Goal: Task Accomplishment & Management: Use online tool/utility

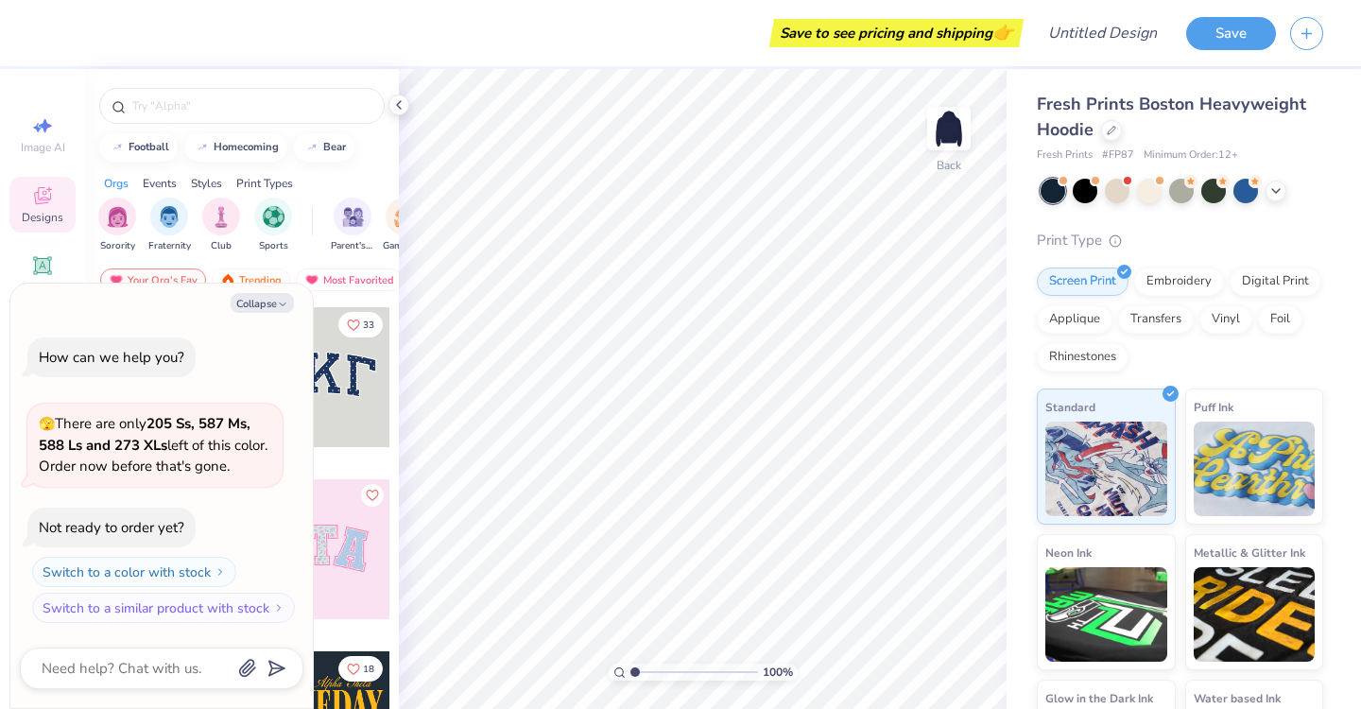
type textarea "x"
click at [1210, 110] on span "Fresh Prints Boston Heavyweight Hoodie" at bounding box center [1171, 117] width 269 height 48
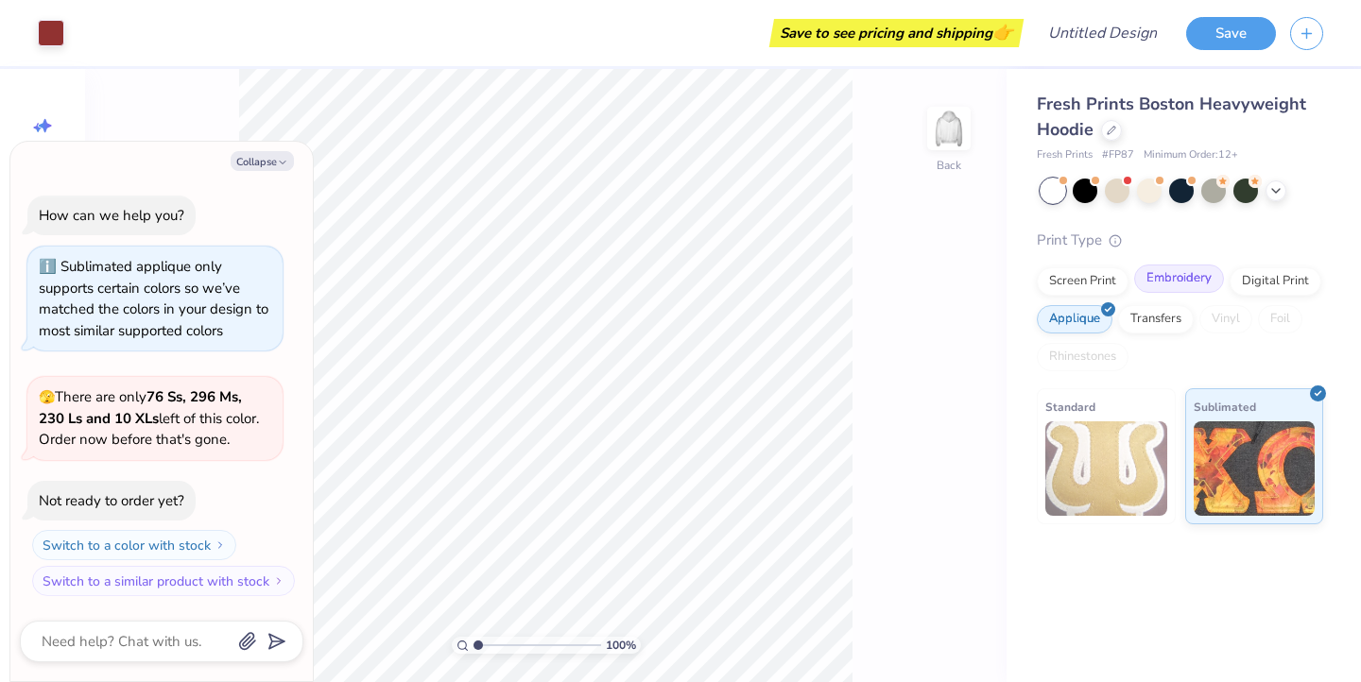
click at [1155, 283] on div "Embroidery" at bounding box center [1179, 279] width 90 height 28
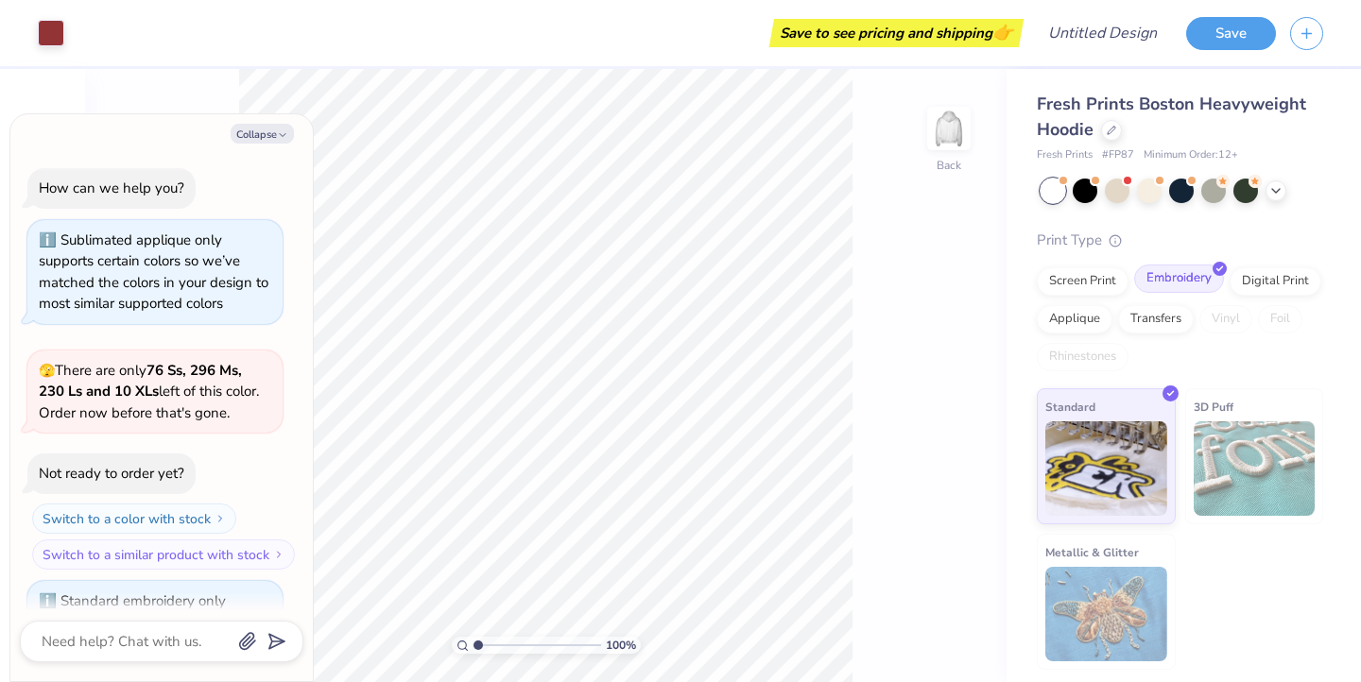
scroll to position [82, 0]
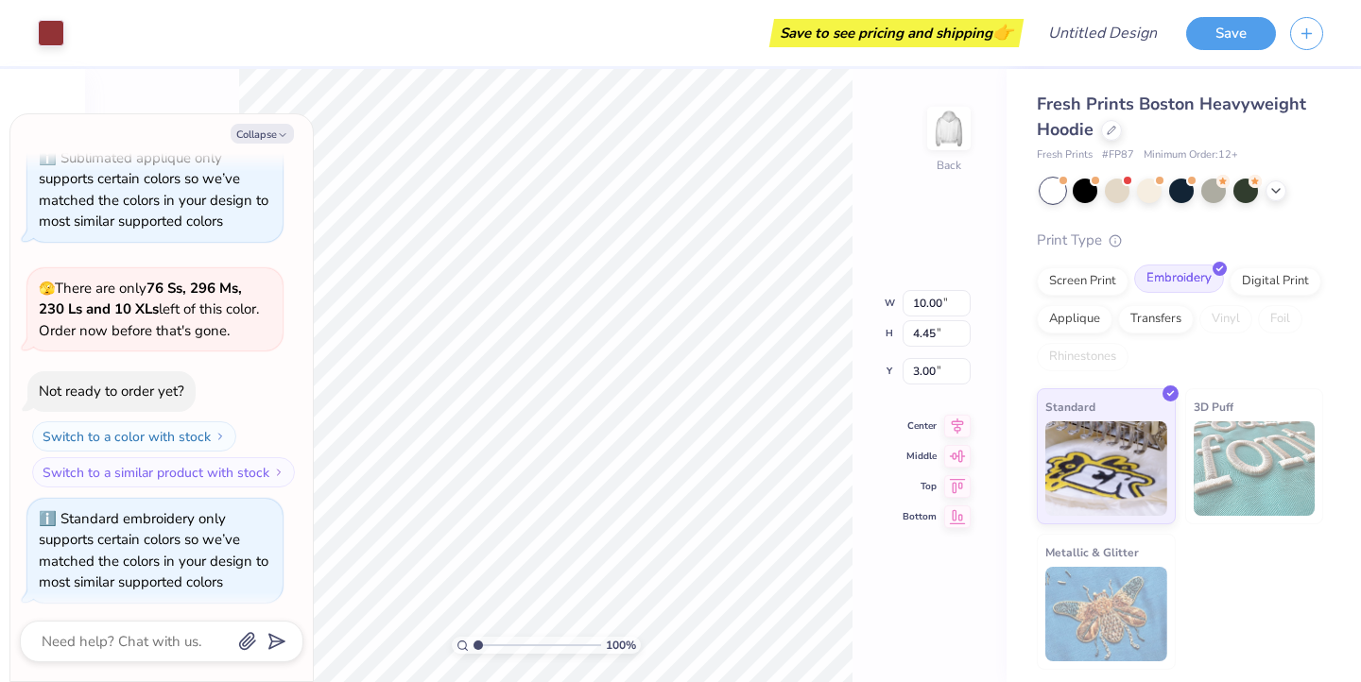
click at [1197, 270] on div "Embroidery" at bounding box center [1179, 279] width 90 height 28
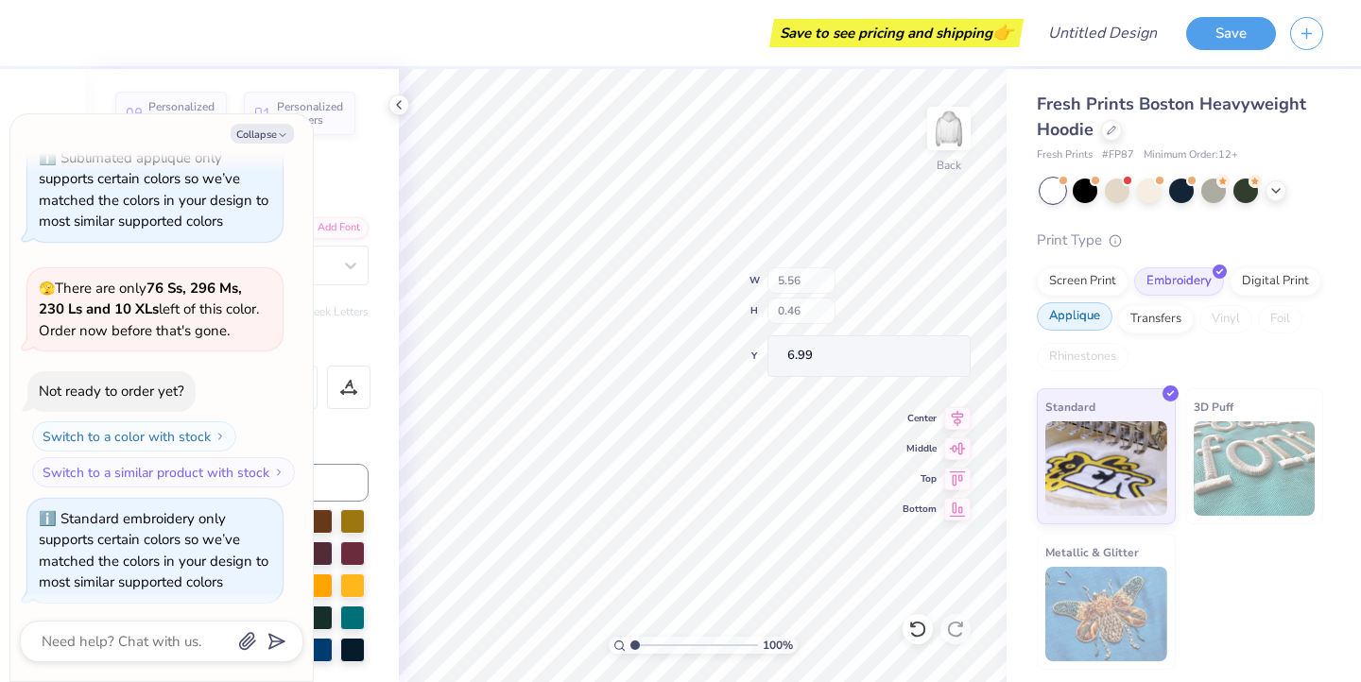
click at [1080, 313] on div "Applique" at bounding box center [1075, 316] width 76 height 28
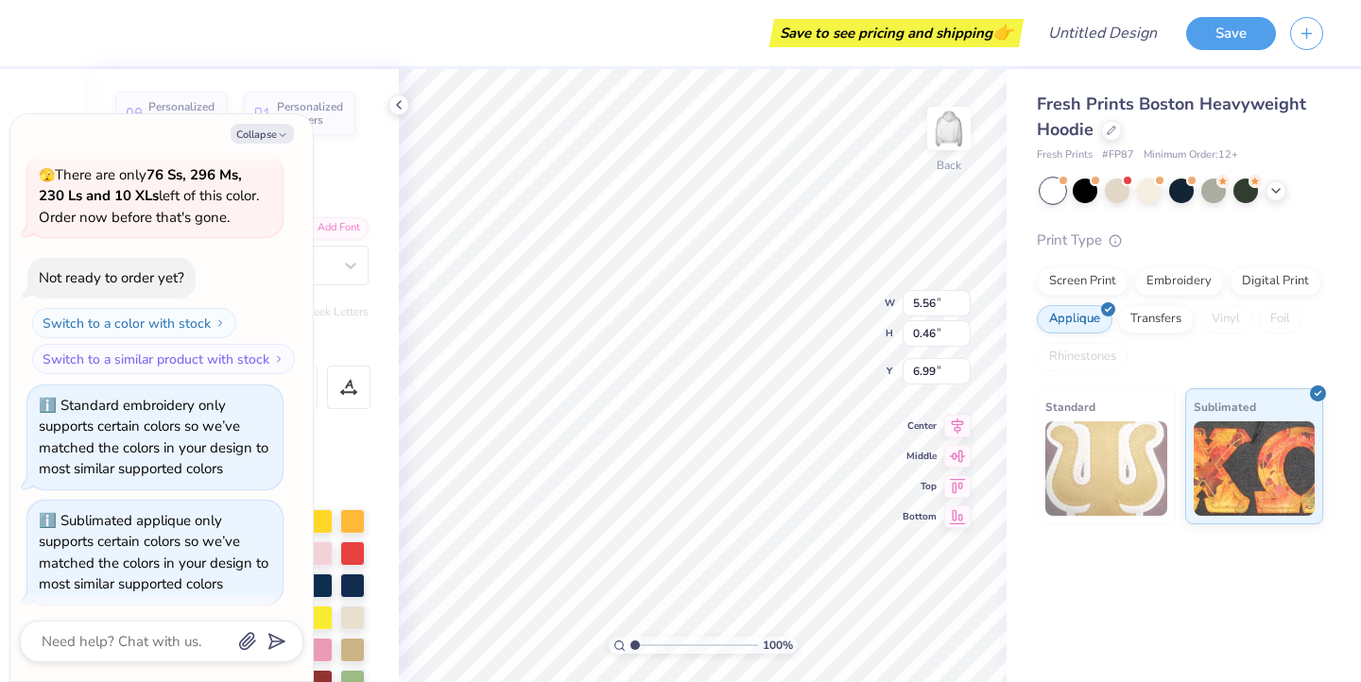
scroll to position [0, 7]
type textarea "x"
type textarea "S"
type textarea "x"
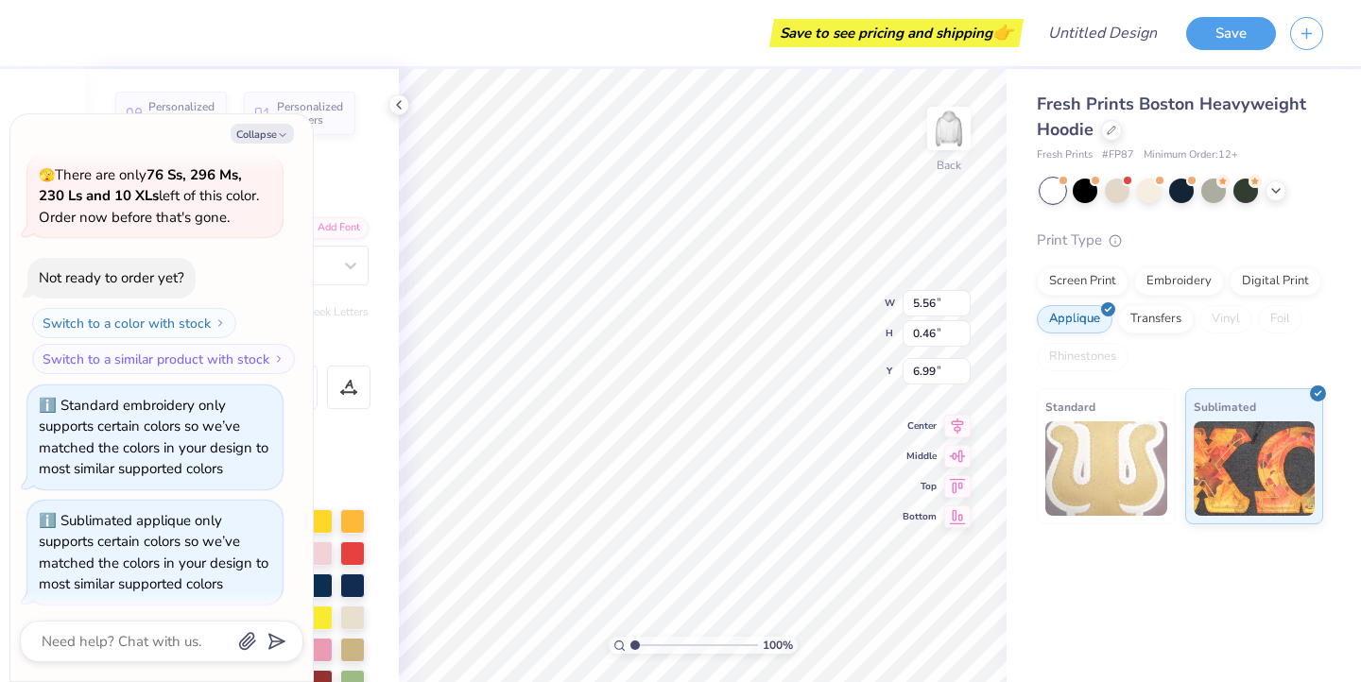
type textarea "SI"
type textarea "x"
type textarea "SIG"
type textarea "x"
type textarea "SIGM"
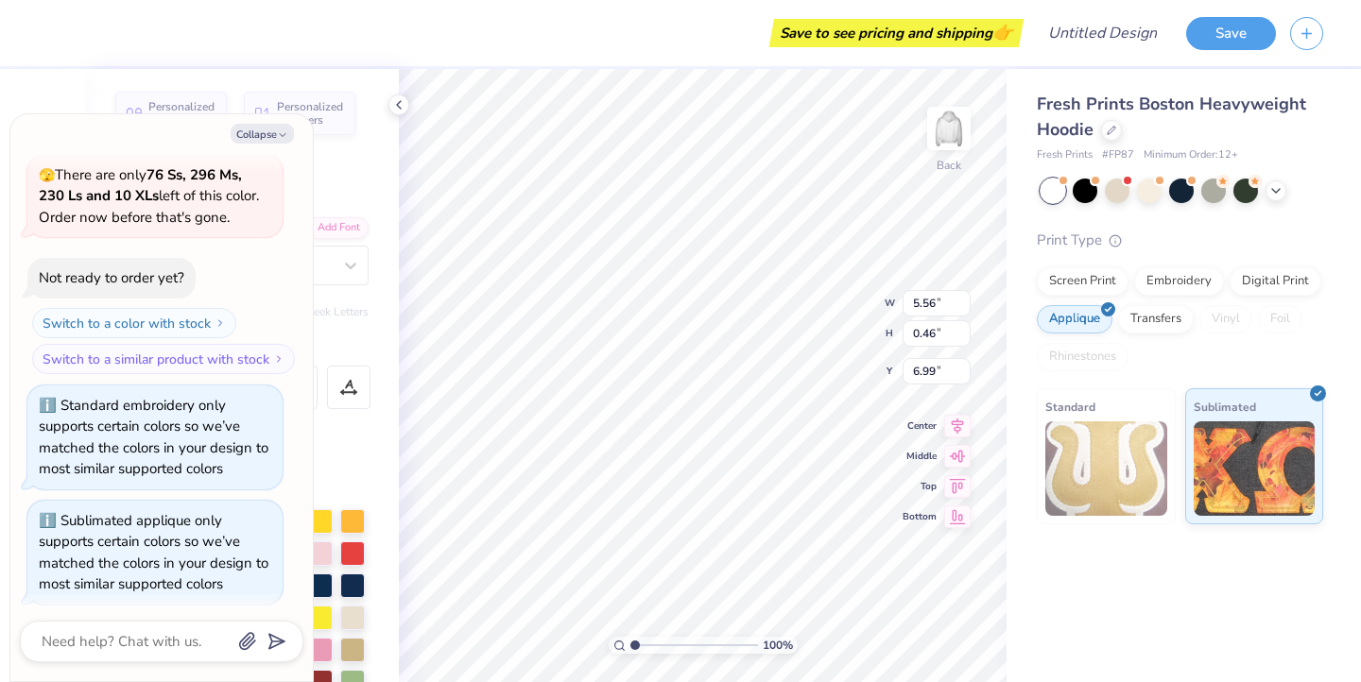
type textarea "x"
type textarea "SIGMA"
type textarea "x"
type textarea "SIGMA"
type textarea "x"
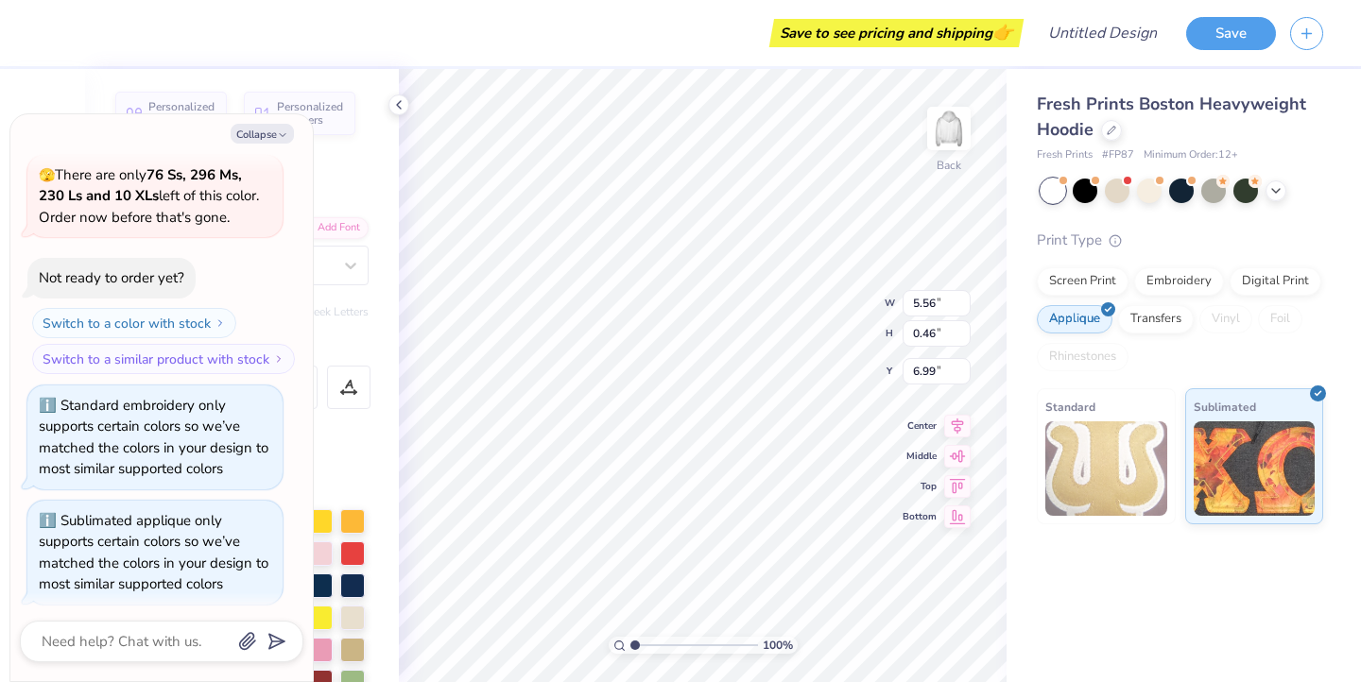
type textarea "SIGMA K"
type textarea "x"
type textarea "SIGMA KA"
type textarea "x"
type textarea "SIGMA KAP"
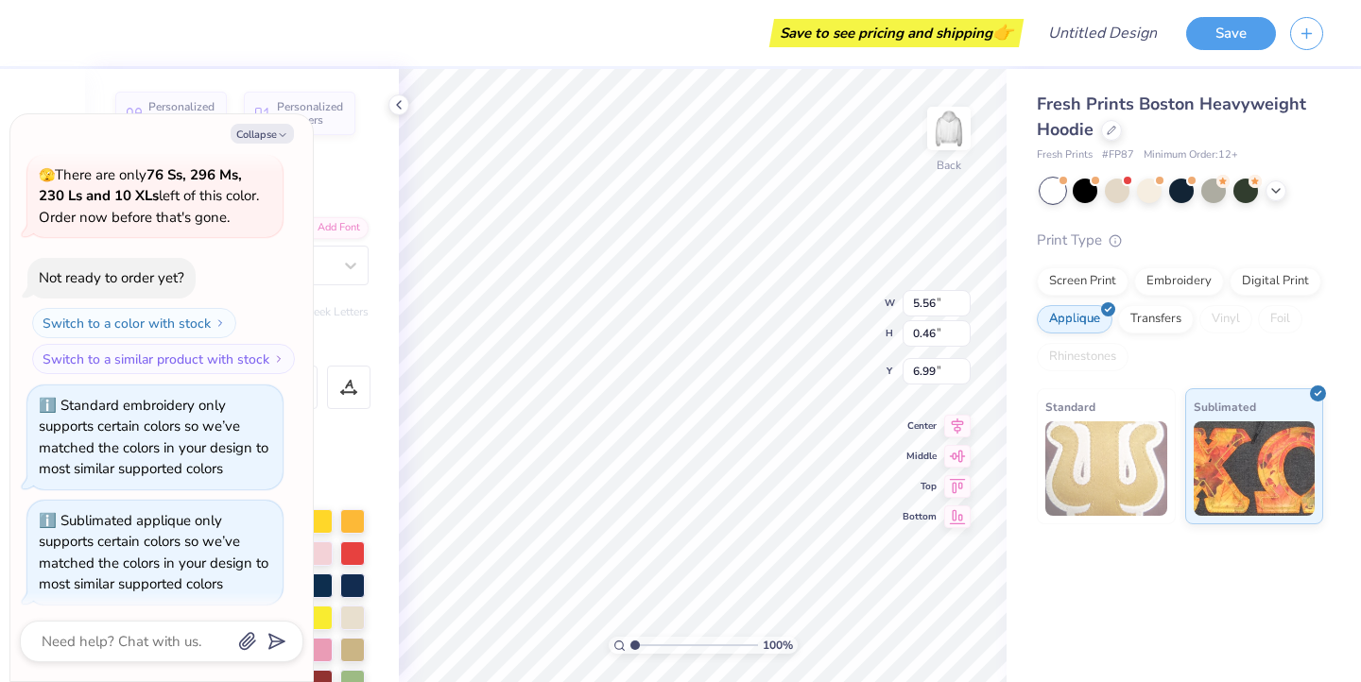
type textarea "x"
type textarea "SIGMA KAPP"
type textarea "x"
type textarea "SIGMA KAPPA"
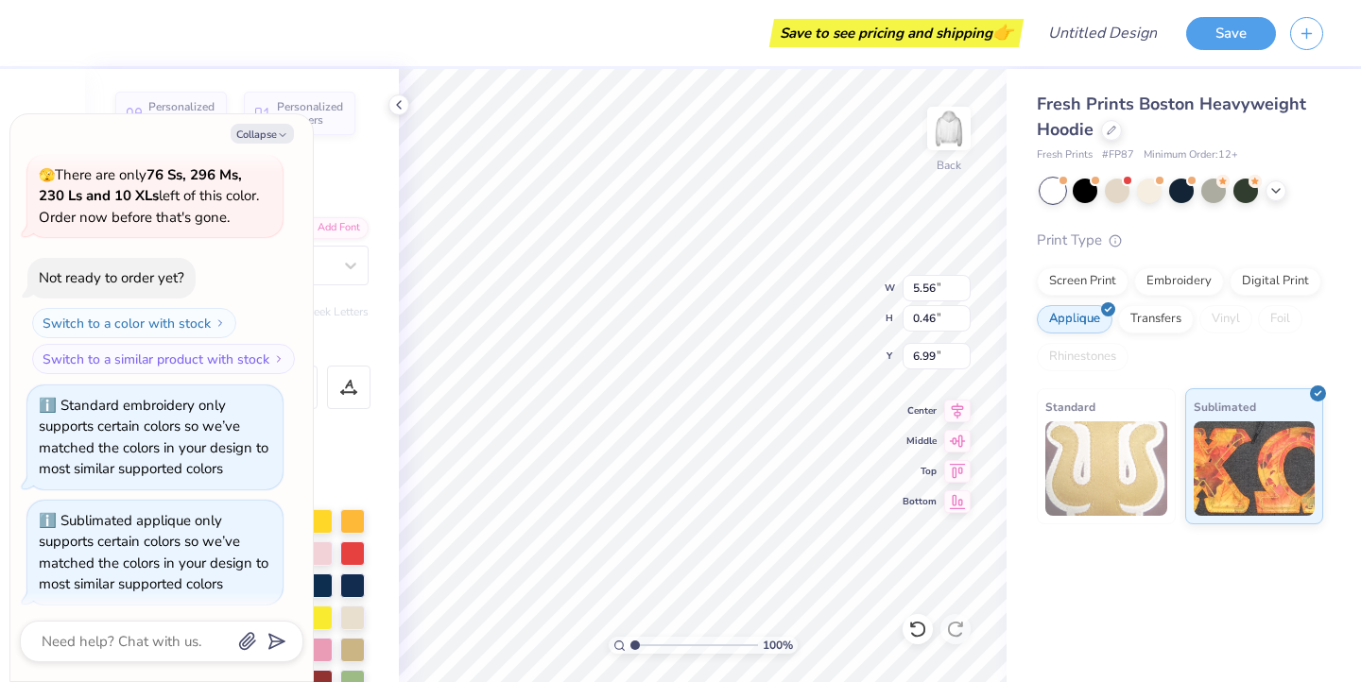
type textarea "x"
type input "10.00"
type input "3.43"
type input "3.00"
click at [1282, 187] on icon at bounding box center [1275, 188] width 15 height 15
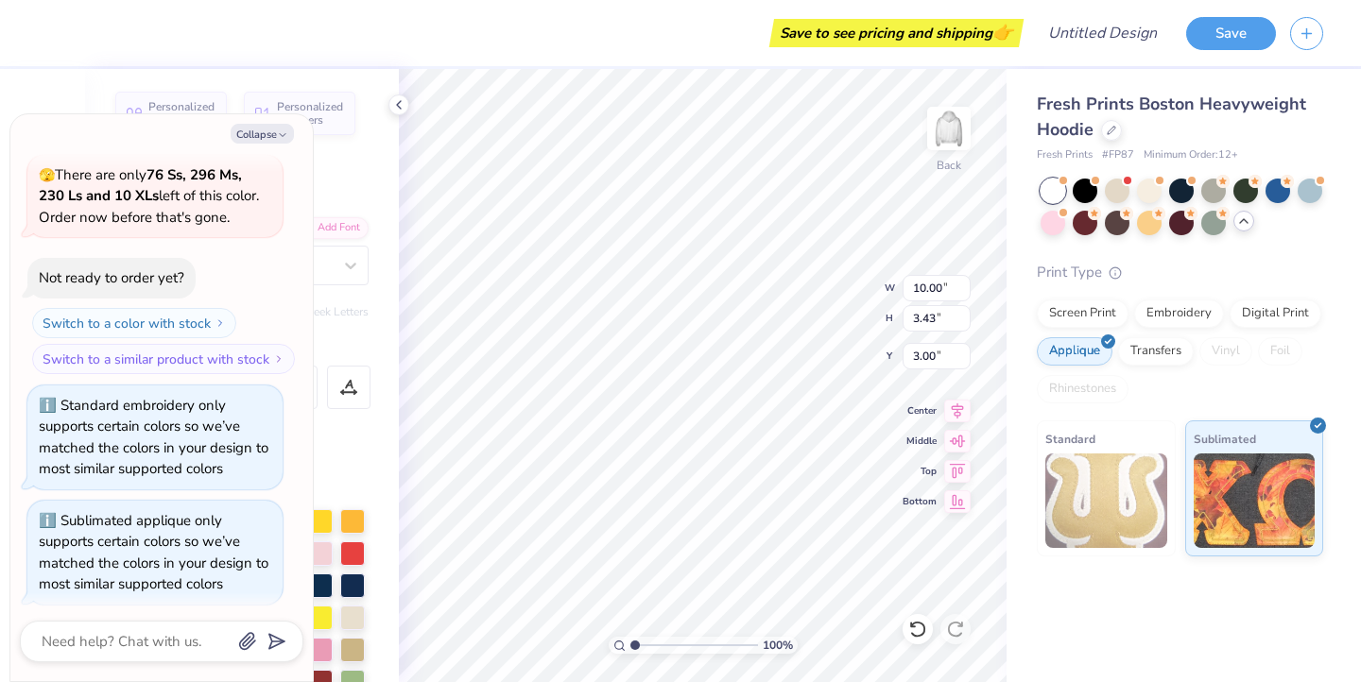
click at [1193, 134] on div "Fresh Prints Boston Heavyweight Hoodie" at bounding box center [1180, 117] width 286 height 51
click at [1175, 318] on div "Embroidery" at bounding box center [1179, 311] width 90 height 28
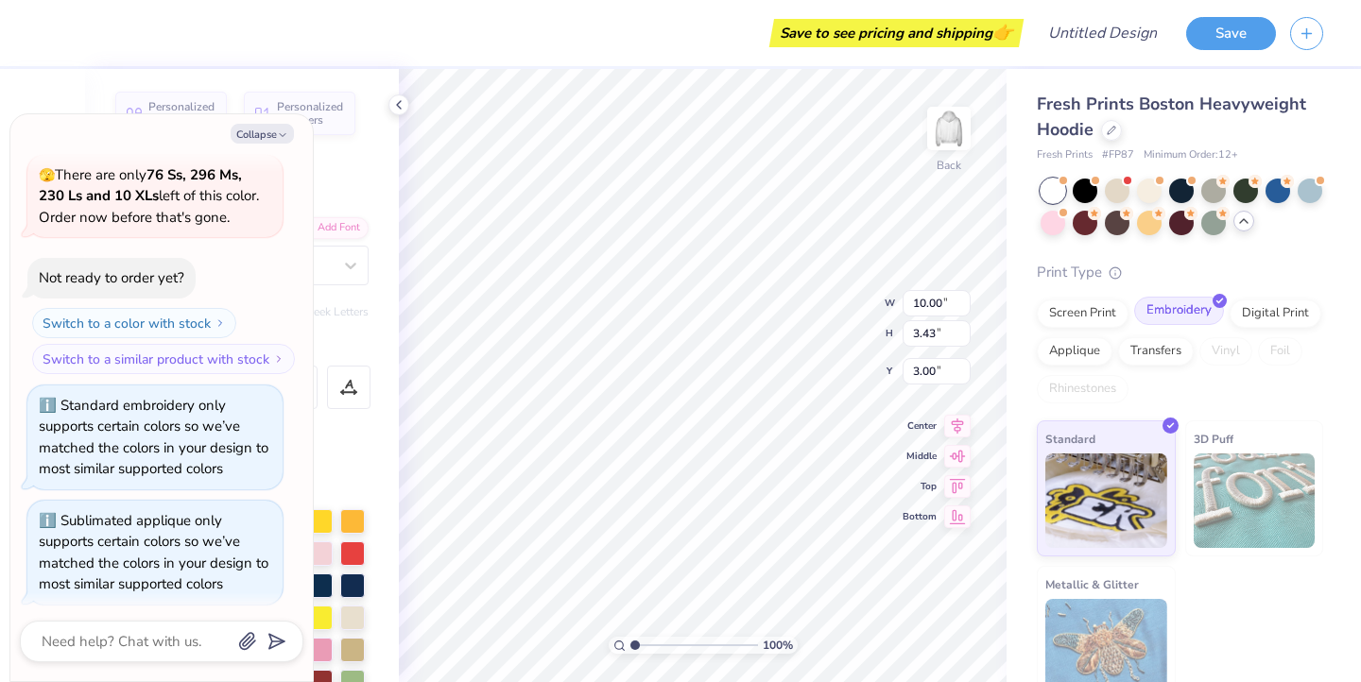
scroll to position [309, 0]
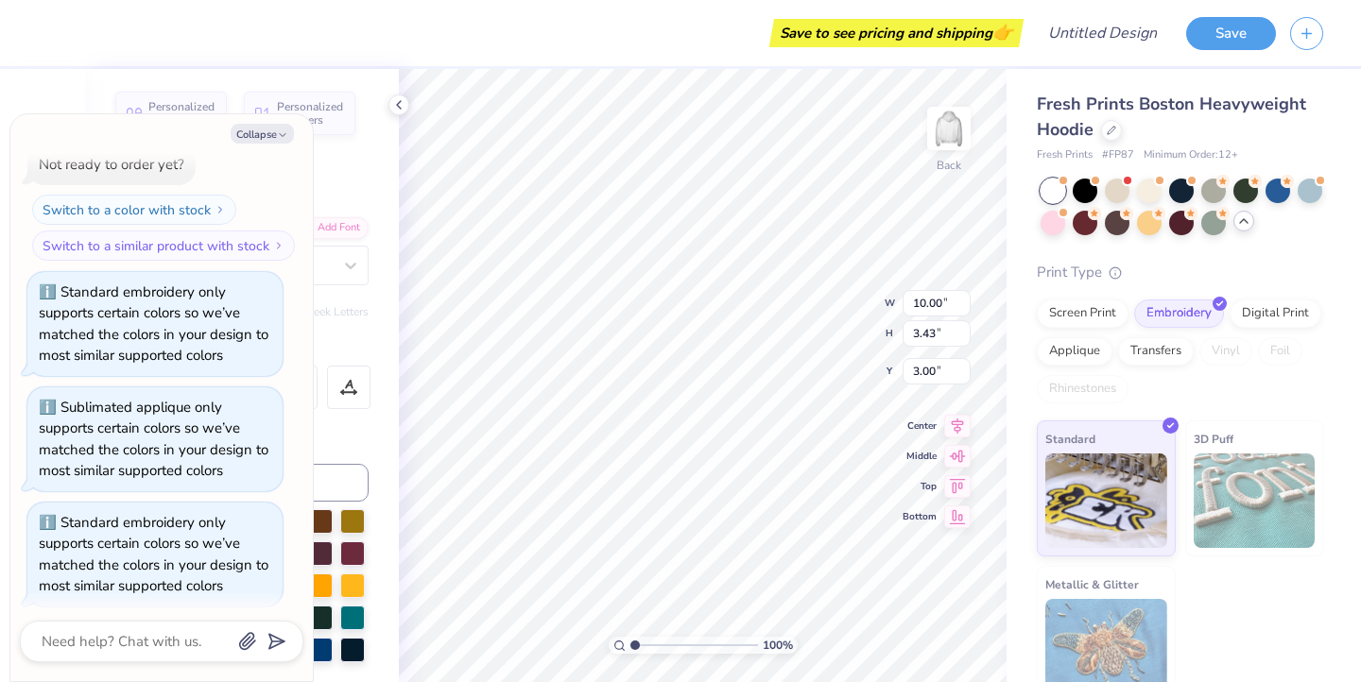
click at [348, 424] on div "Personalized Names Personalized Numbers Text Tool Add Font Font Intro Switch to…" at bounding box center [242, 375] width 314 height 613
click at [267, 135] on button "Collapse" at bounding box center [262, 134] width 63 height 20
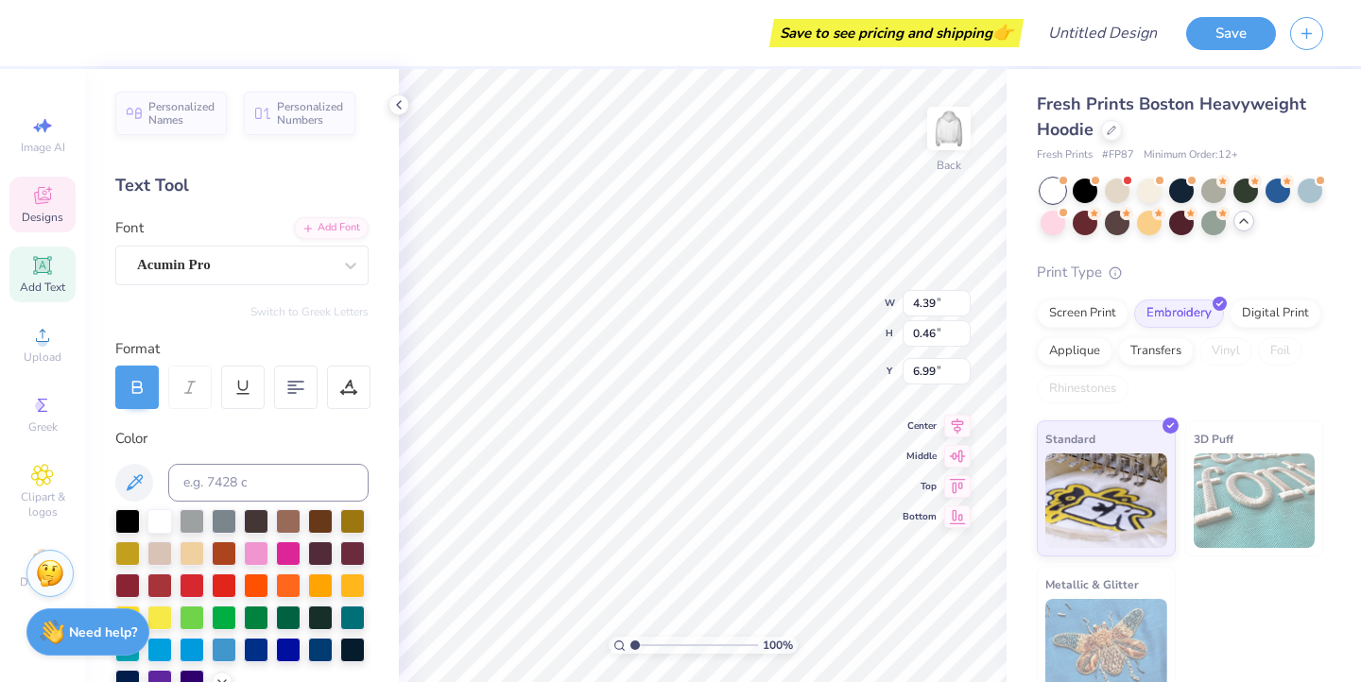
scroll to position [0, 1]
click at [1074, 349] on div "Applique" at bounding box center [1075, 349] width 76 height 28
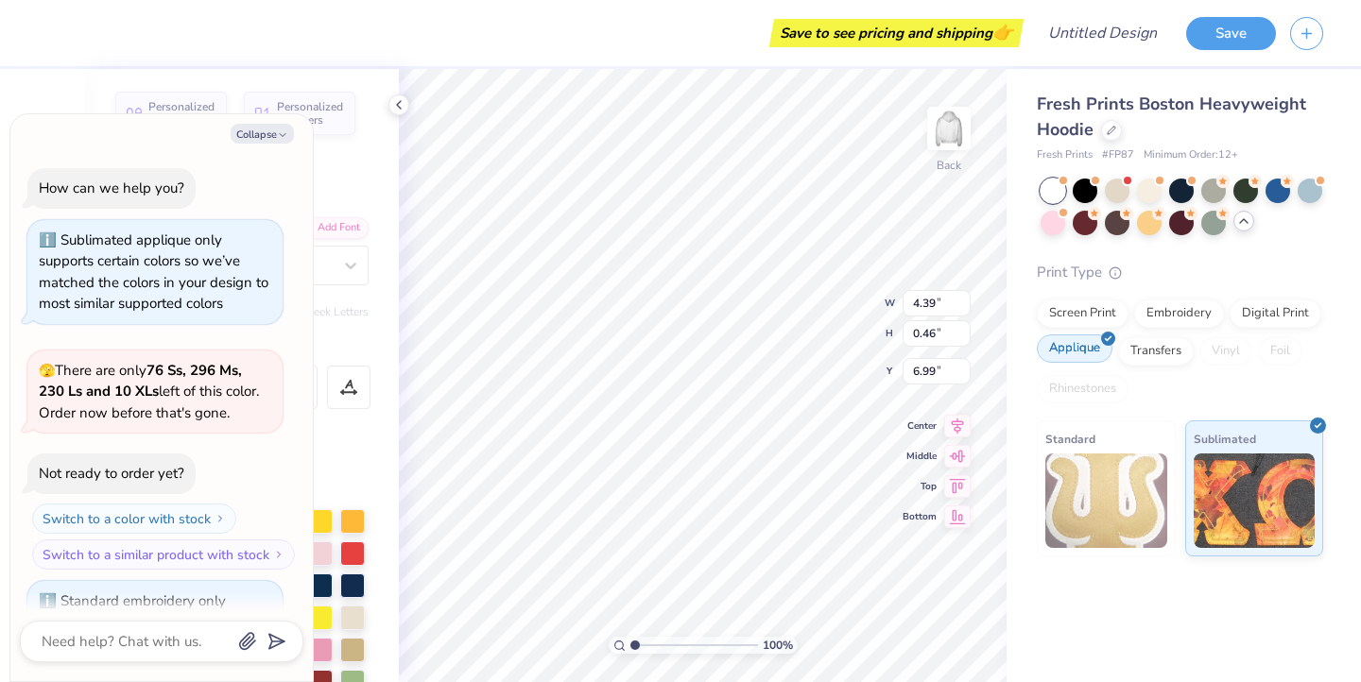
scroll to position [422, 0]
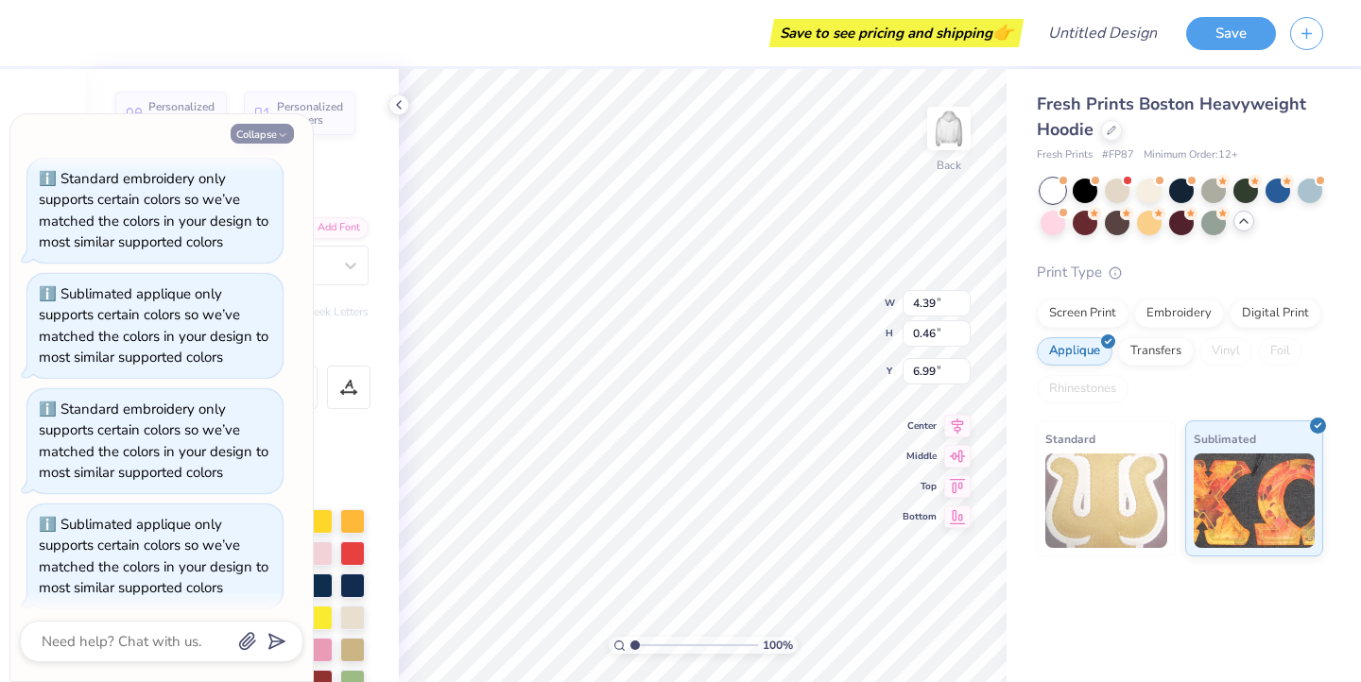
click at [285, 134] on polyline "button" at bounding box center [283, 135] width 6 height 3
type textarea "x"
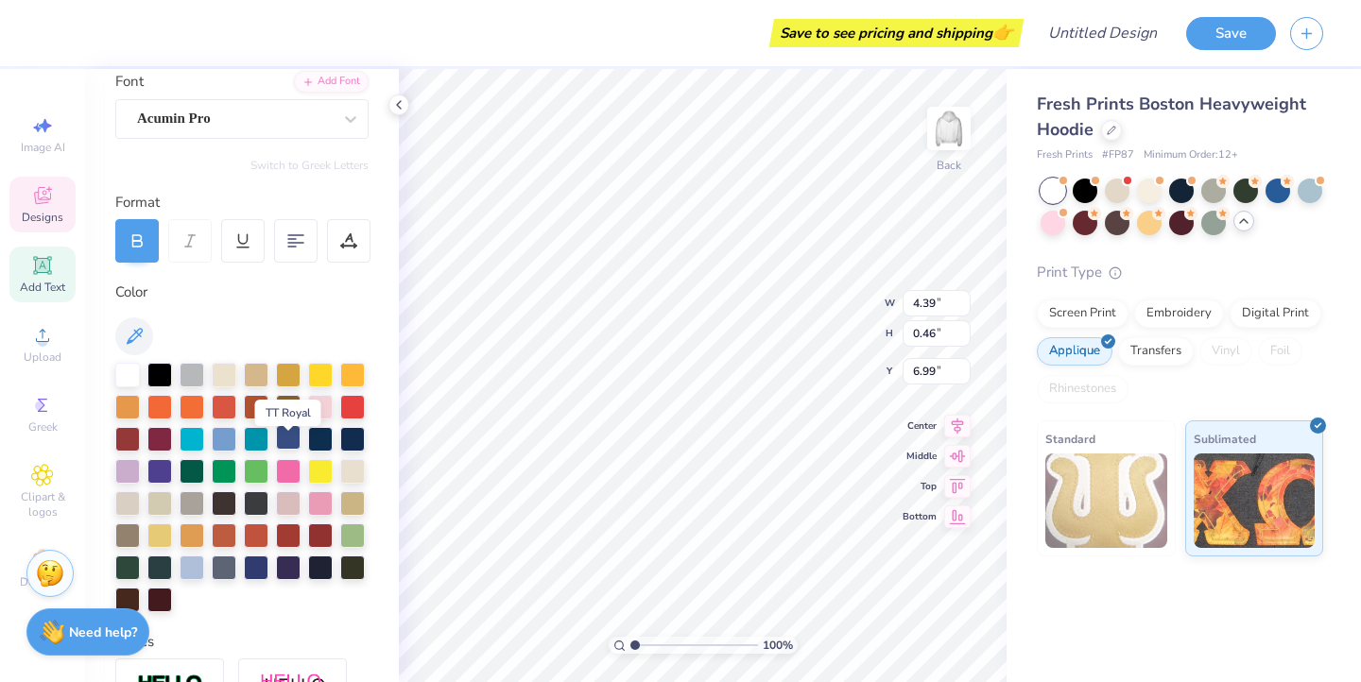
scroll to position [153, 0]
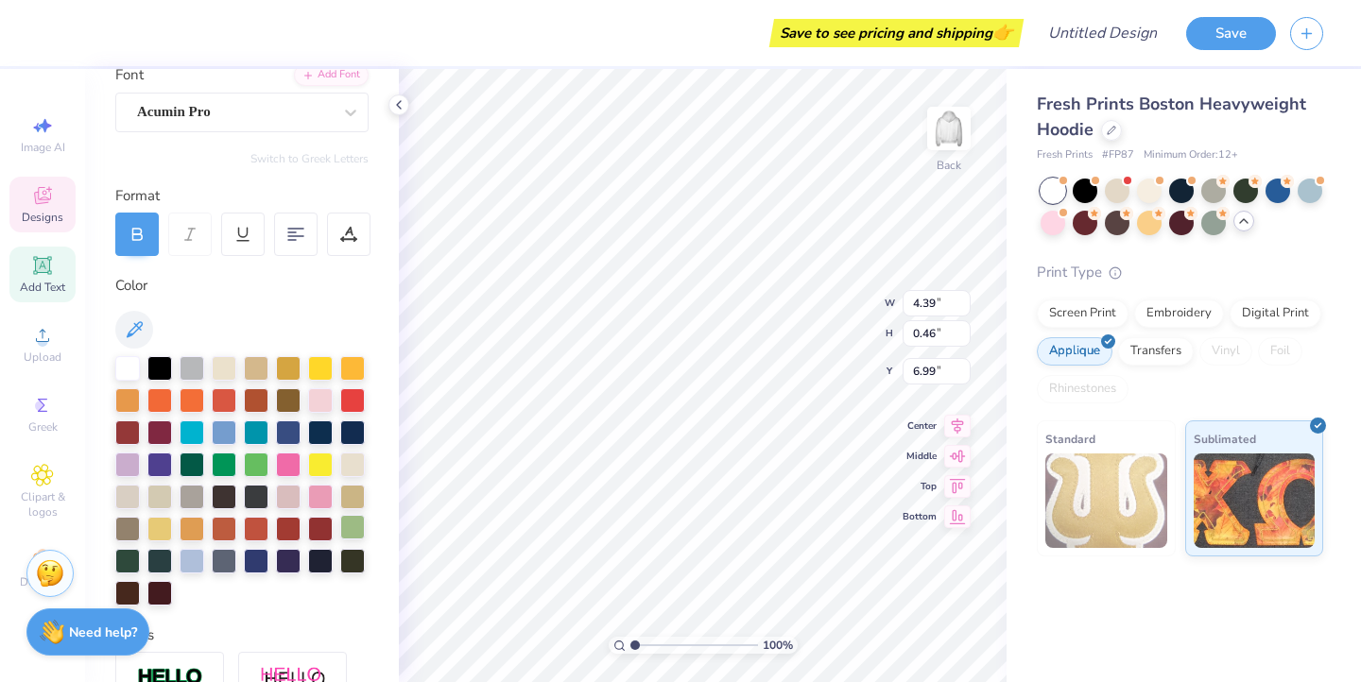
type input "10.00"
type input "3.43"
type input "3.00"
click at [1165, 314] on div "Embroidery" at bounding box center [1179, 311] width 90 height 28
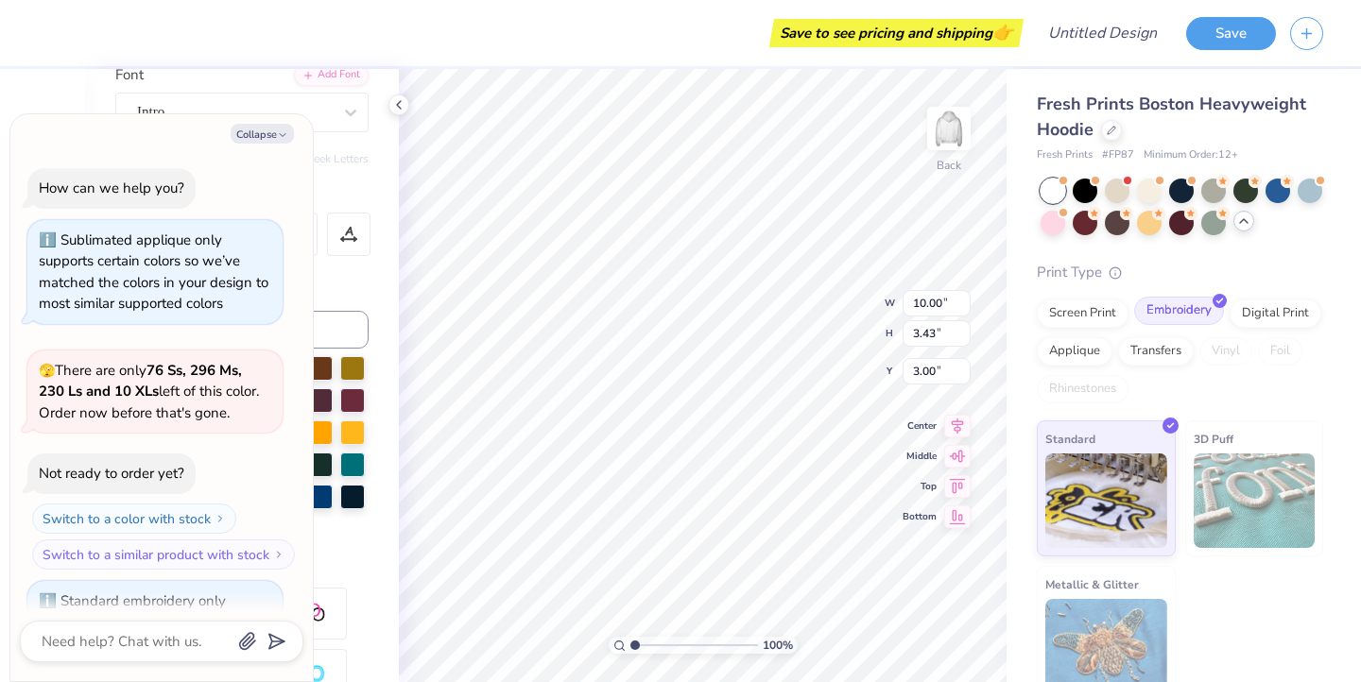
scroll to position [536, 0]
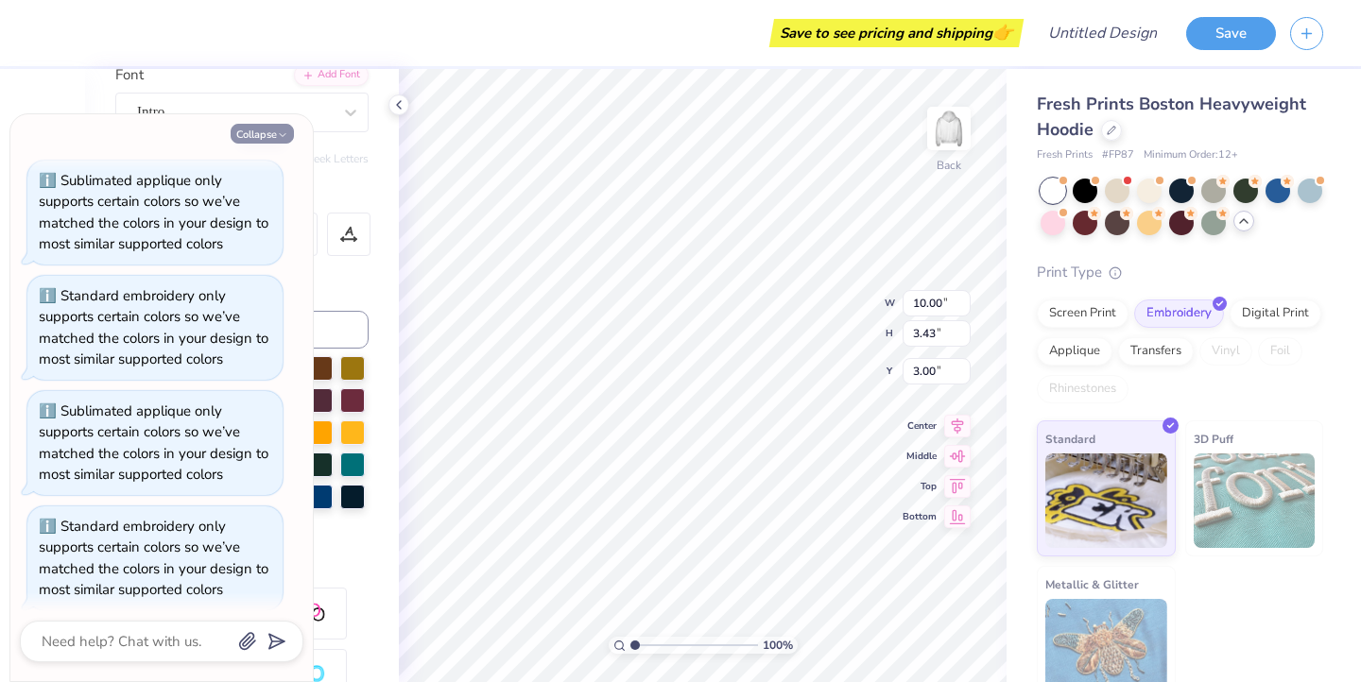
click at [274, 129] on button "Collapse" at bounding box center [262, 134] width 63 height 20
type textarea "x"
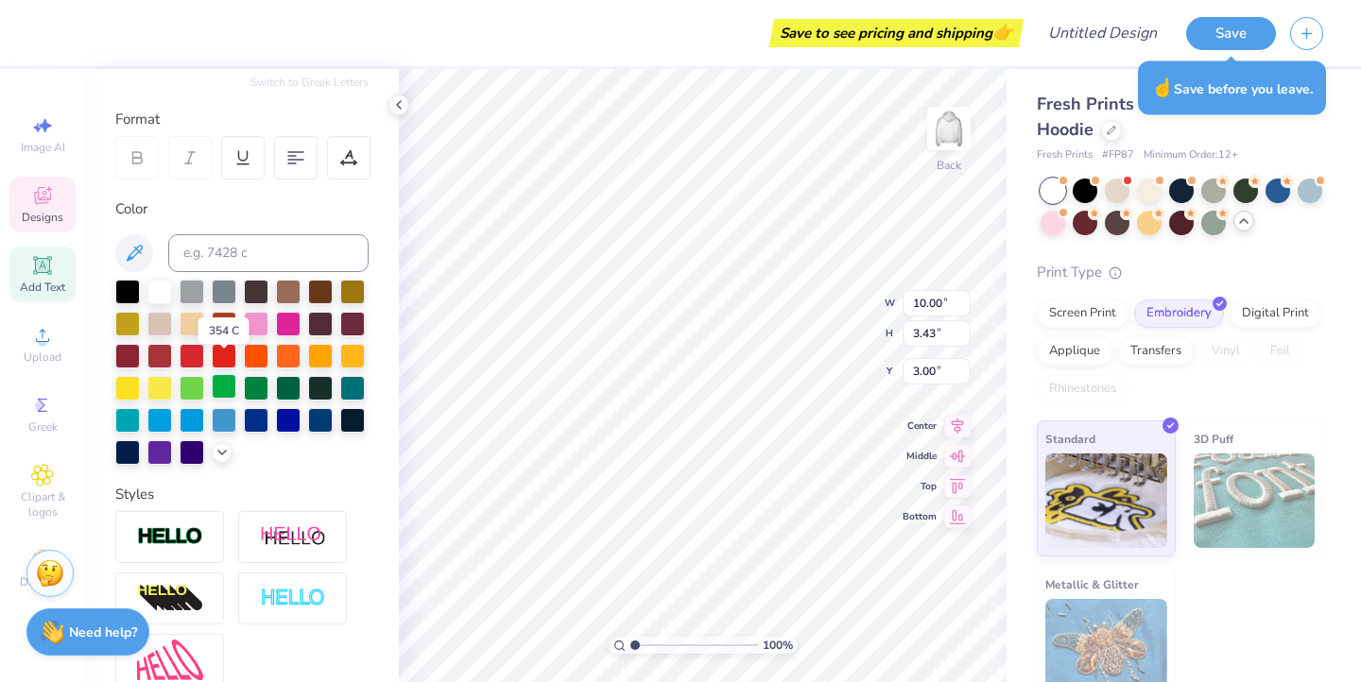
scroll to position [222, 0]
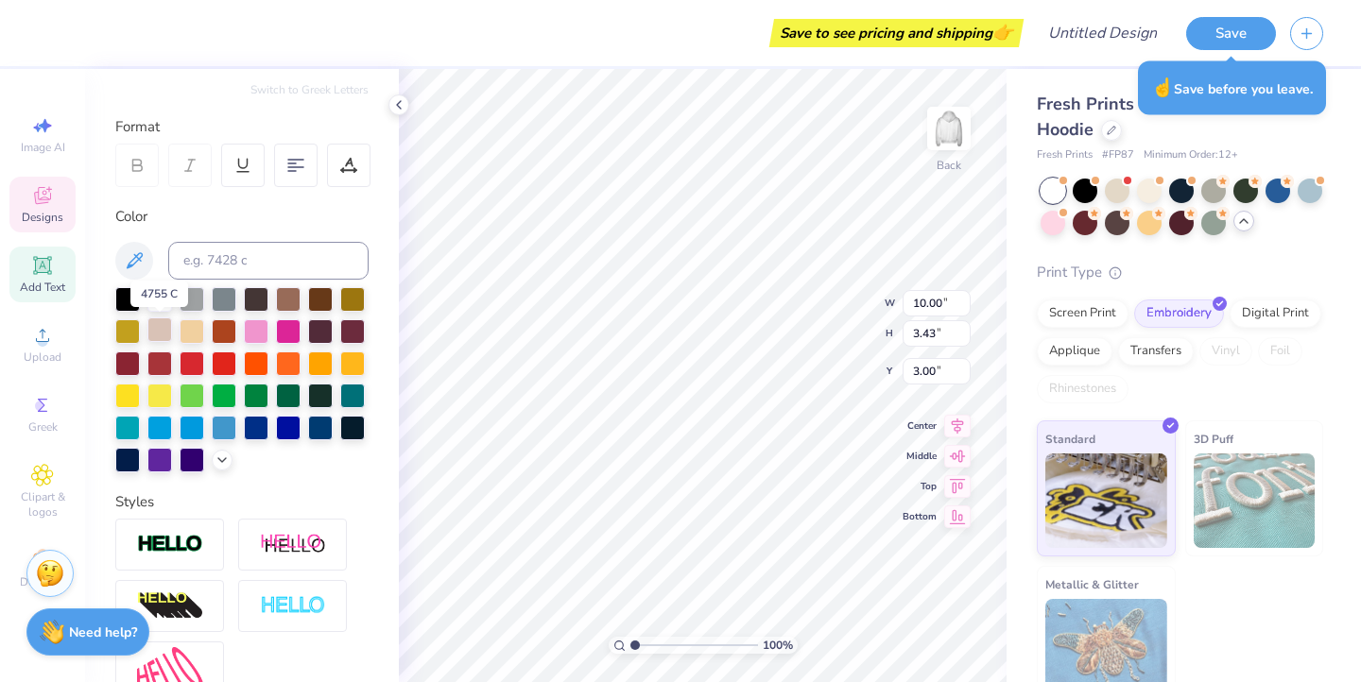
click at [156, 335] on div at bounding box center [159, 329] width 25 height 25
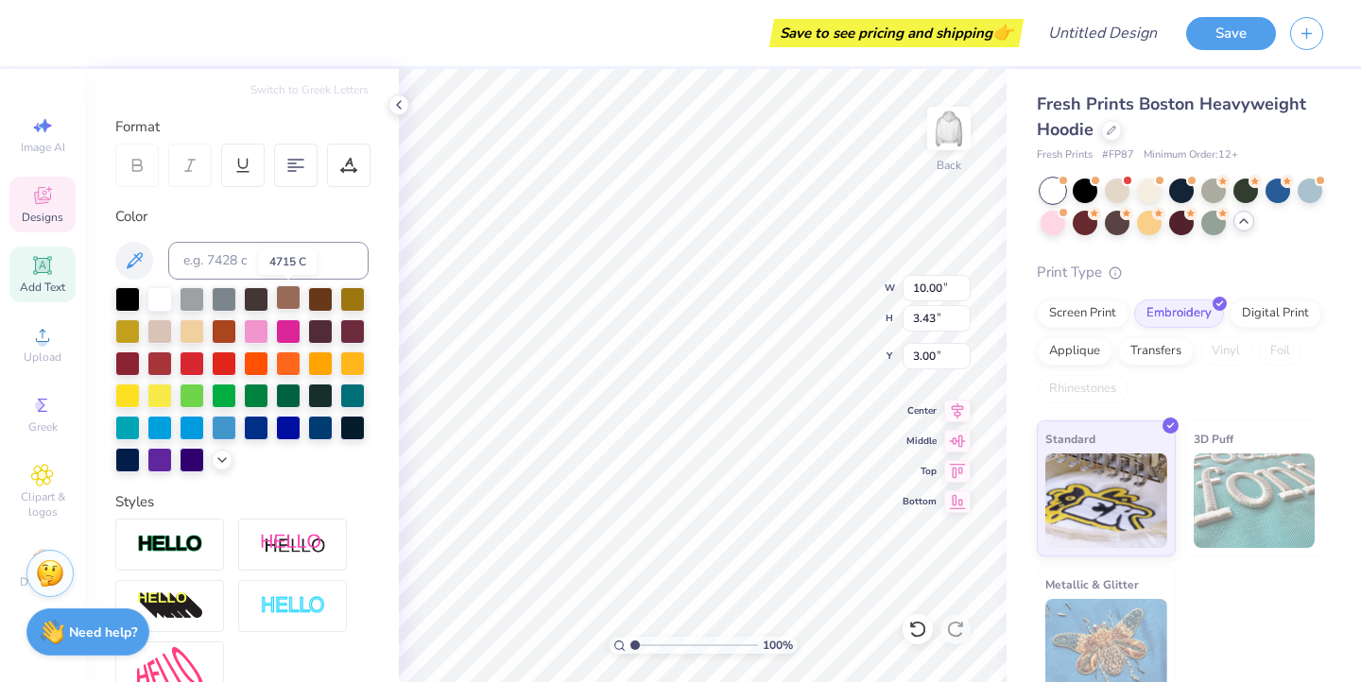
click at [283, 301] on div at bounding box center [288, 297] width 25 height 25
click at [131, 458] on div at bounding box center [127, 458] width 25 height 25
click at [130, 362] on div at bounding box center [127, 362] width 25 height 25
click at [362, 334] on div at bounding box center [352, 329] width 25 height 25
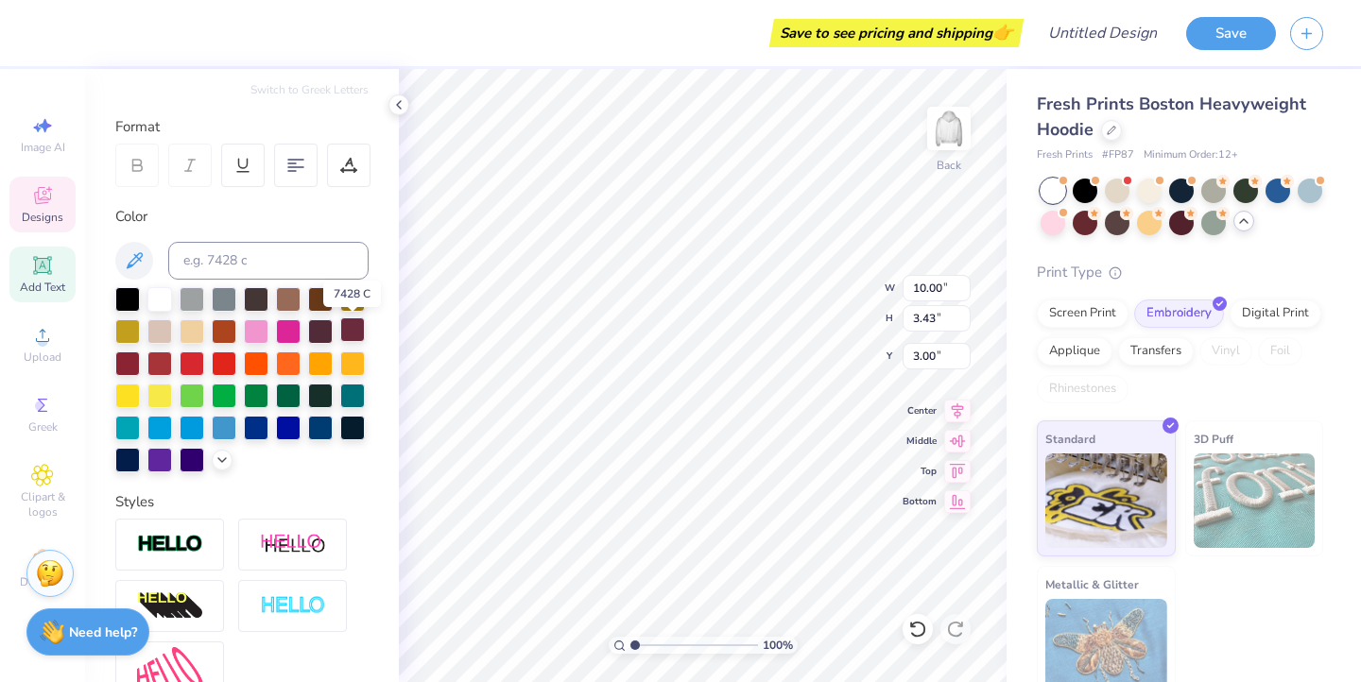
click at [353, 332] on div at bounding box center [352, 329] width 25 height 25
click at [163, 362] on div at bounding box center [159, 362] width 25 height 25
click at [197, 368] on div at bounding box center [192, 362] width 25 height 25
click at [153, 368] on div at bounding box center [159, 362] width 25 height 25
click at [1084, 393] on div "Rhinestones" at bounding box center [1083, 389] width 92 height 28
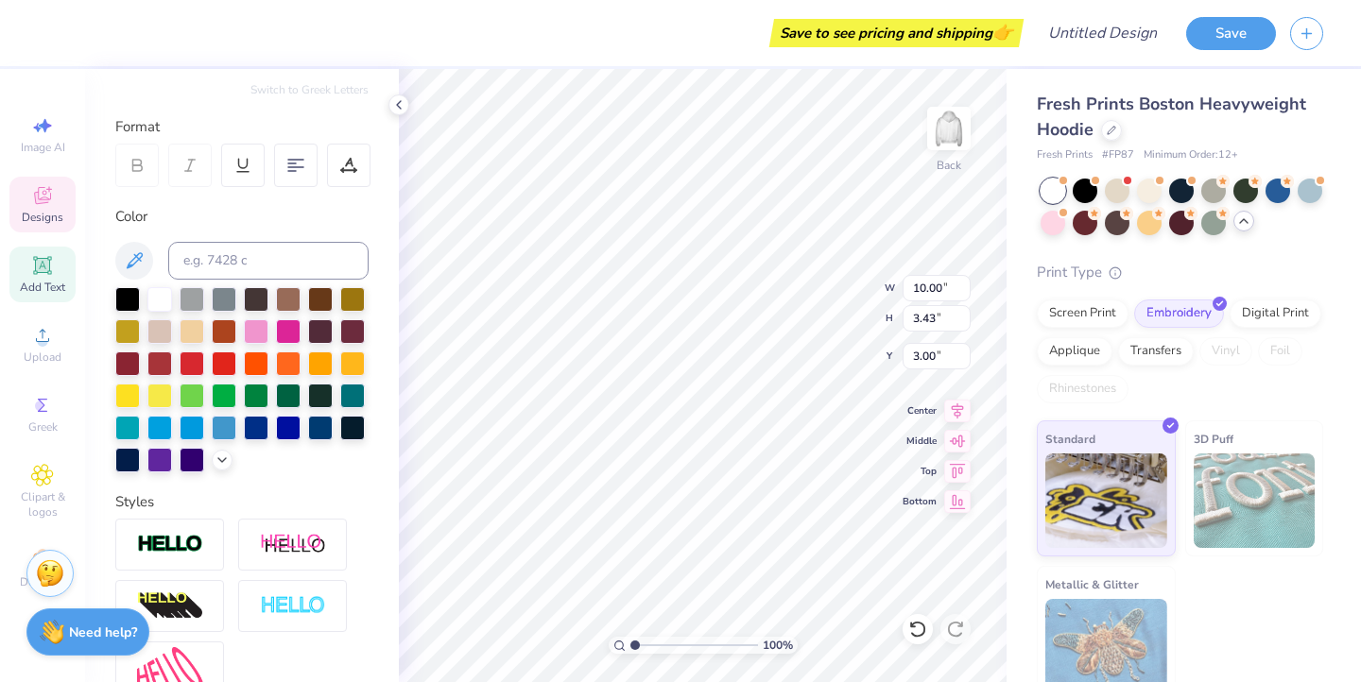
click at [1198, 386] on div "Screen Print Embroidery Digital Print Applique Transfers Vinyl Foil Rhinestones" at bounding box center [1180, 352] width 286 height 104
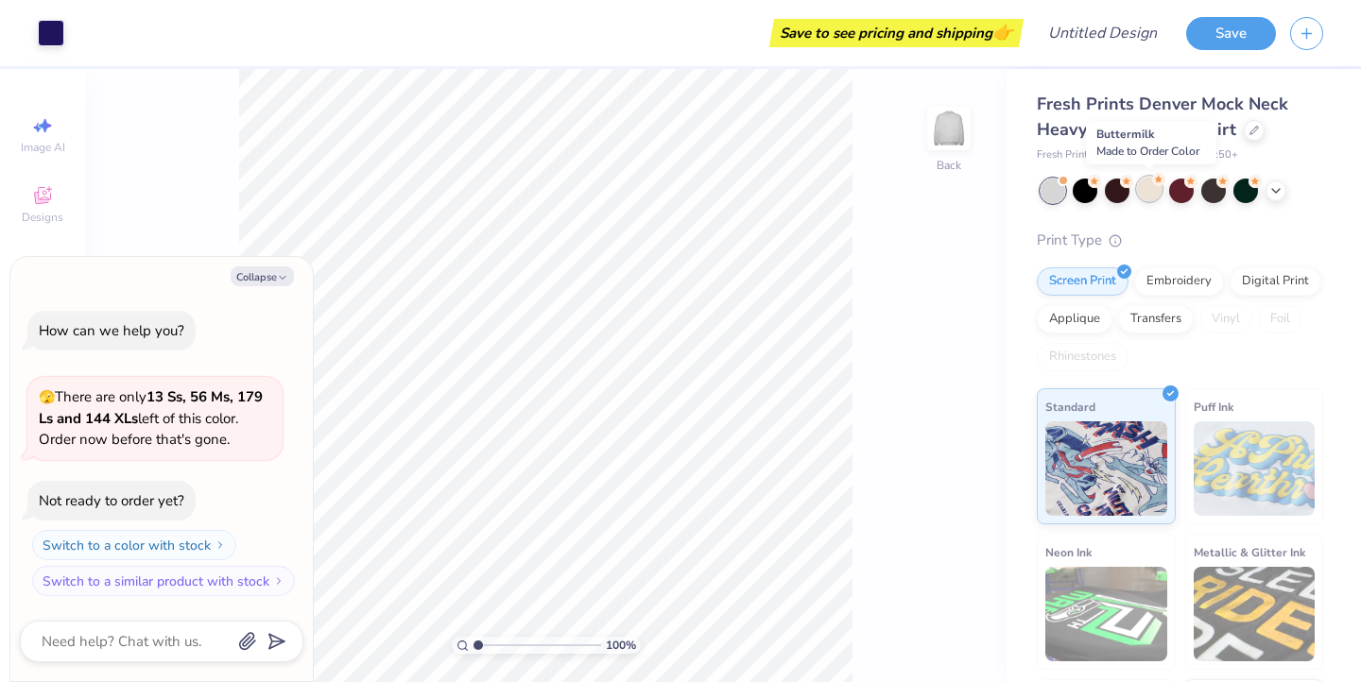
click at [1150, 194] on div at bounding box center [1149, 189] width 25 height 25
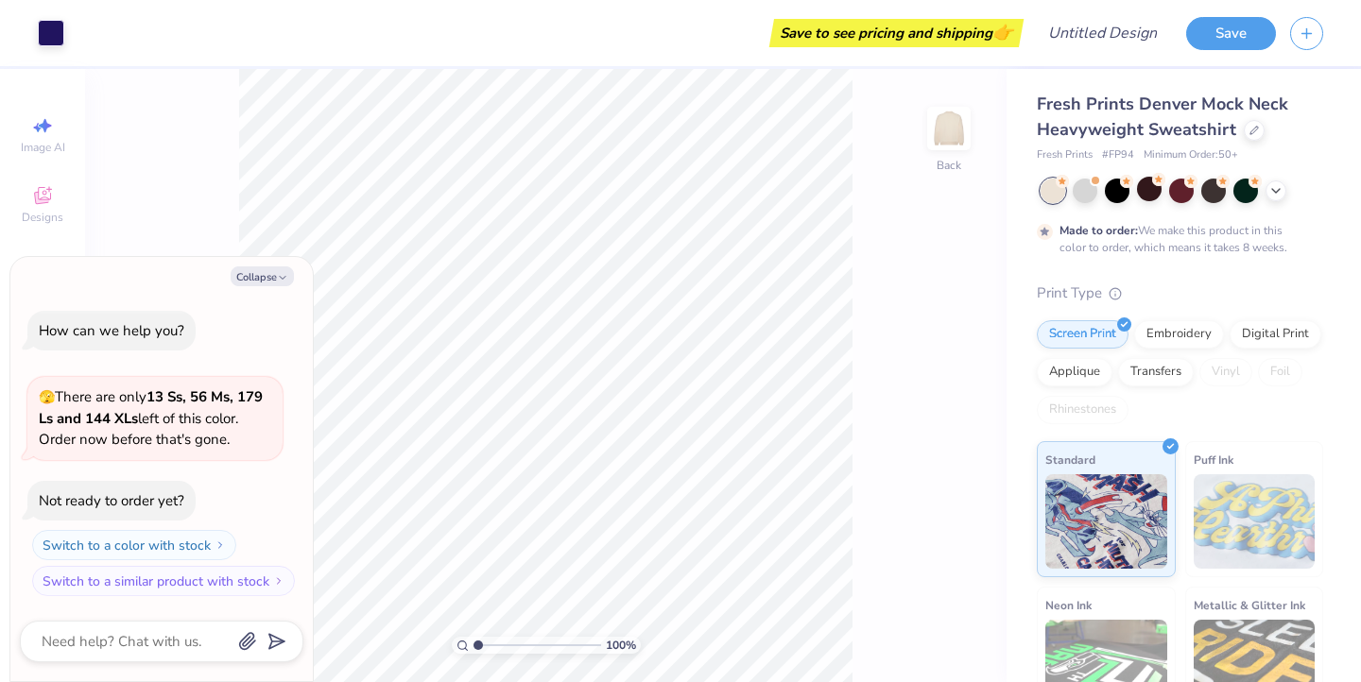
scroll to position [11, 0]
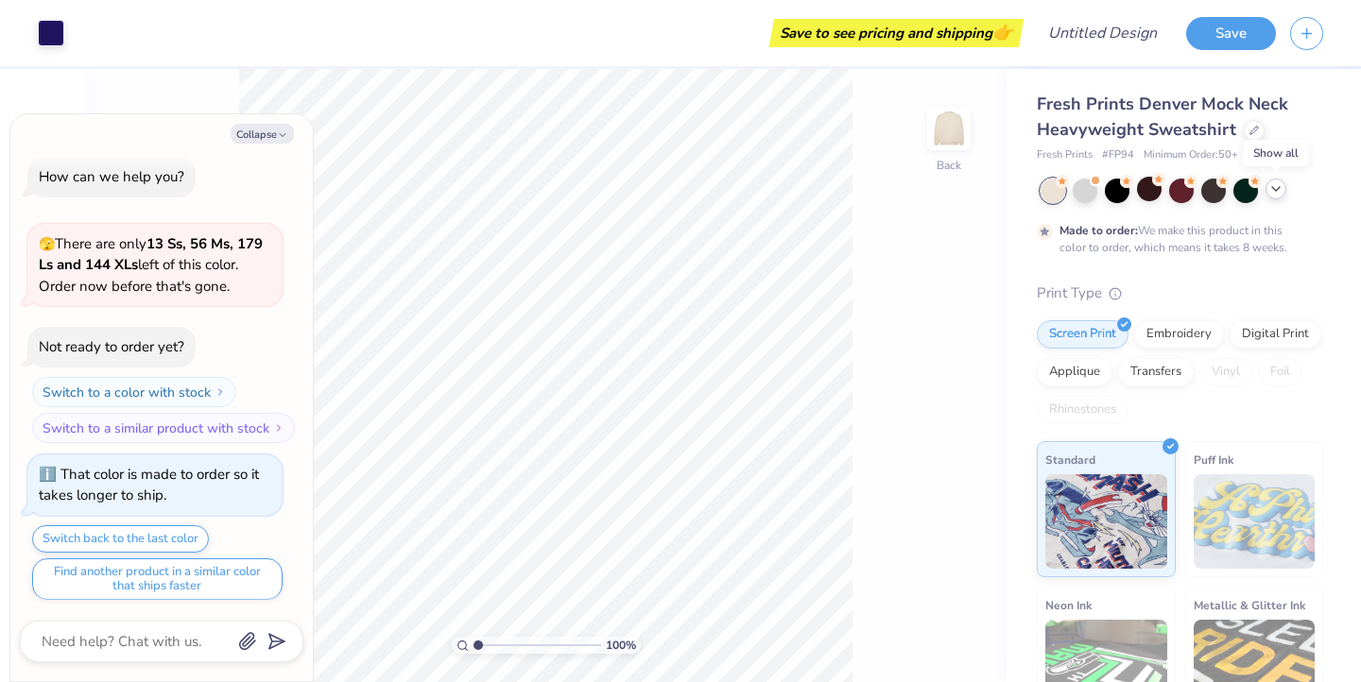
click at [1273, 191] on icon at bounding box center [1275, 188] width 15 height 15
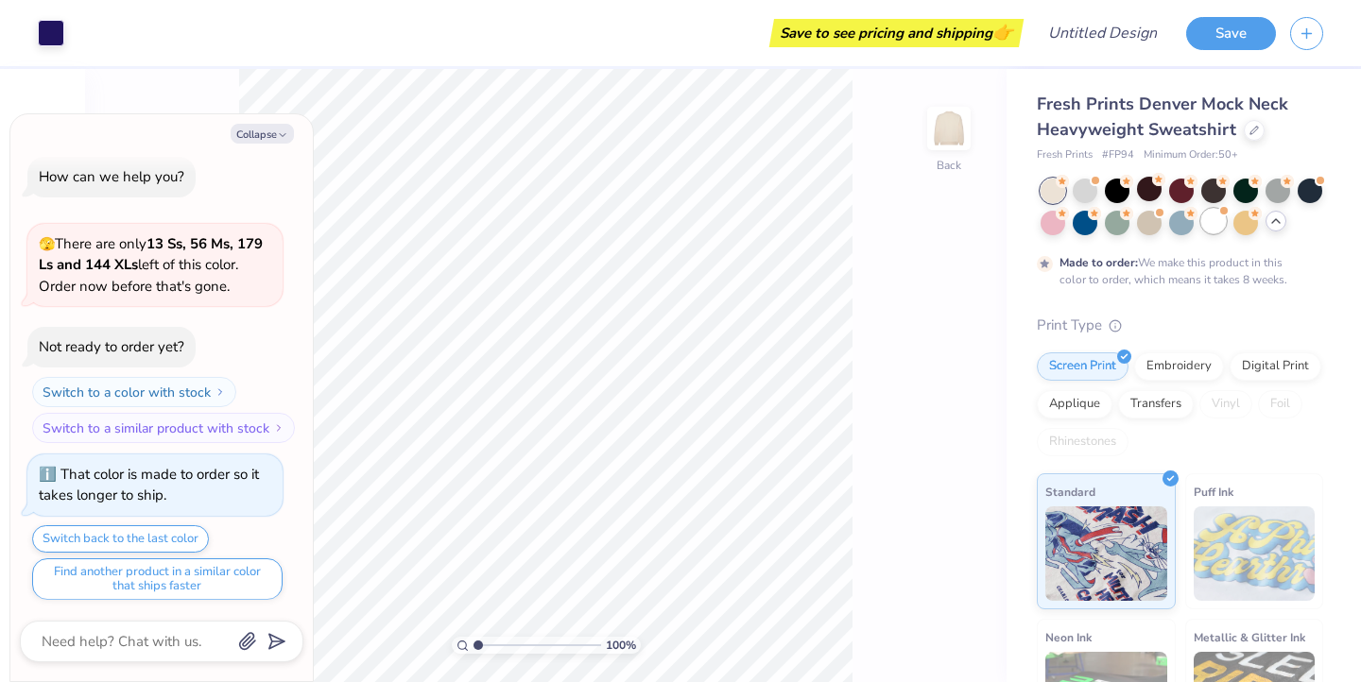
click at [1218, 223] on div at bounding box center [1213, 221] width 25 height 25
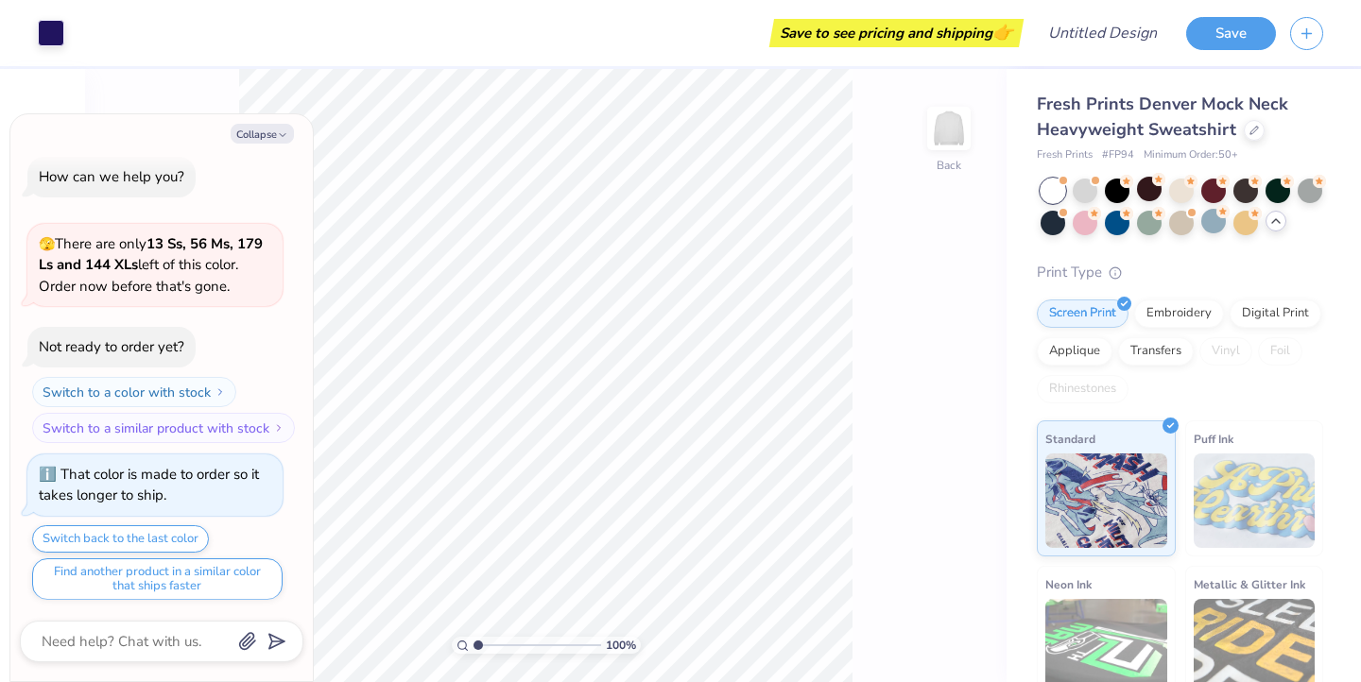
scroll to position [348, 0]
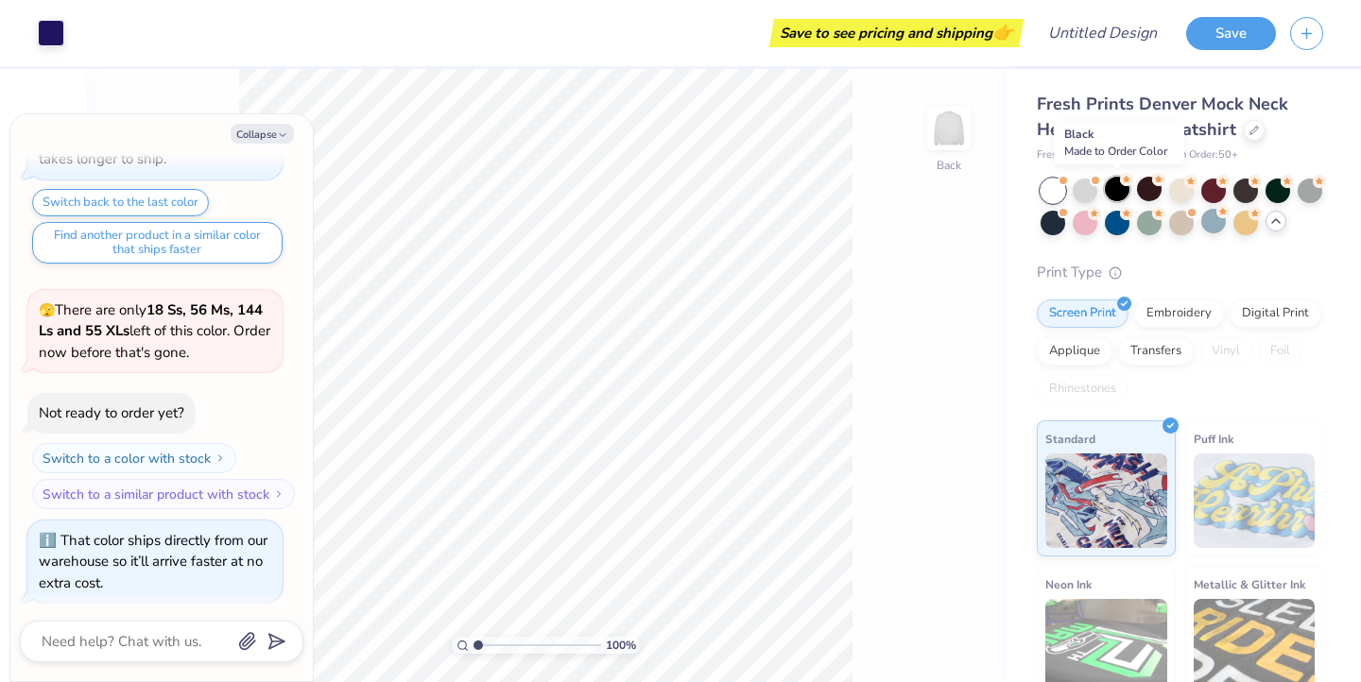
click at [1116, 193] on div at bounding box center [1117, 189] width 25 height 25
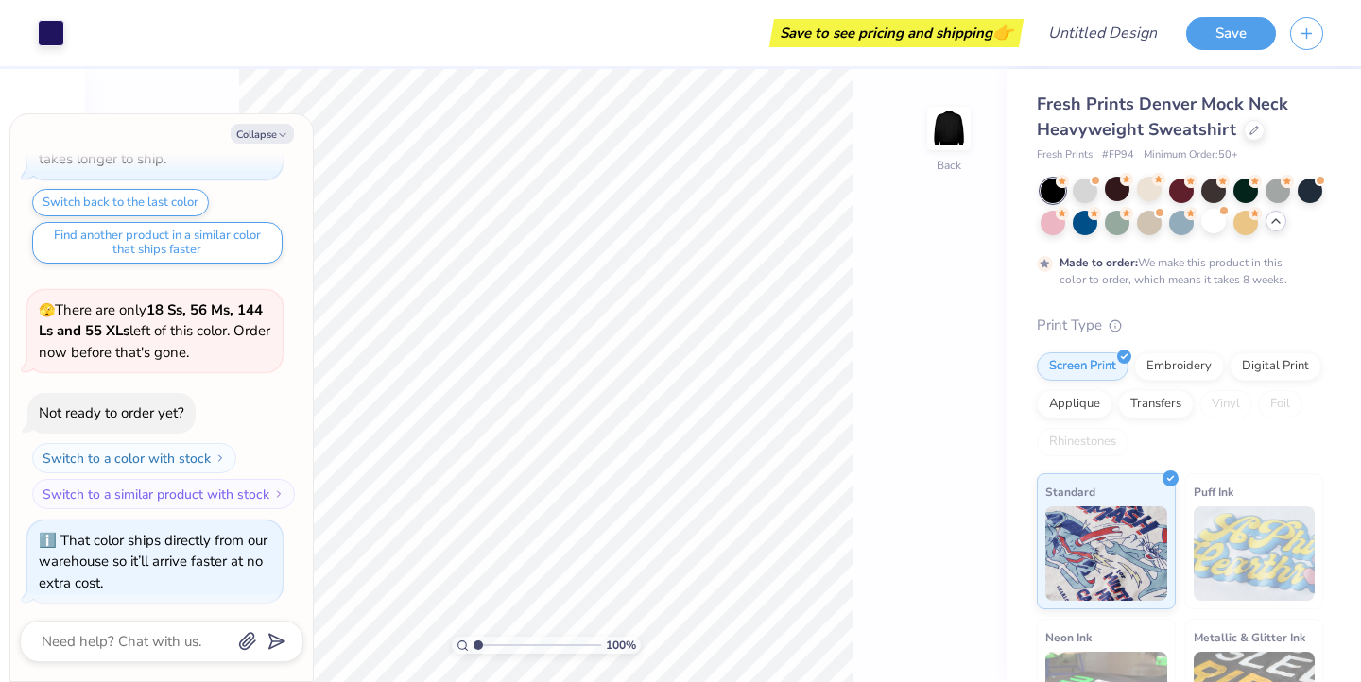
scroll to position [504, 0]
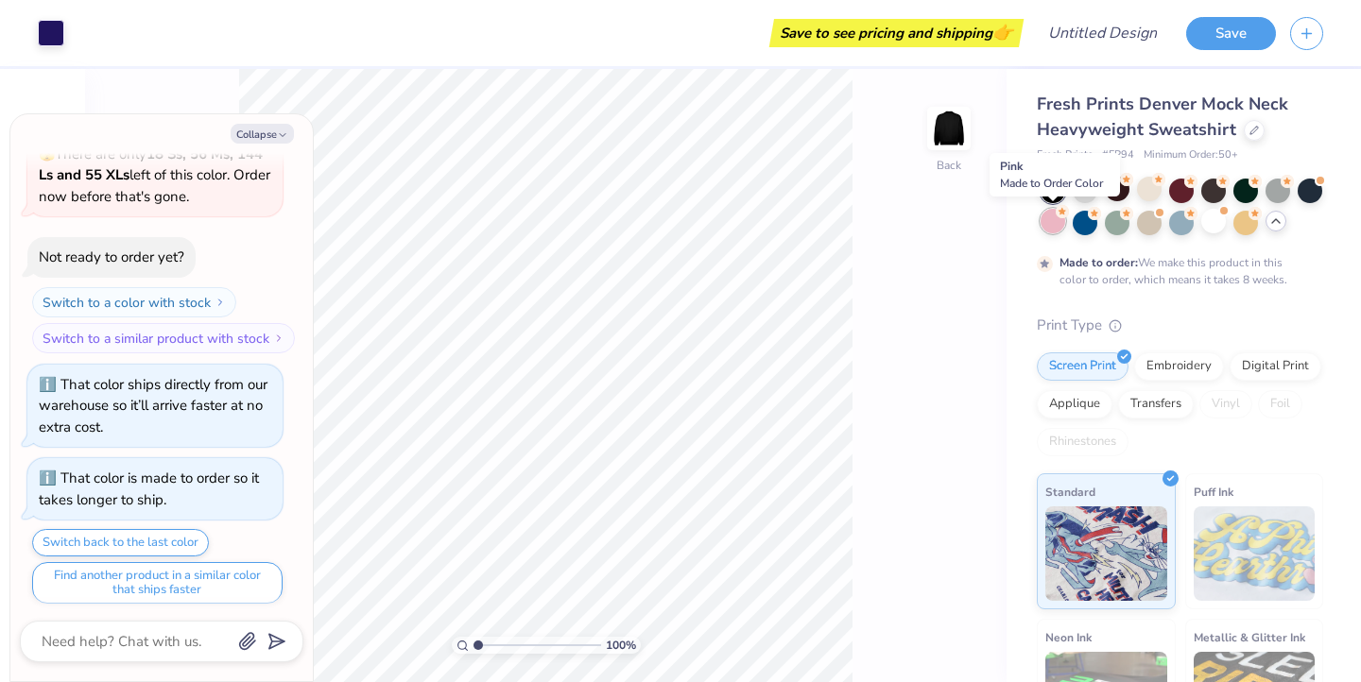
click at [1053, 218] on div at bounding box center [1052, 221] width 25 height 25
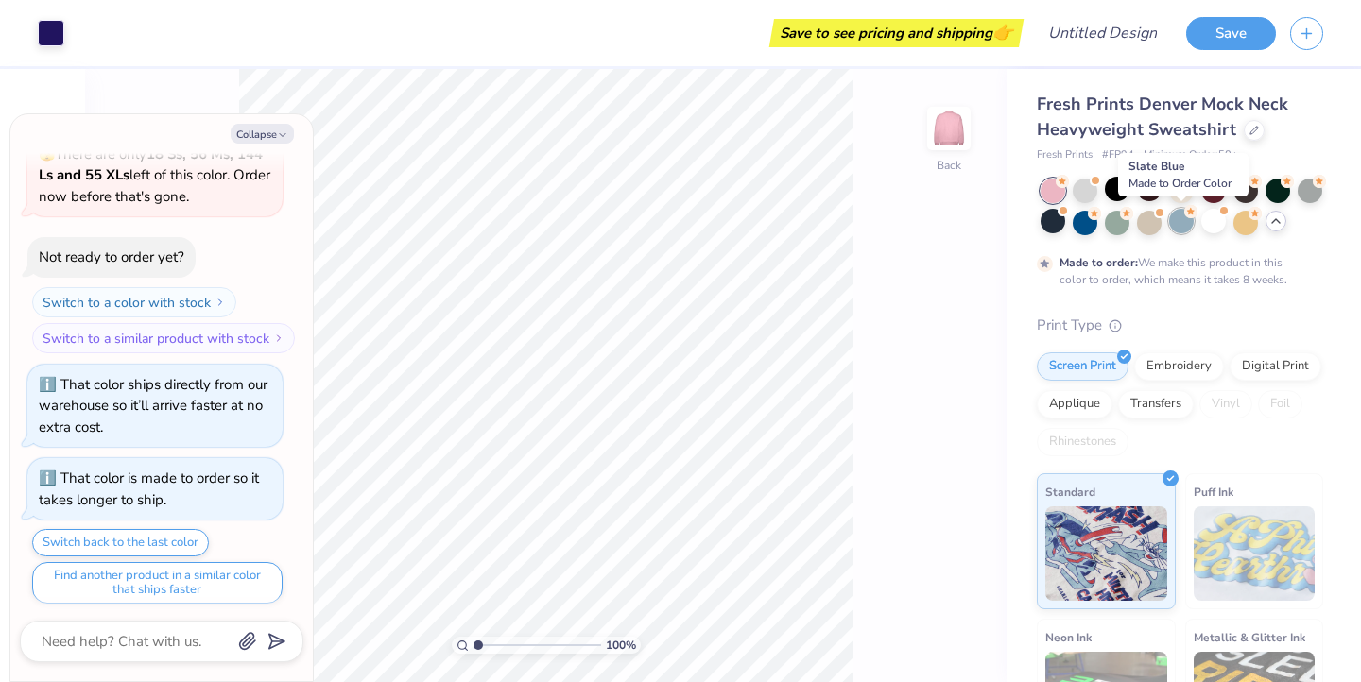
click at [1175, 224] on div at bounding box center [1181, 221] width 25 height 25
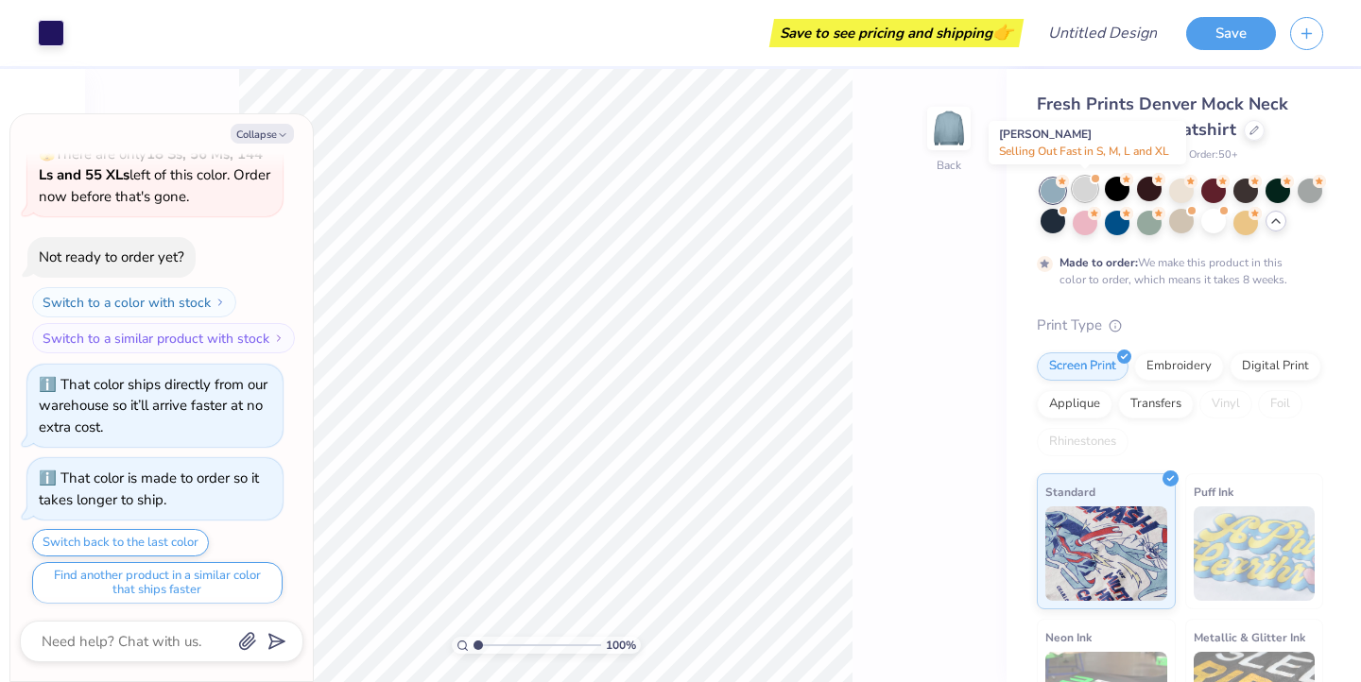
click at [1079, 197] on div at bounding box center [1084, 189] width 25 height 25
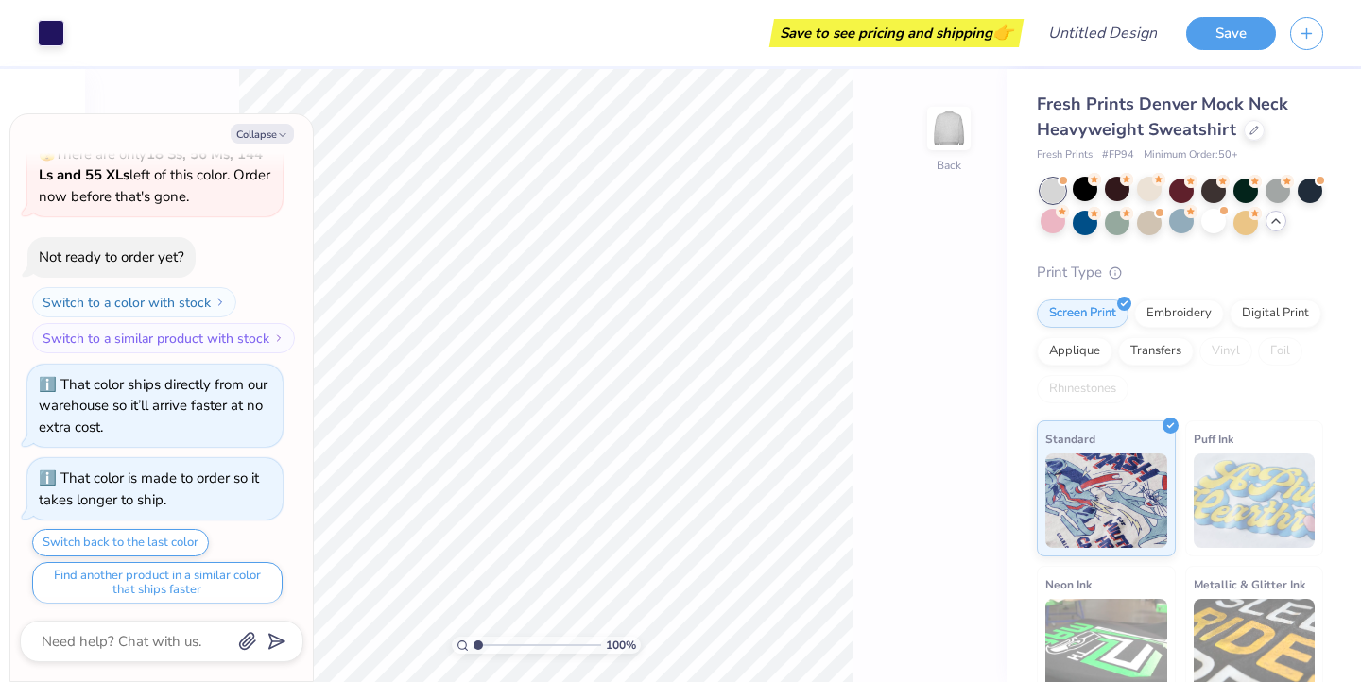
scroll to position [840, 0]
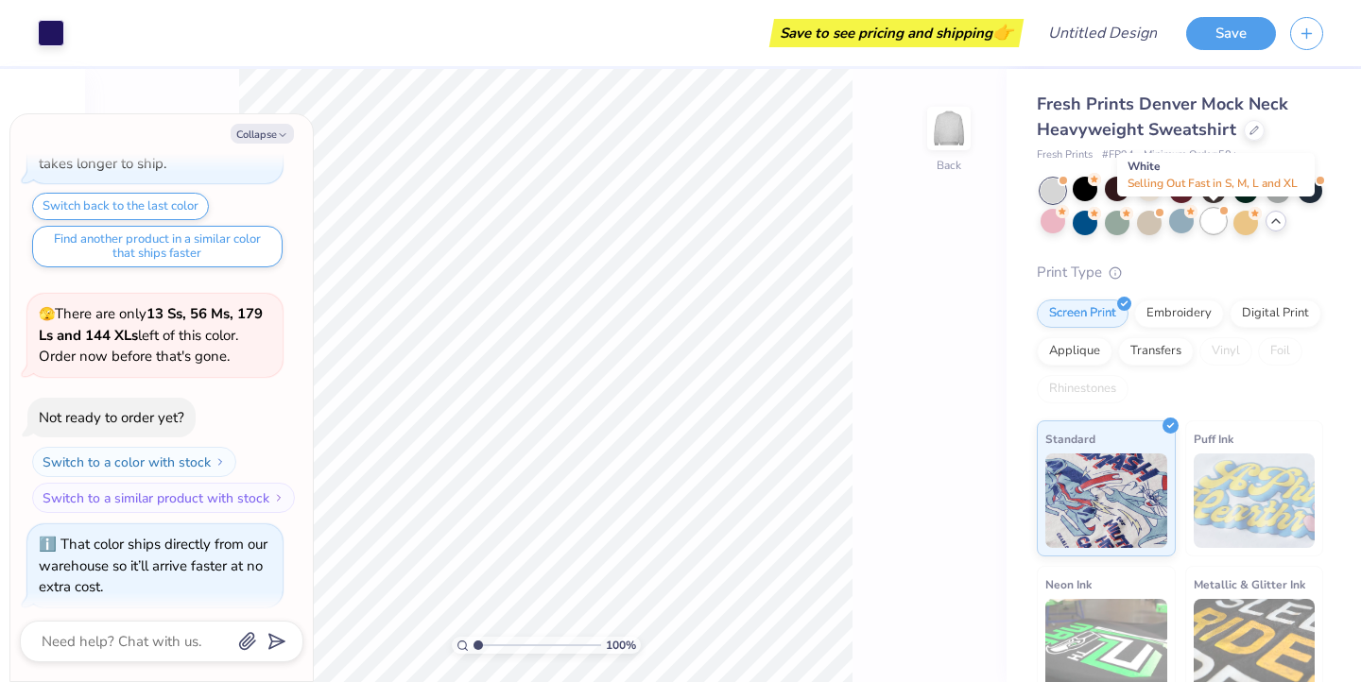
click at [1217, 222] on div at bounding box center [1213, 221] width 25 height 25
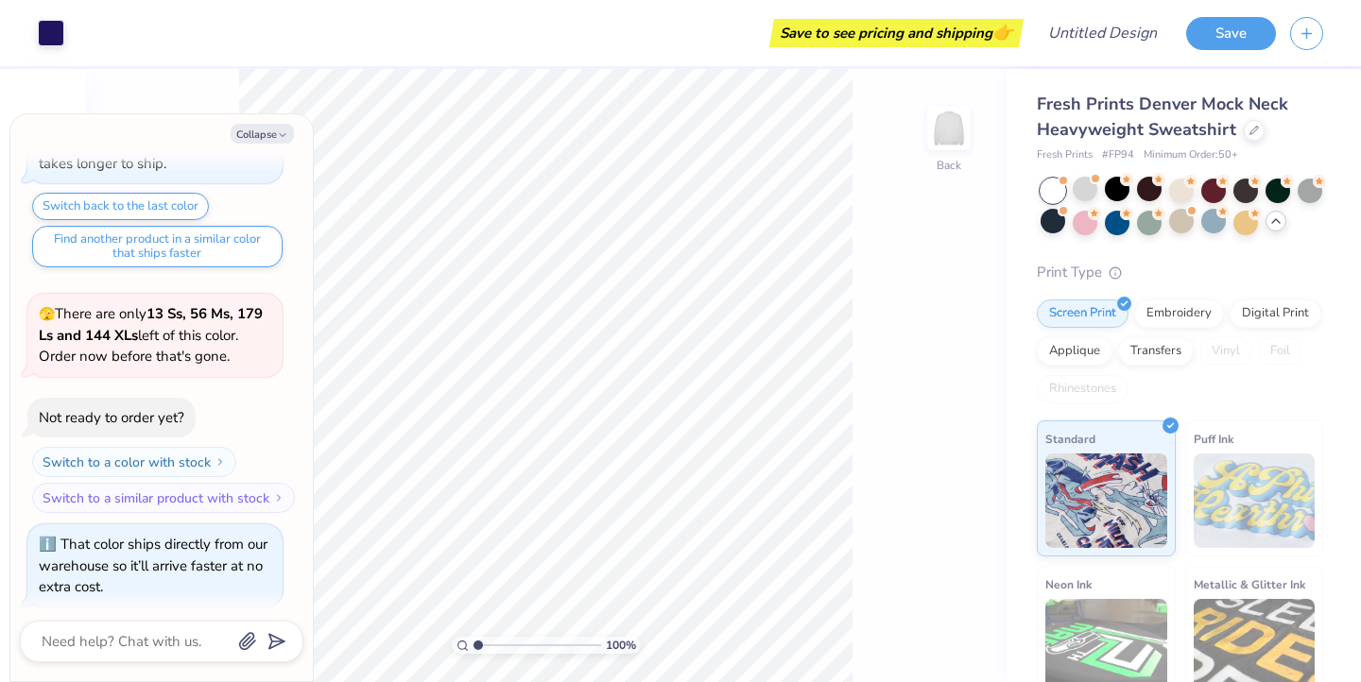
scroll to position [1084, 0]
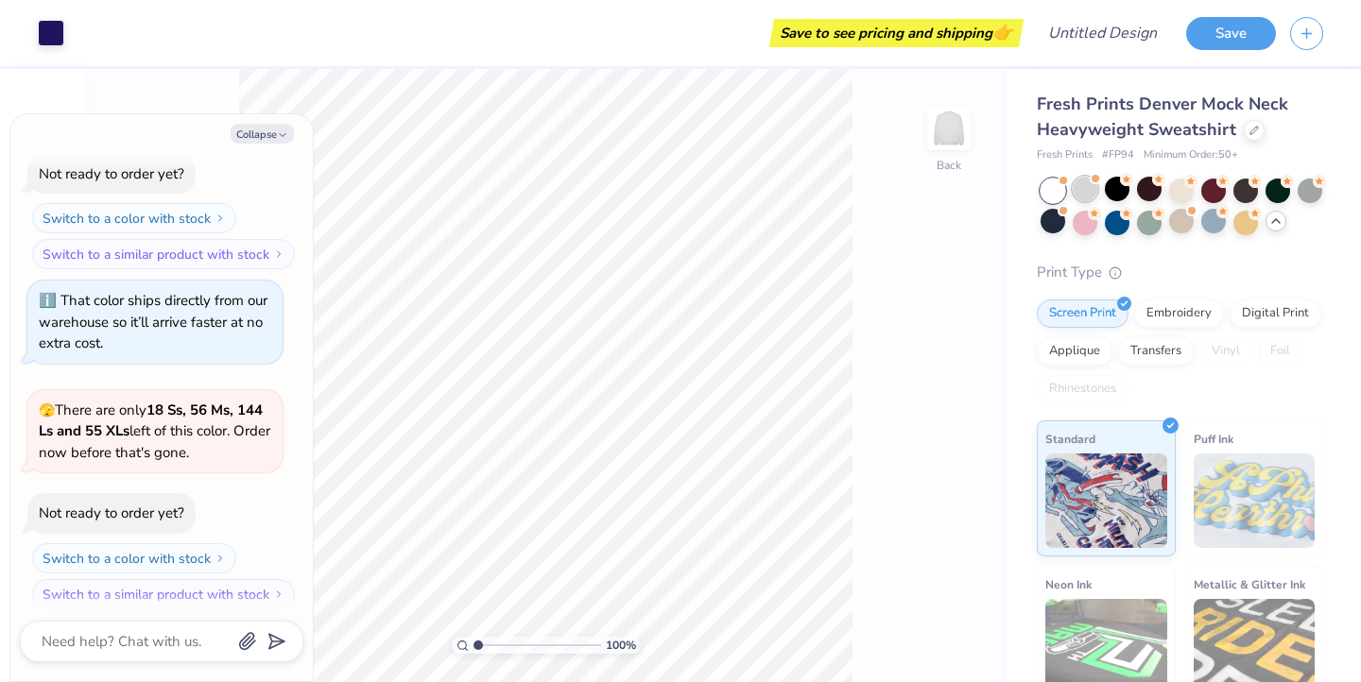
click at [1088, 189] on div at bounding box center [1084, 189] width 25 height 25
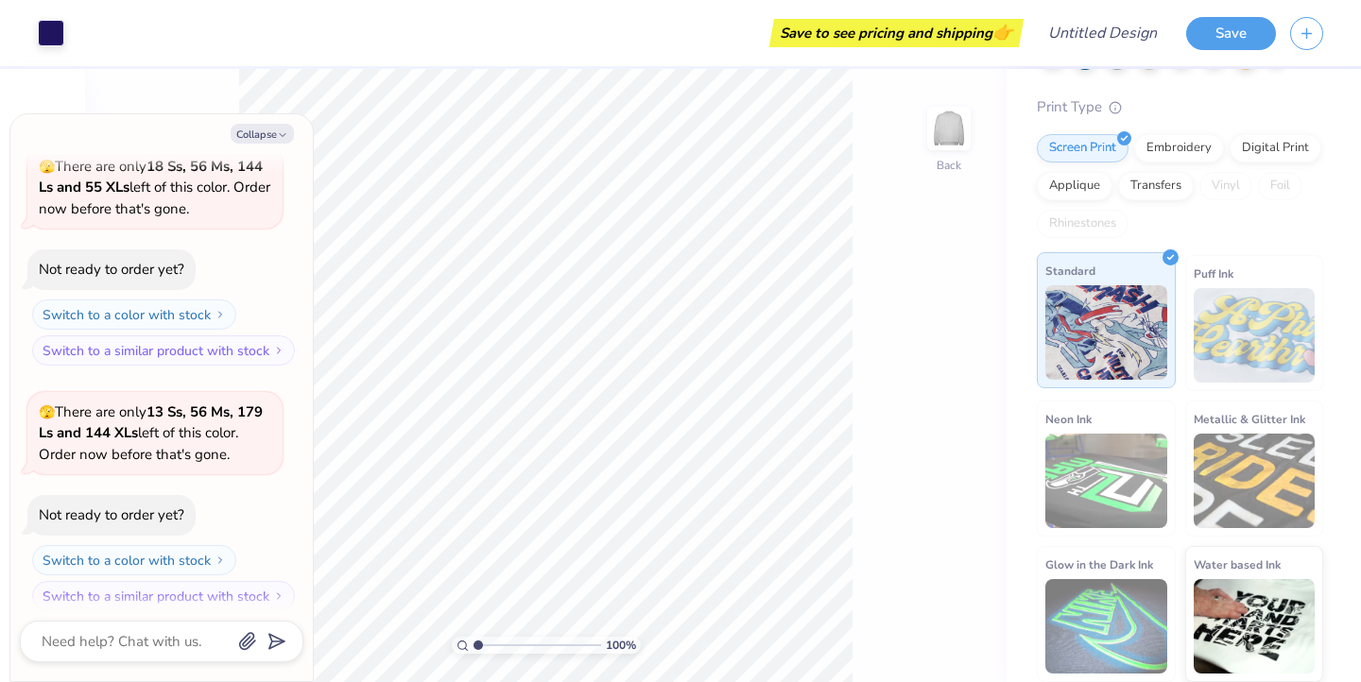
scroll to position [164, 0]
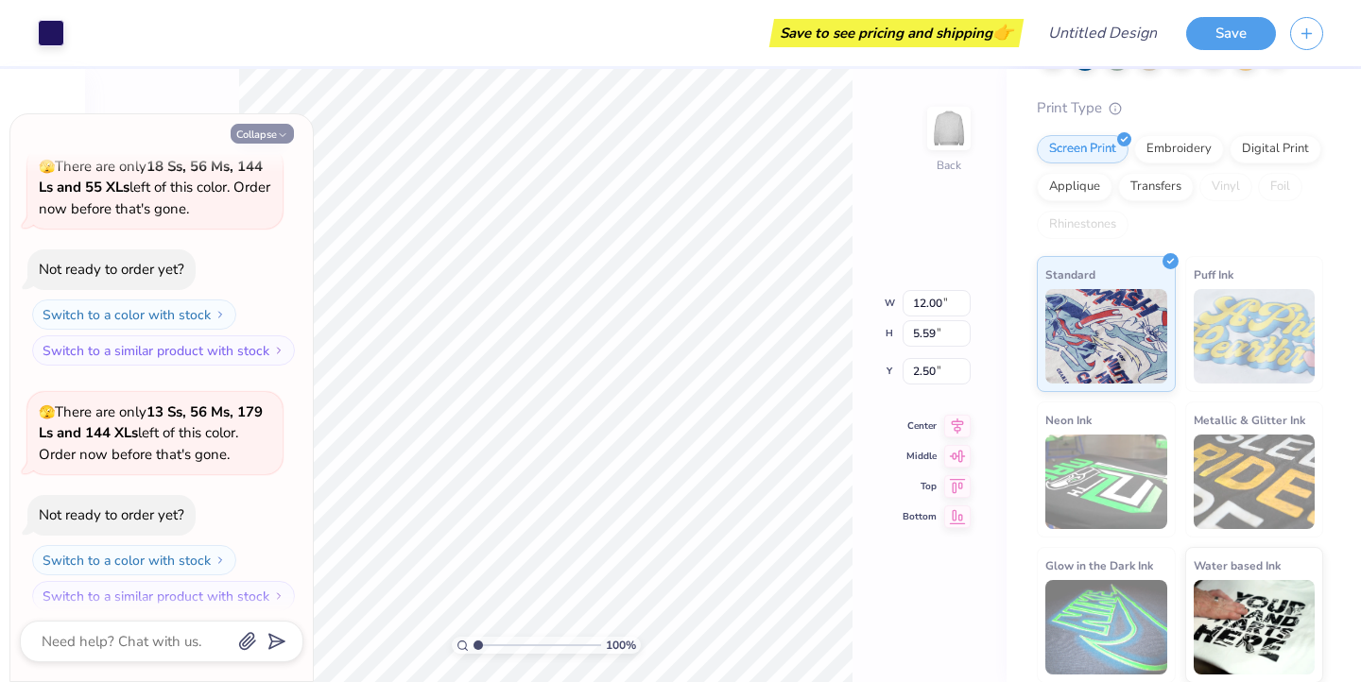
click at [258, 131] on button "Collapse" at bounding box center [262, 134] width 63 height 20
type textarea "x"
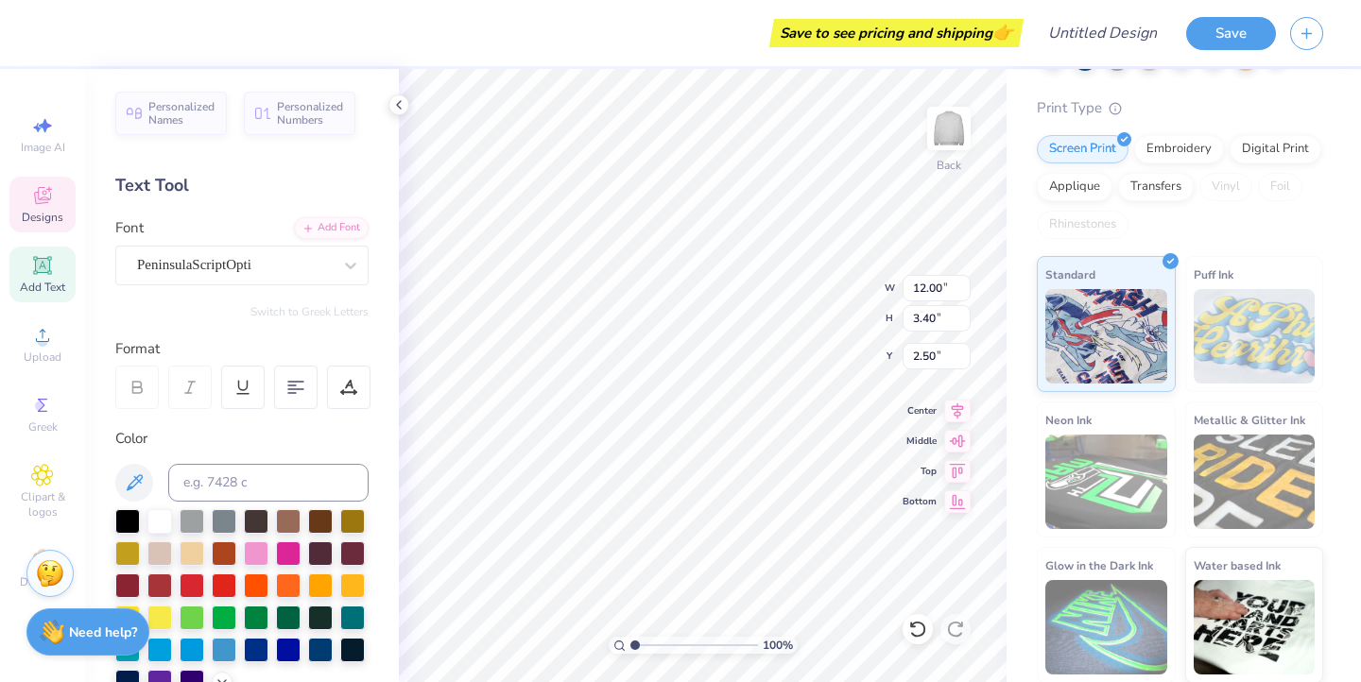
scroll to position [0, 0]
type textarea "G"
type textarea "Sigma Kappa"
type input "2.90"
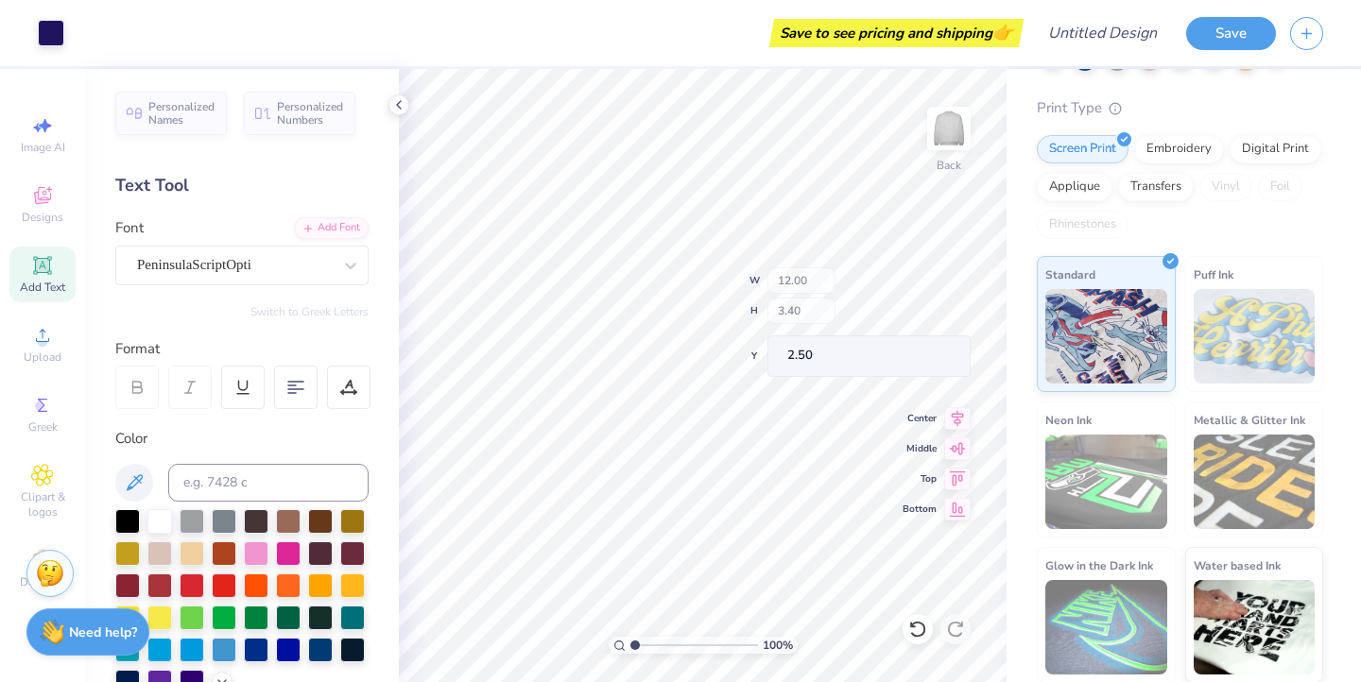
type input "3.17"
type input "4.92"
type input "5.82"
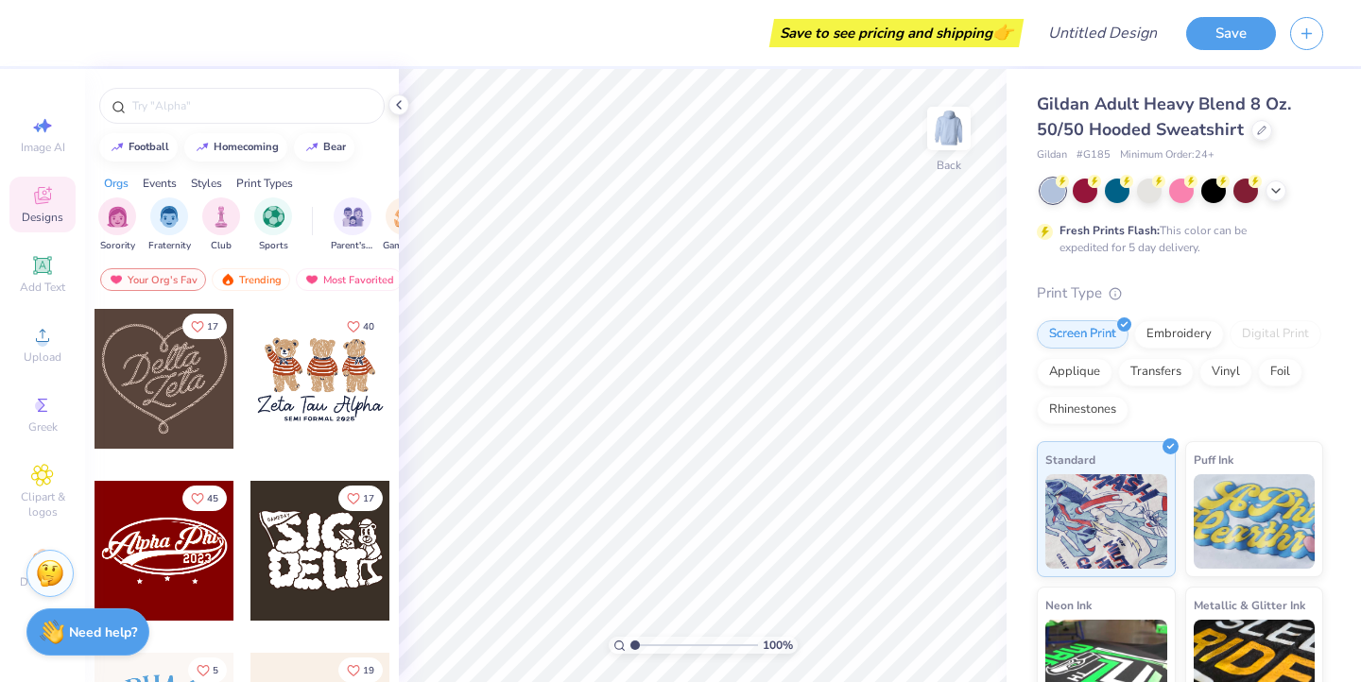
scroll to position [687, 0]
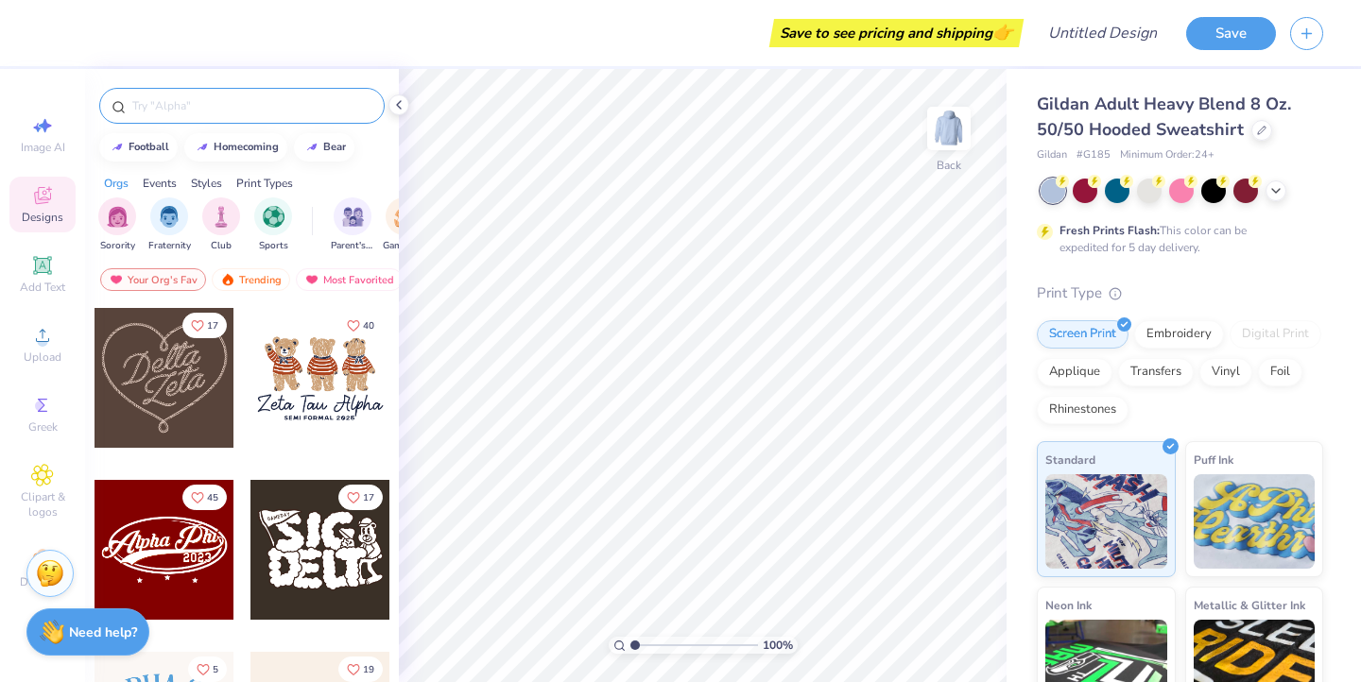
click at [233, 109] on input "text" at bounding box center [251, 105] width 242 height 19
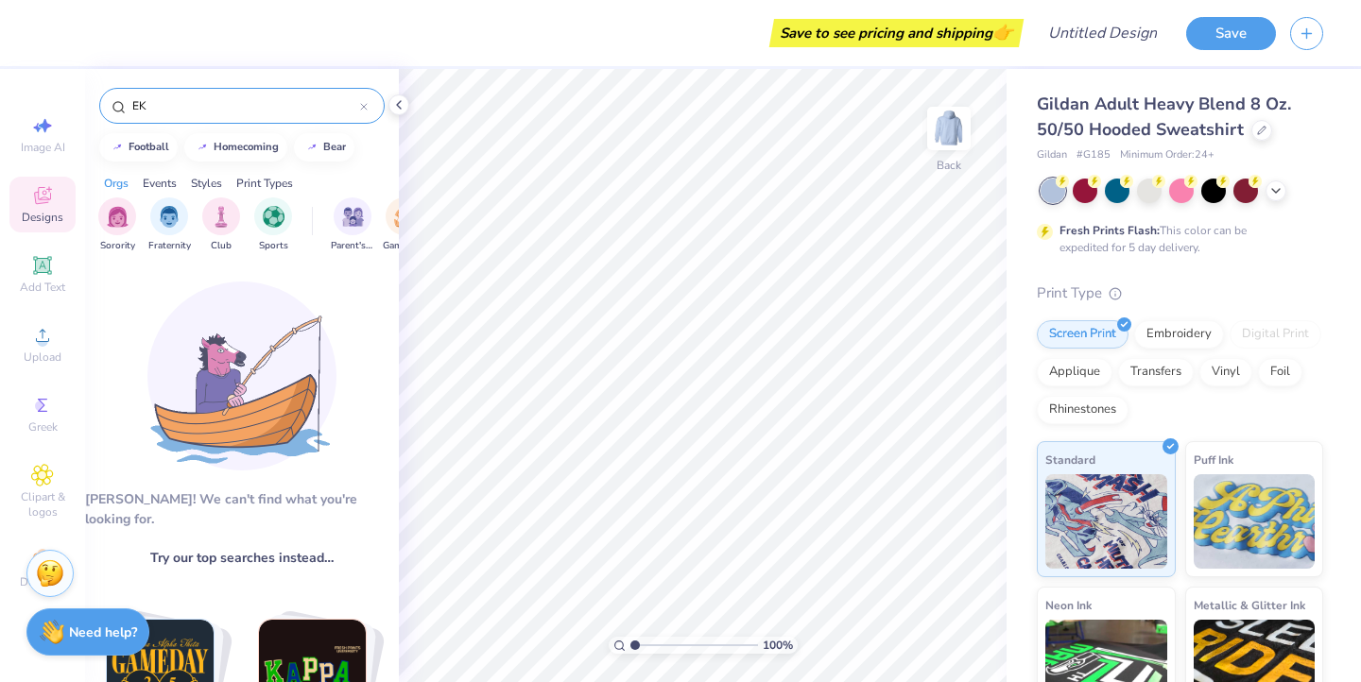
click at [232, 109] on input "EK" at bounding box center [245, 105] width 230 height 19
type input "E"
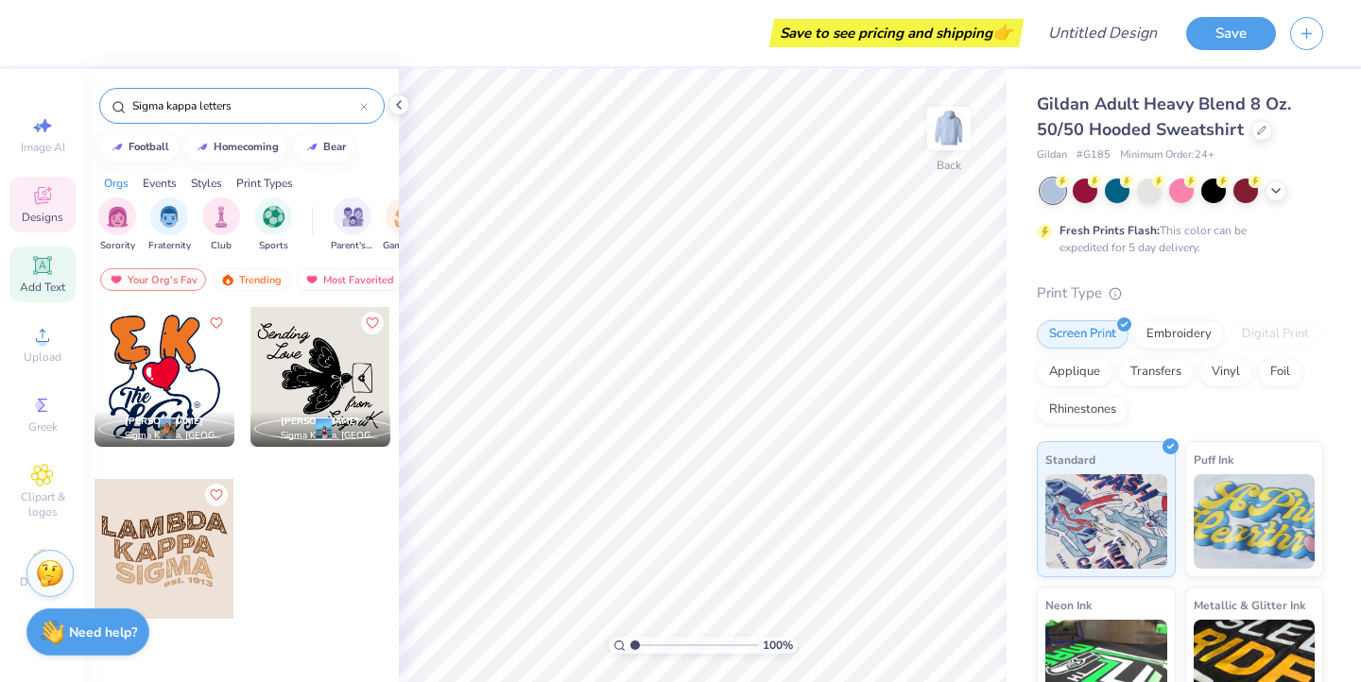
type input "Sigma kappa letters"
click at [48, 276] on icon at bounding box center [42, 265] width 23 height 23
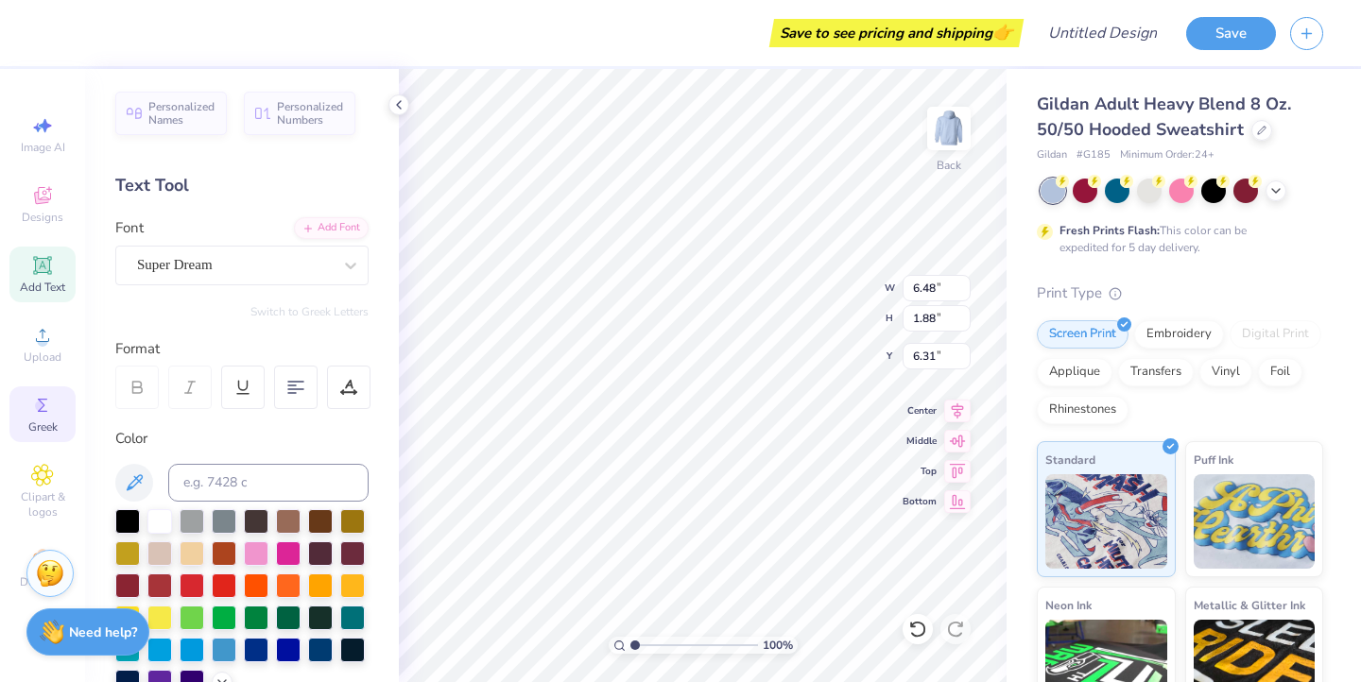
click at [43, 430] on span "Greek" at bounding box center [42, 427] width 29 height 15
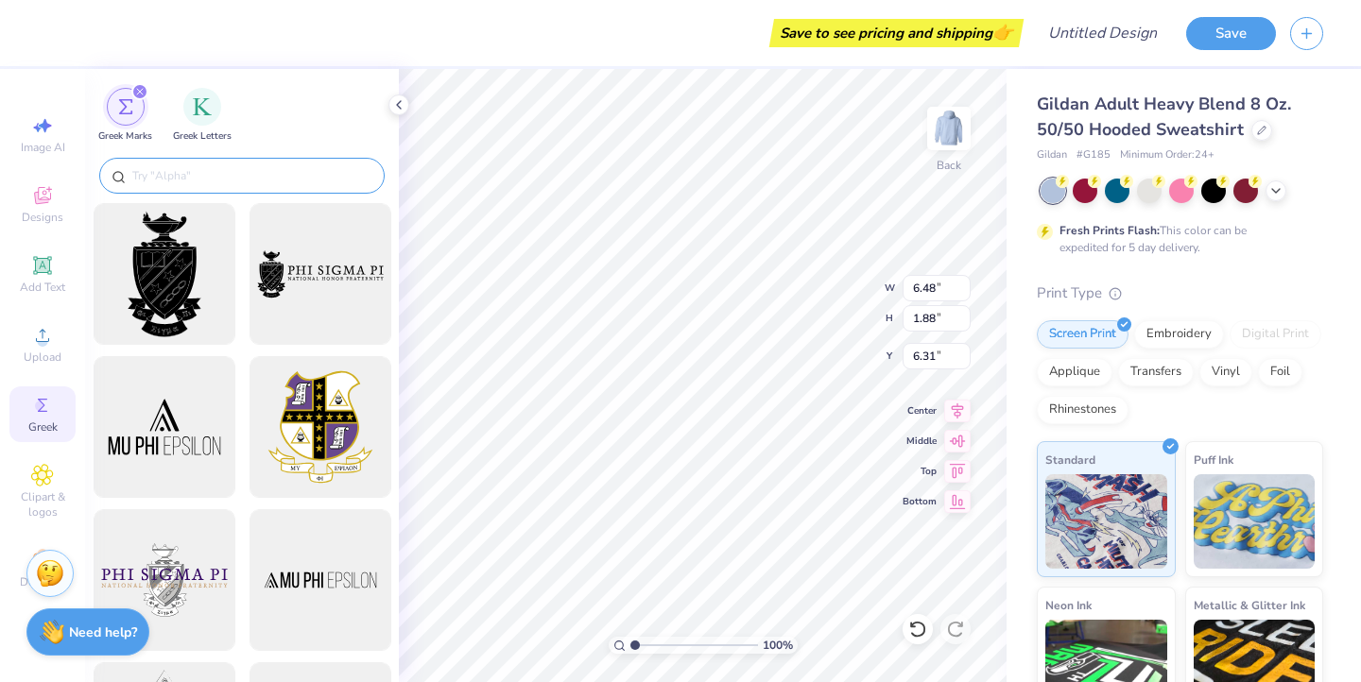
click at [202, 179] on input "text" at bounding box center [251, 175] width 242 height 19
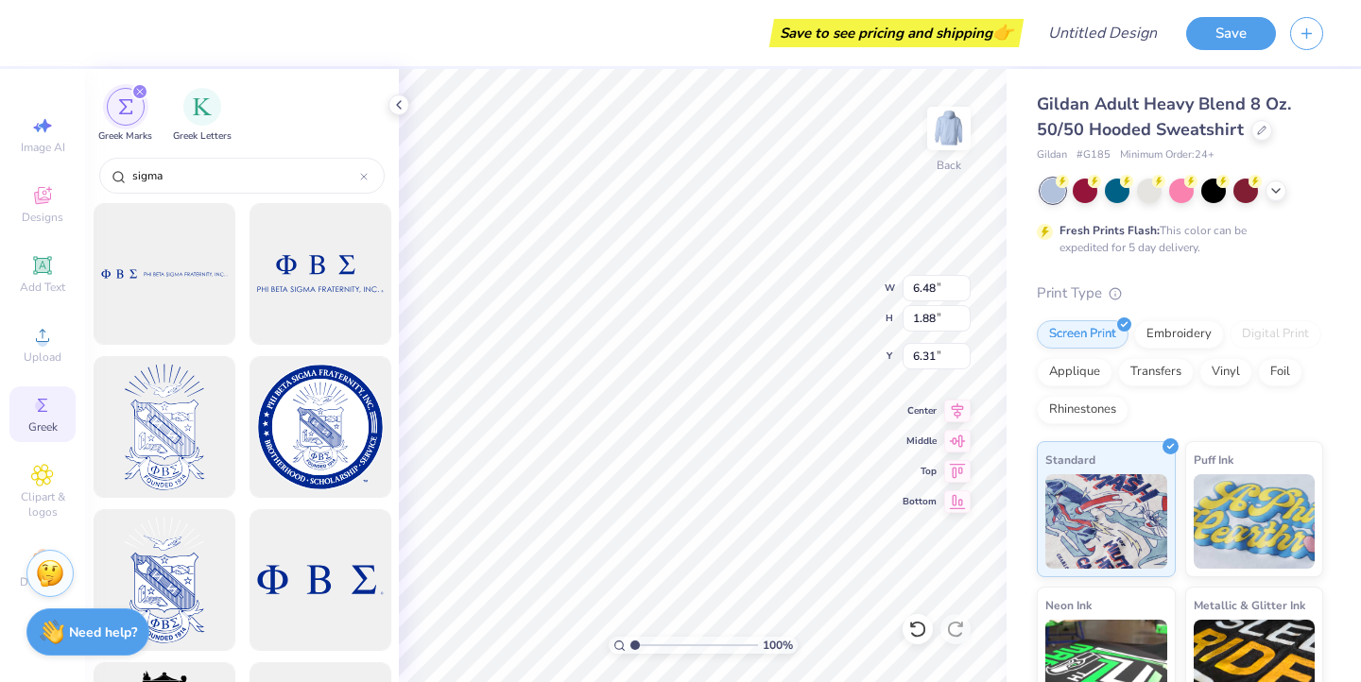
scroll to position [0, 0]
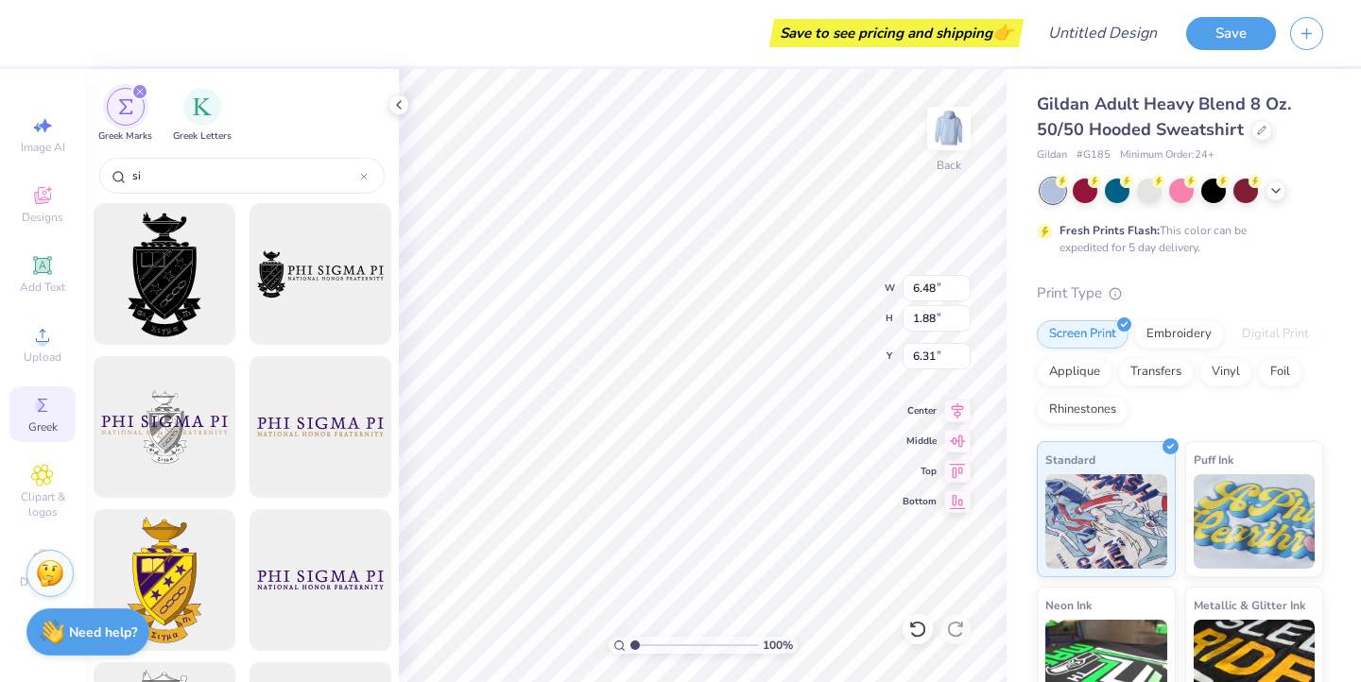
type input "s"
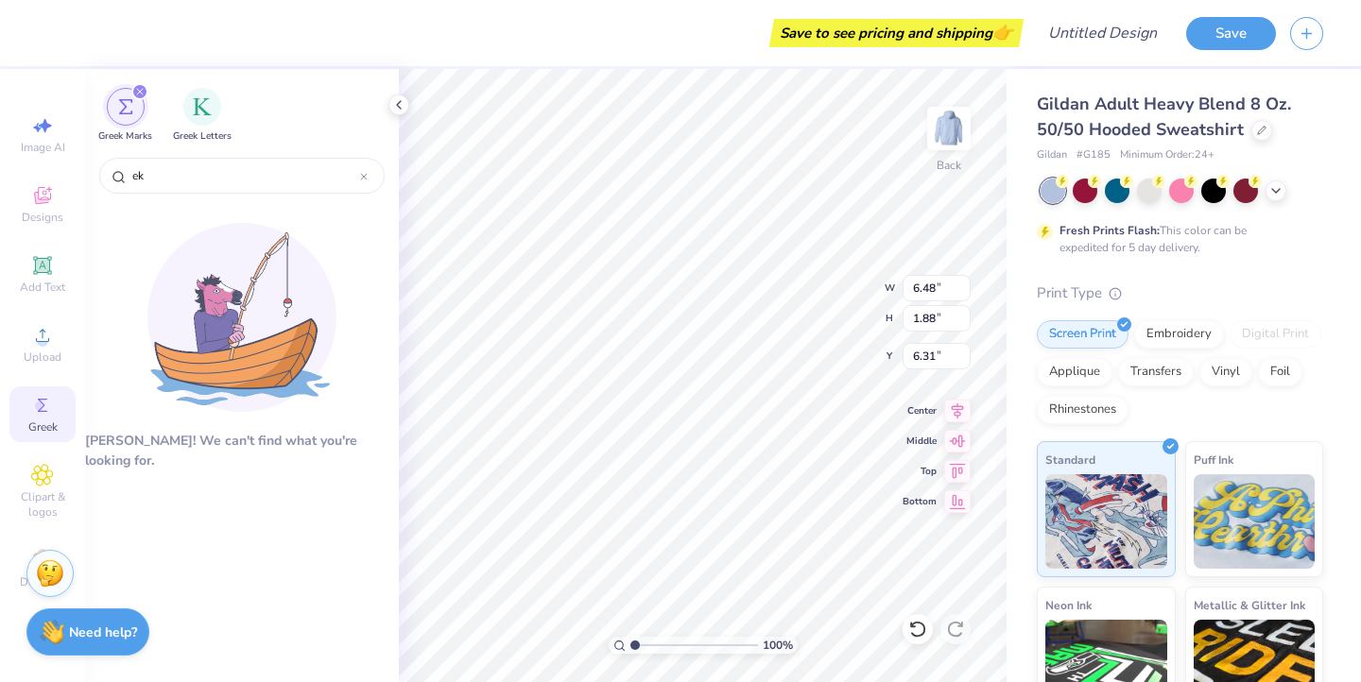
type input "e"
type input "s"
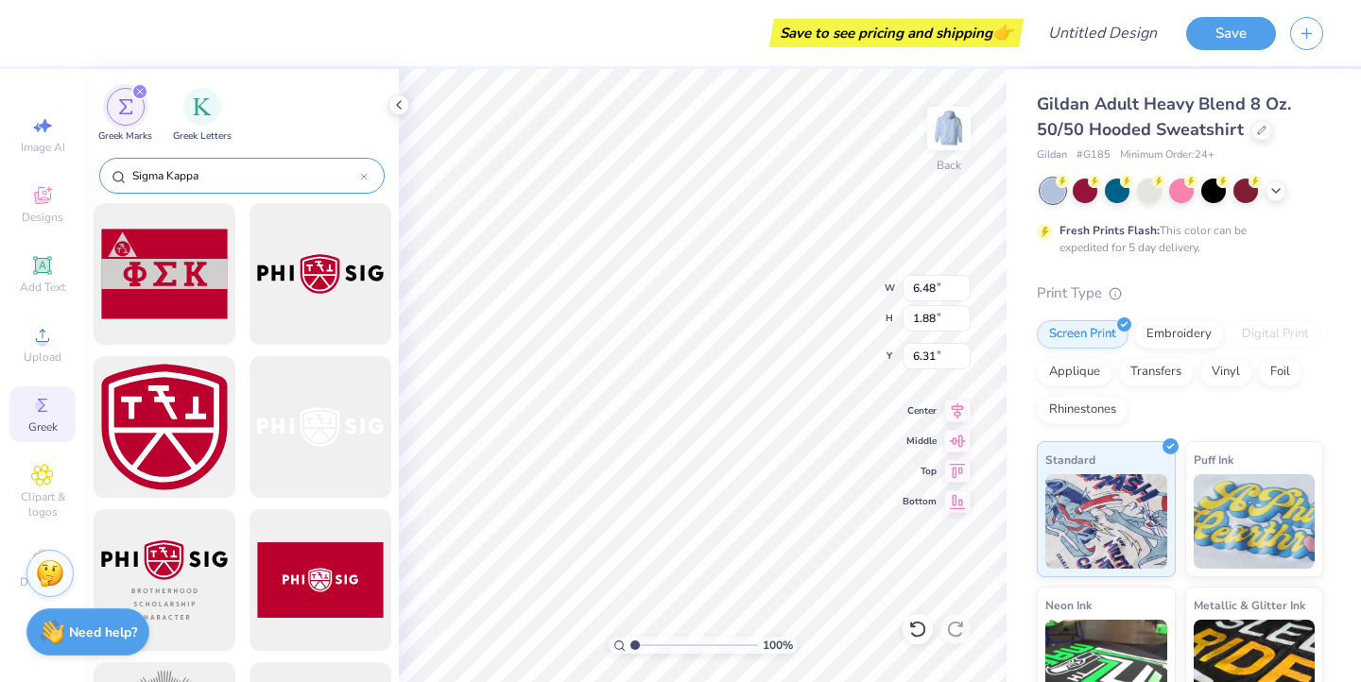
type input "Sigma Kappa"
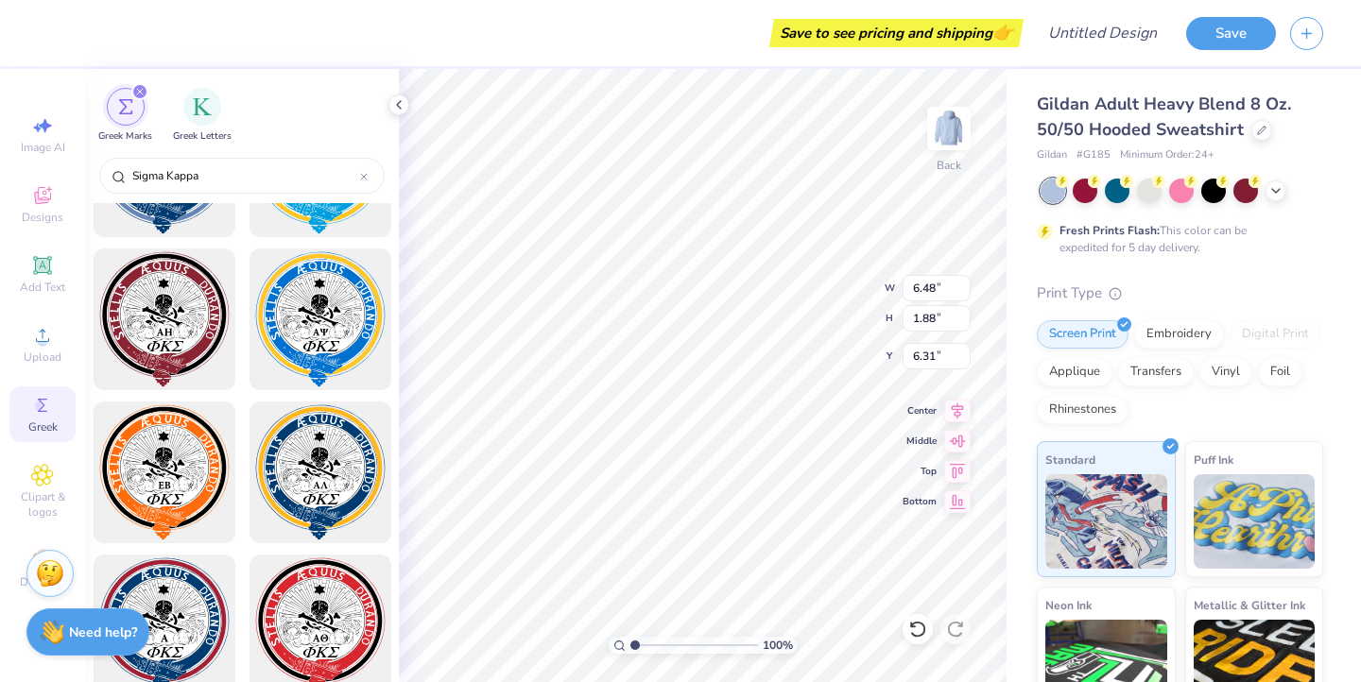
scroll to position [8094, 0]
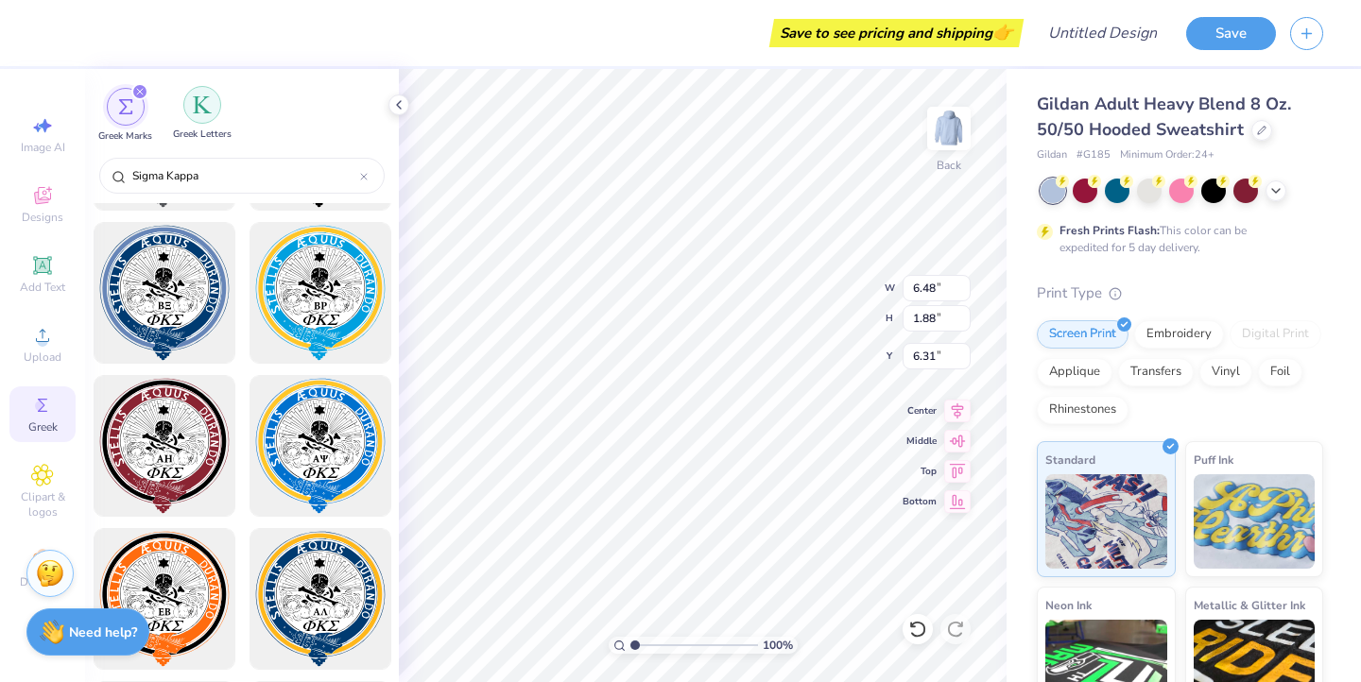
click at [213, 94] on div "filter for Greek Letters" at bounding box center [202, 105] width 38 height 38
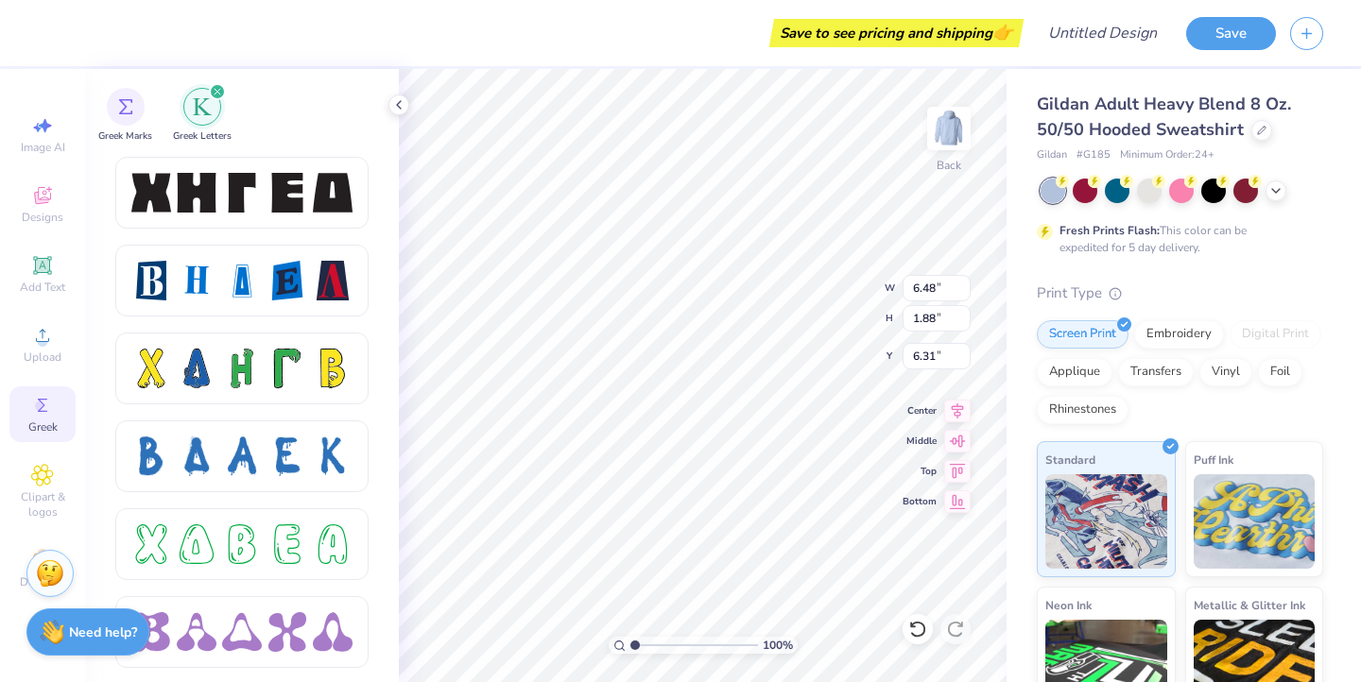
scroll to position [2541, 0]
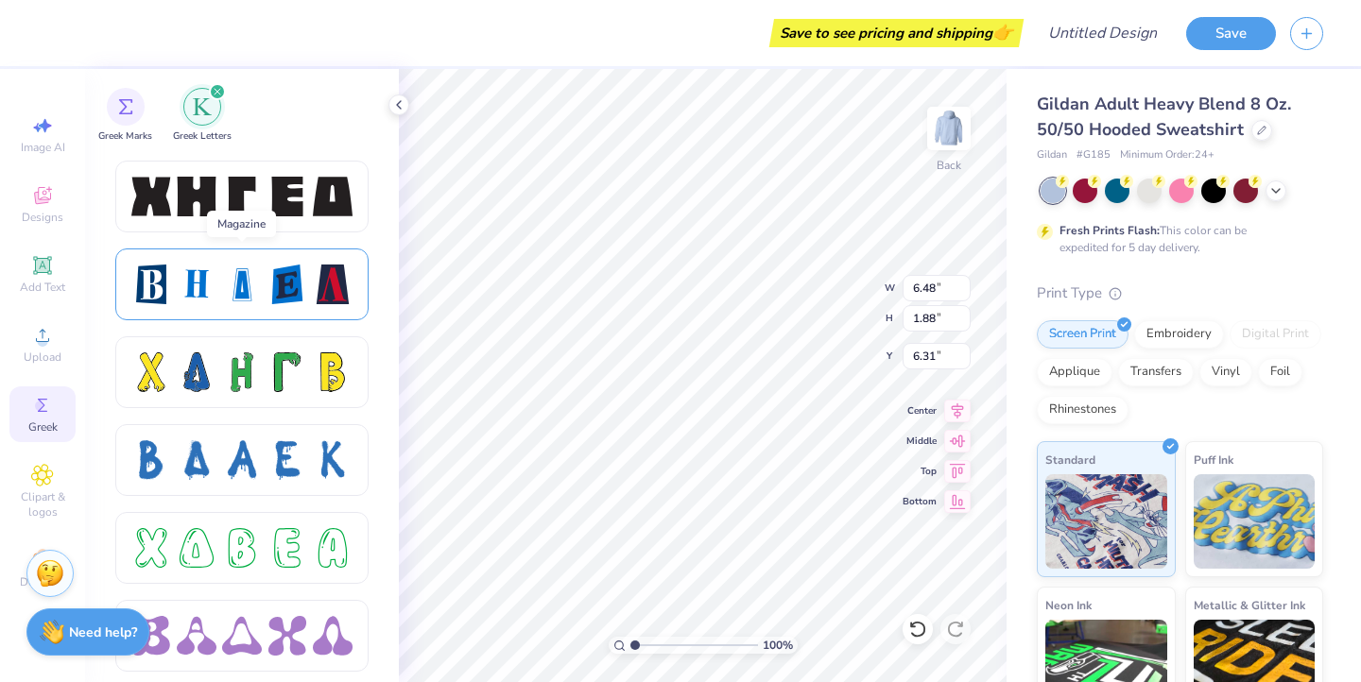
click at [232, 299] on div at bounding box center [242, 285] width 40 height 40
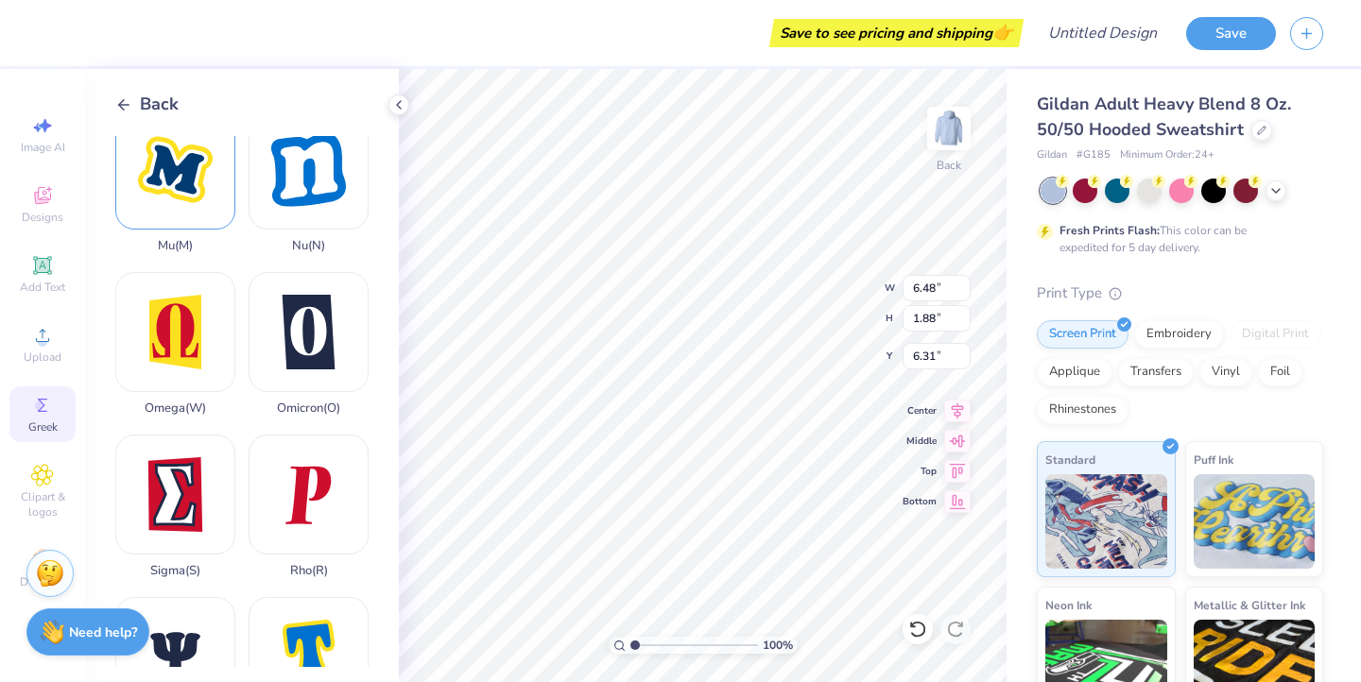
scroll to position [1018, 0]
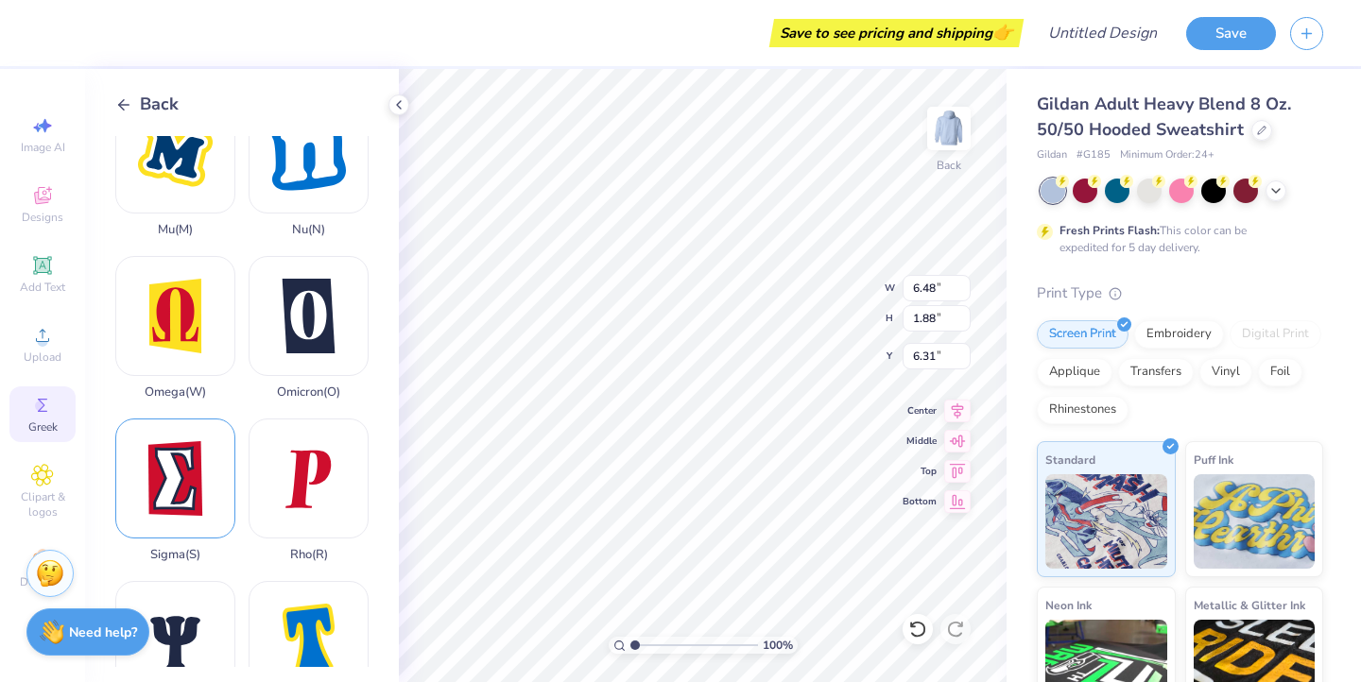
click at [186, 479] on div "Sigma ( S )" at bounding box center [175, 491] width 120 height 144
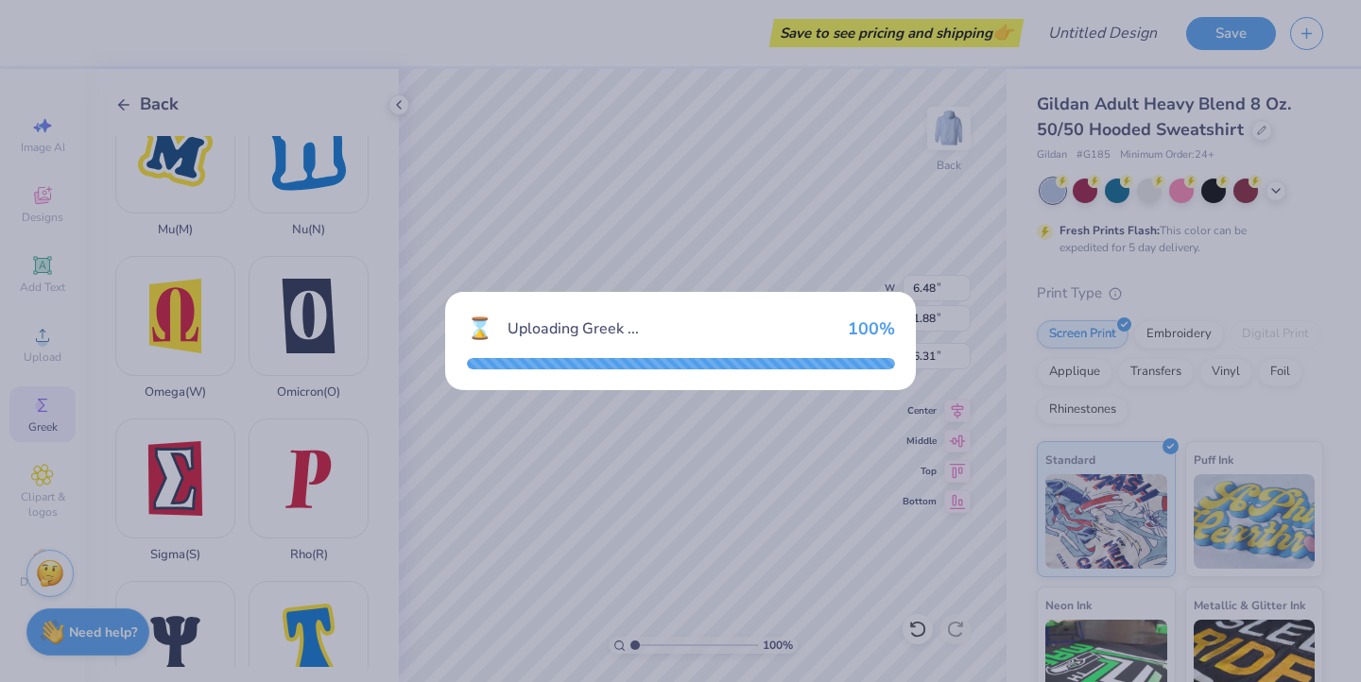
type input "3.48"
type input "4.81"
type input "4.85"
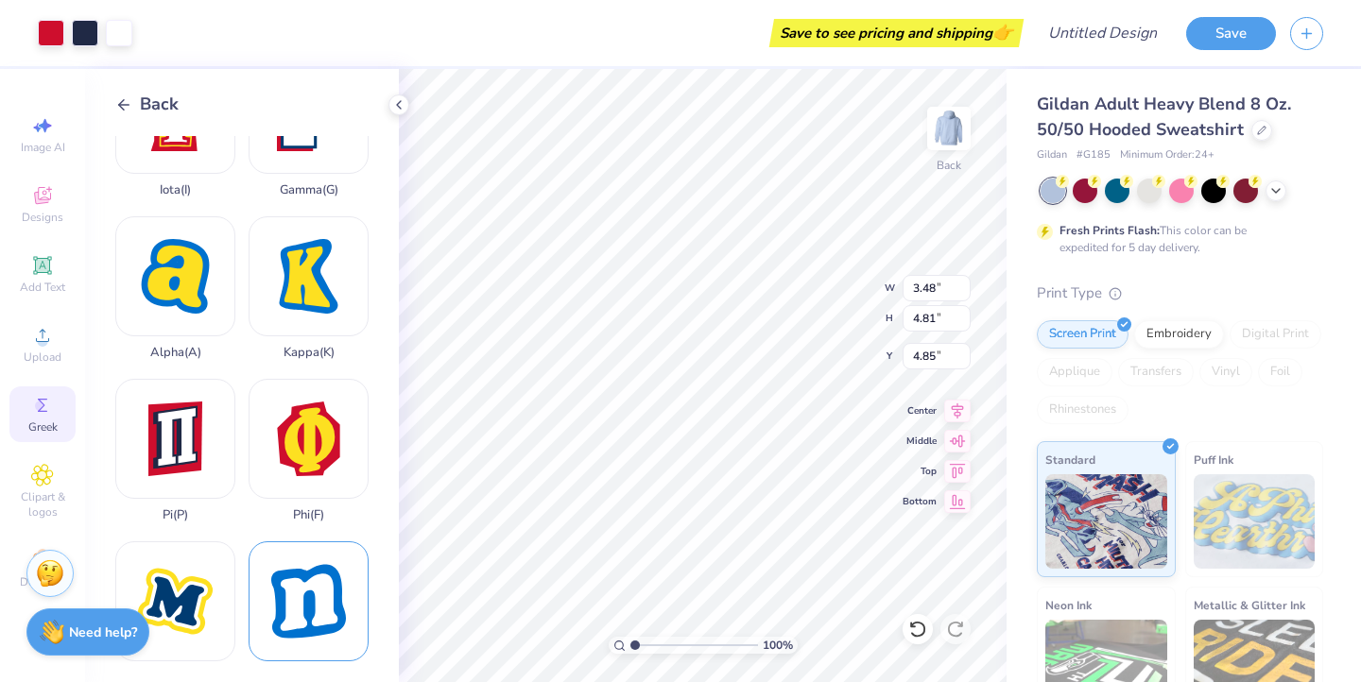
scroll to position [567, 0]
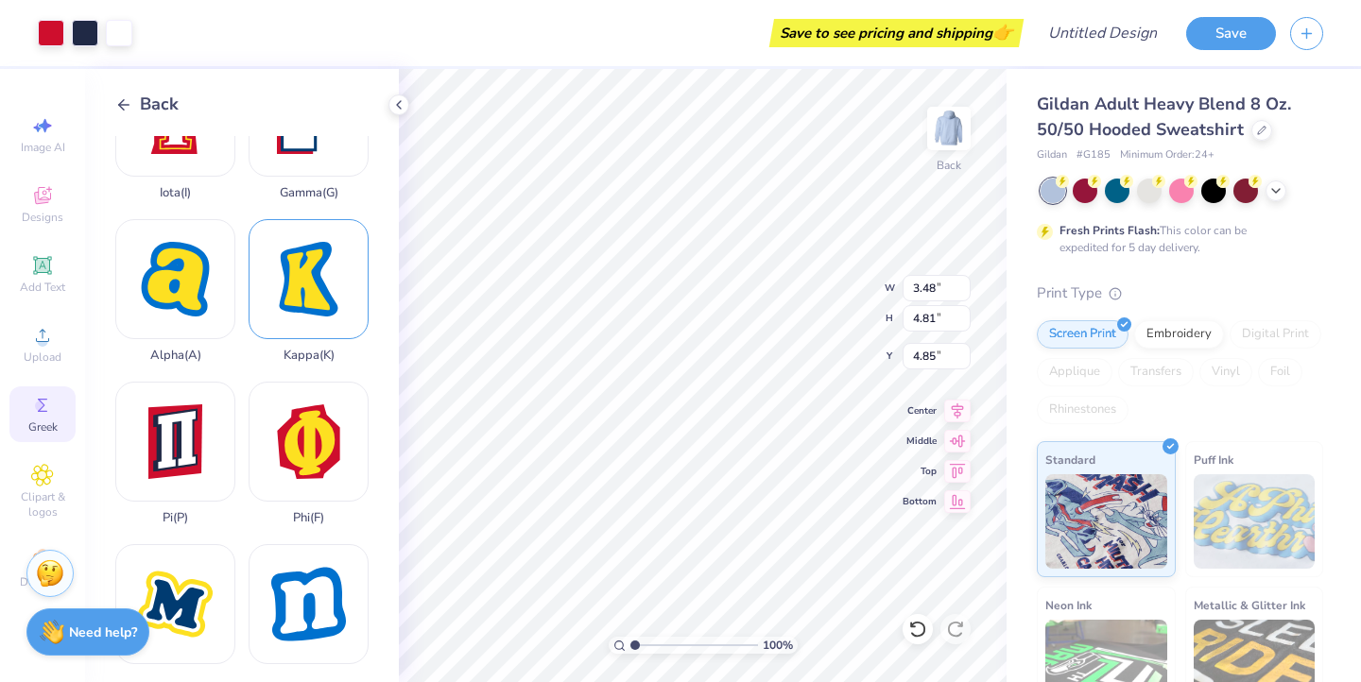
click at [316, 301] on div "Kappa ( K )" at bounding box center [309, 291] width 120 height 144
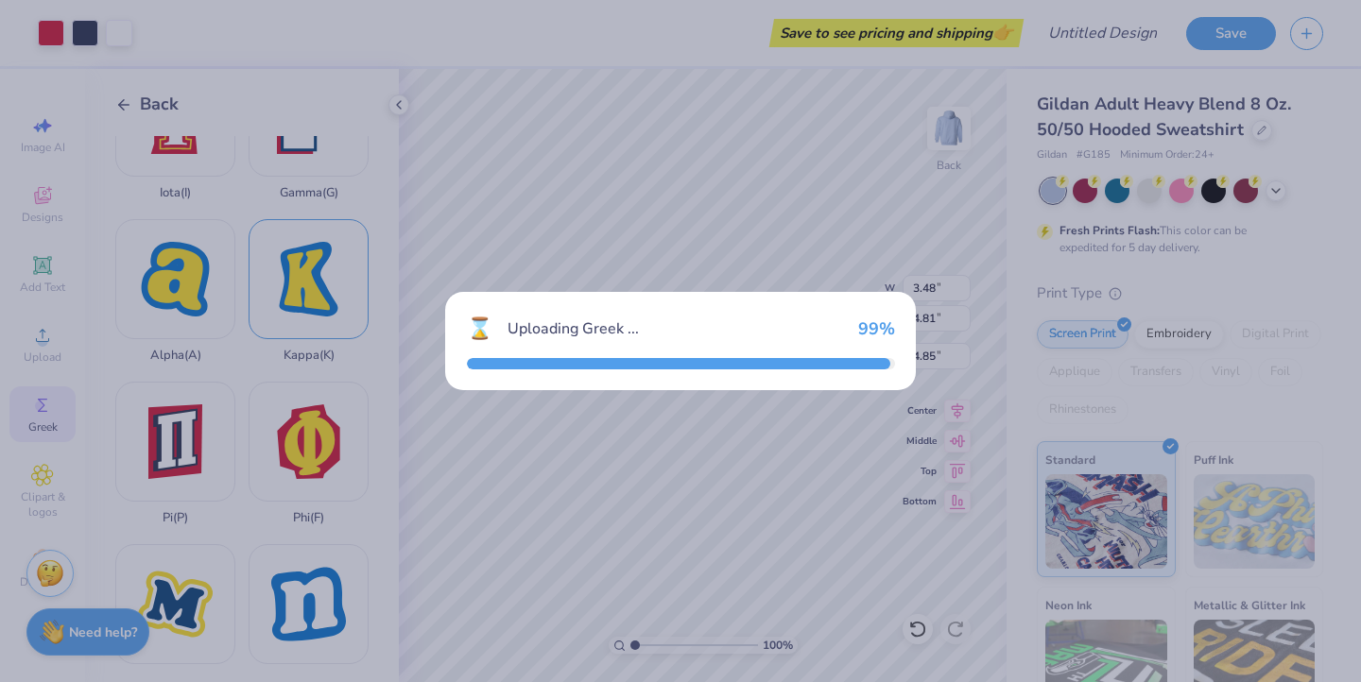
type input "3.91"
type input "4.98"
type input "4.76"
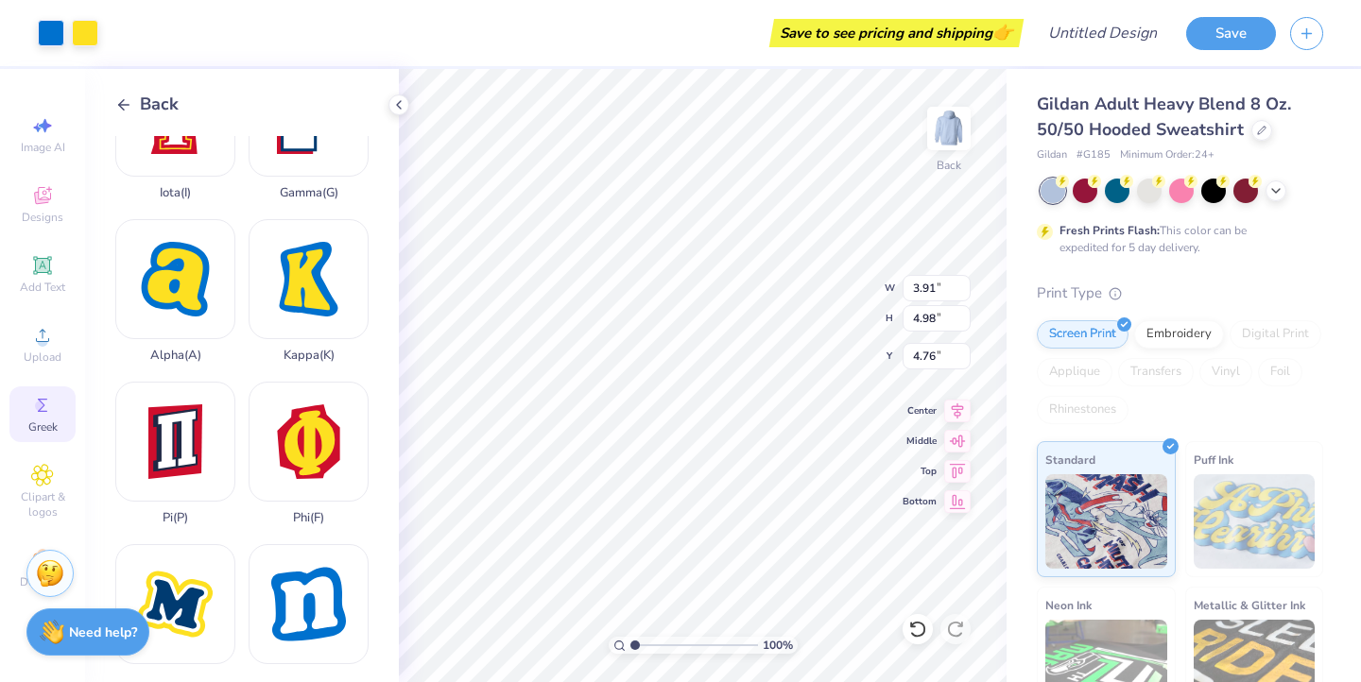
click at [126, 96] on icon at bounding box center [123, 104] width 17 height 17
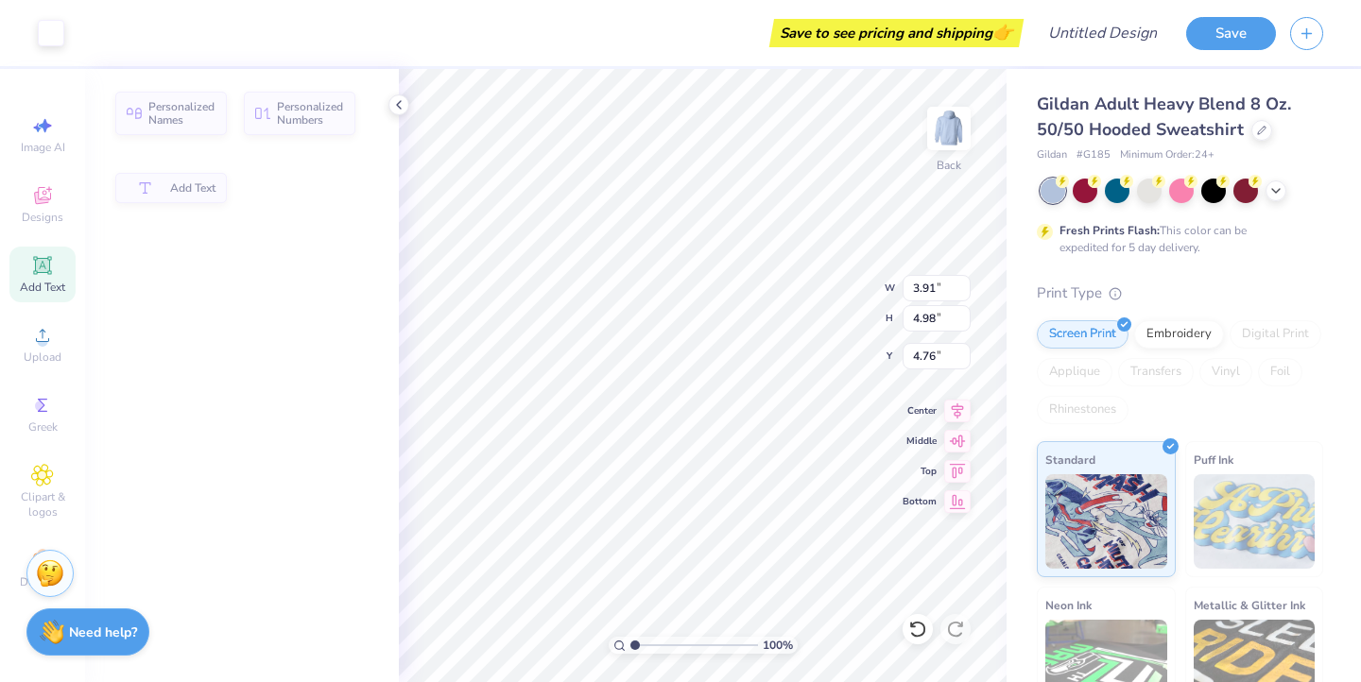
type input "6.48"
type input "1.88"
type input "6.31"
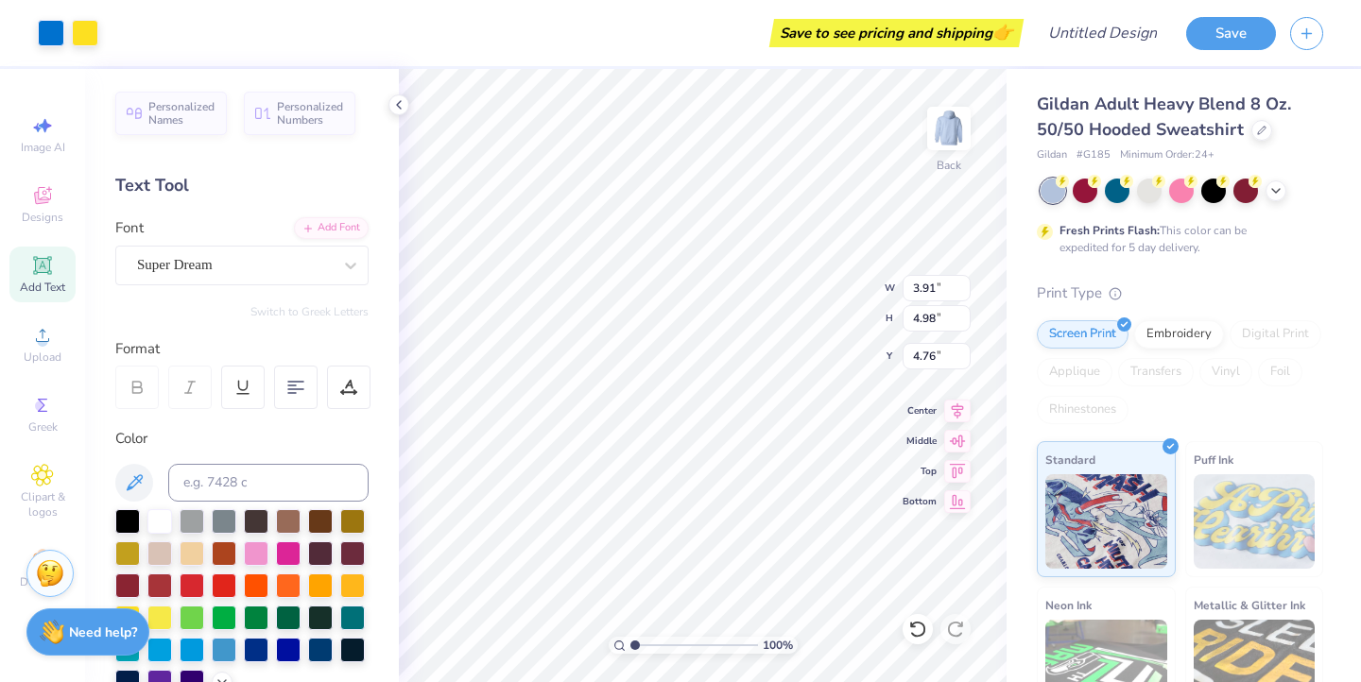
type input "3.00"
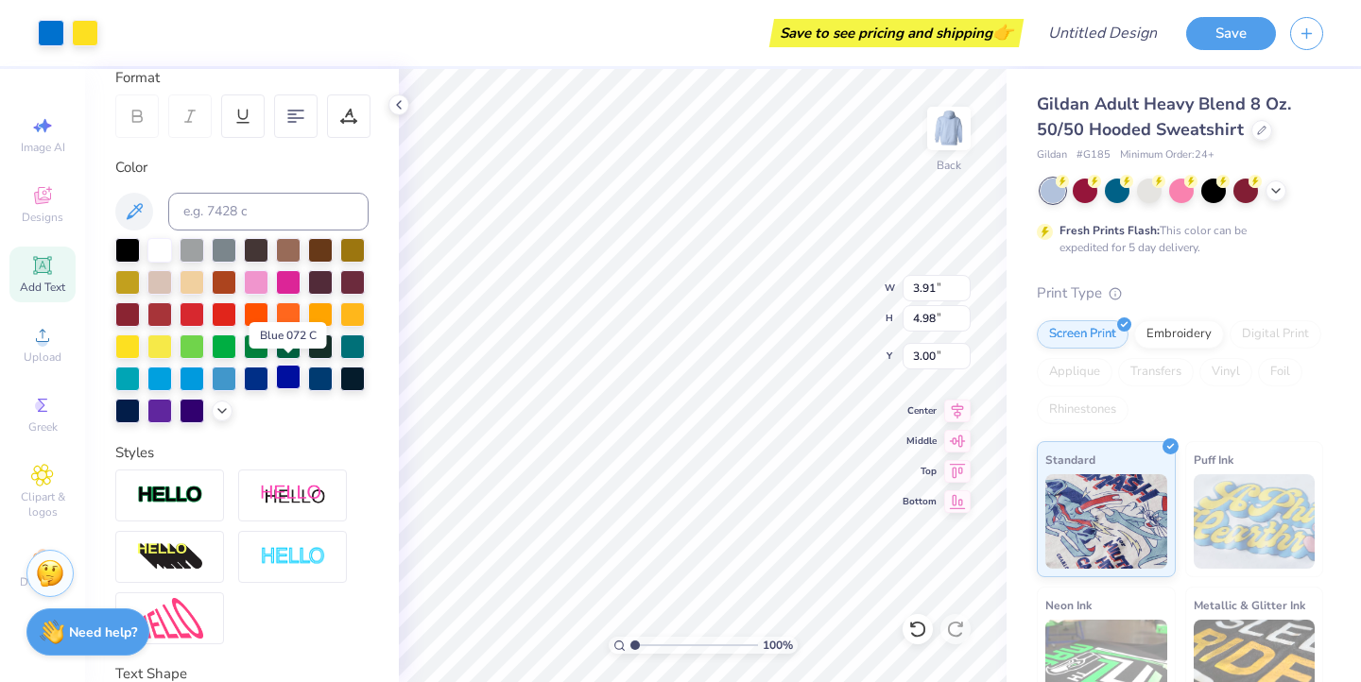
scroll to position [269, 0]
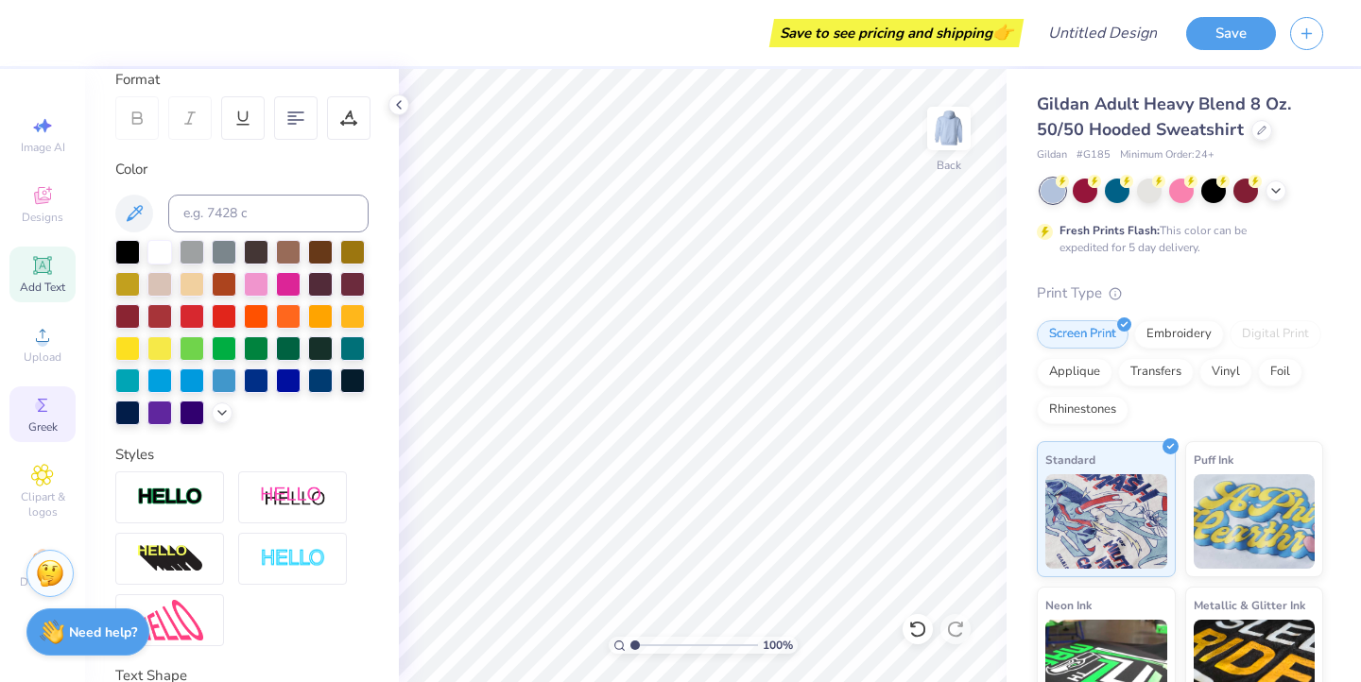
click at [48, 427] on span "Greek" at bounding box center [42, 427] width 29 height 15
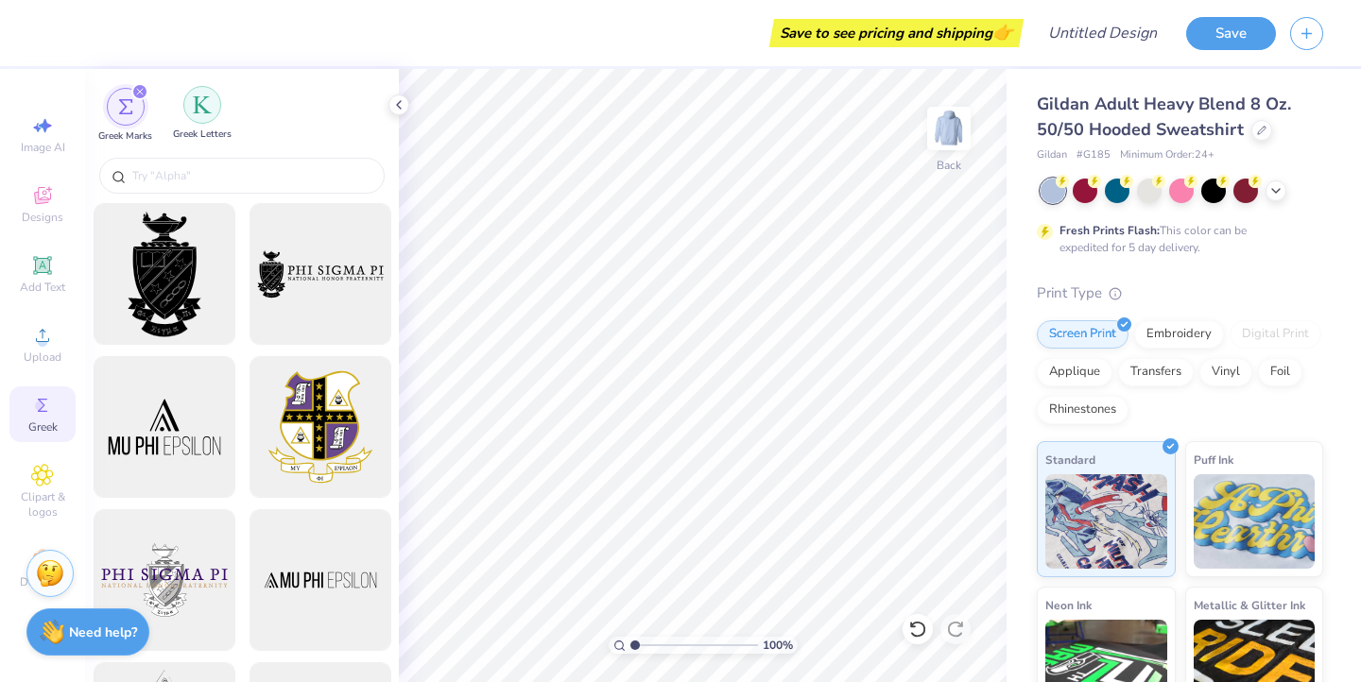
click at [197, 110] on img "filter for Greek Letters" at bounding box center [202, 104] width 19 height 19
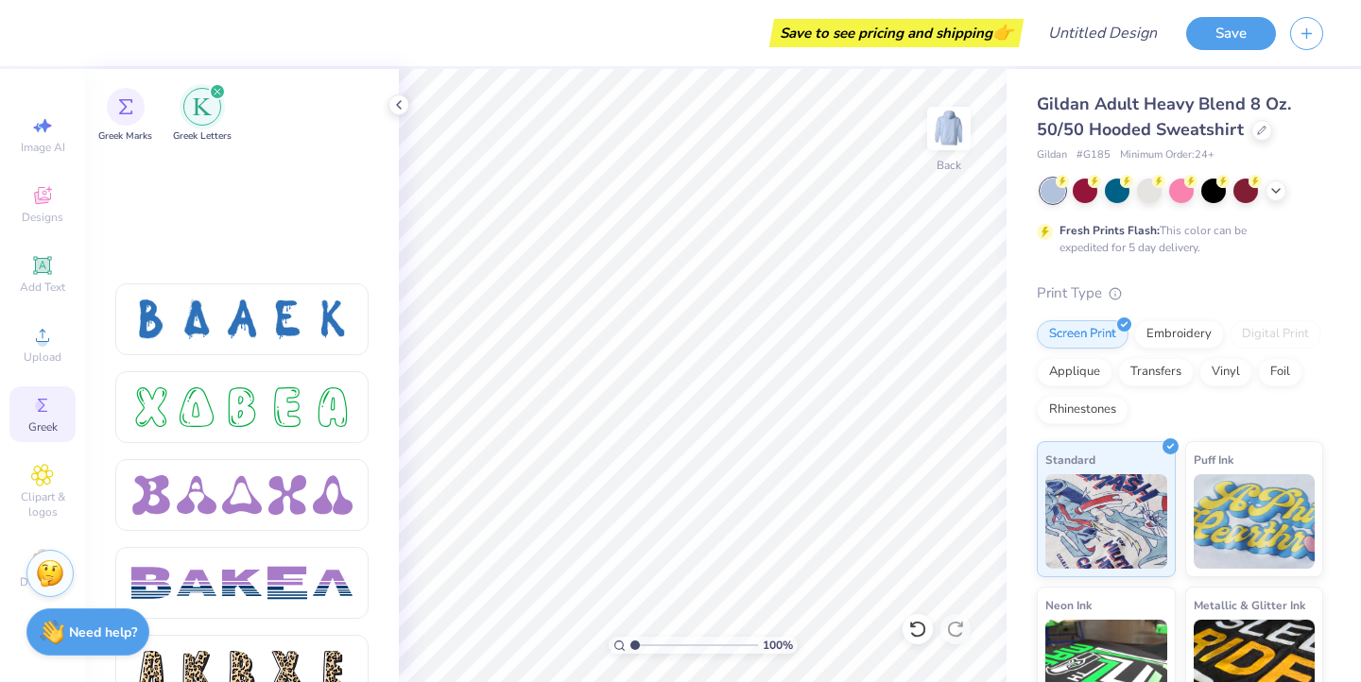
scroll to position [2663, 0]
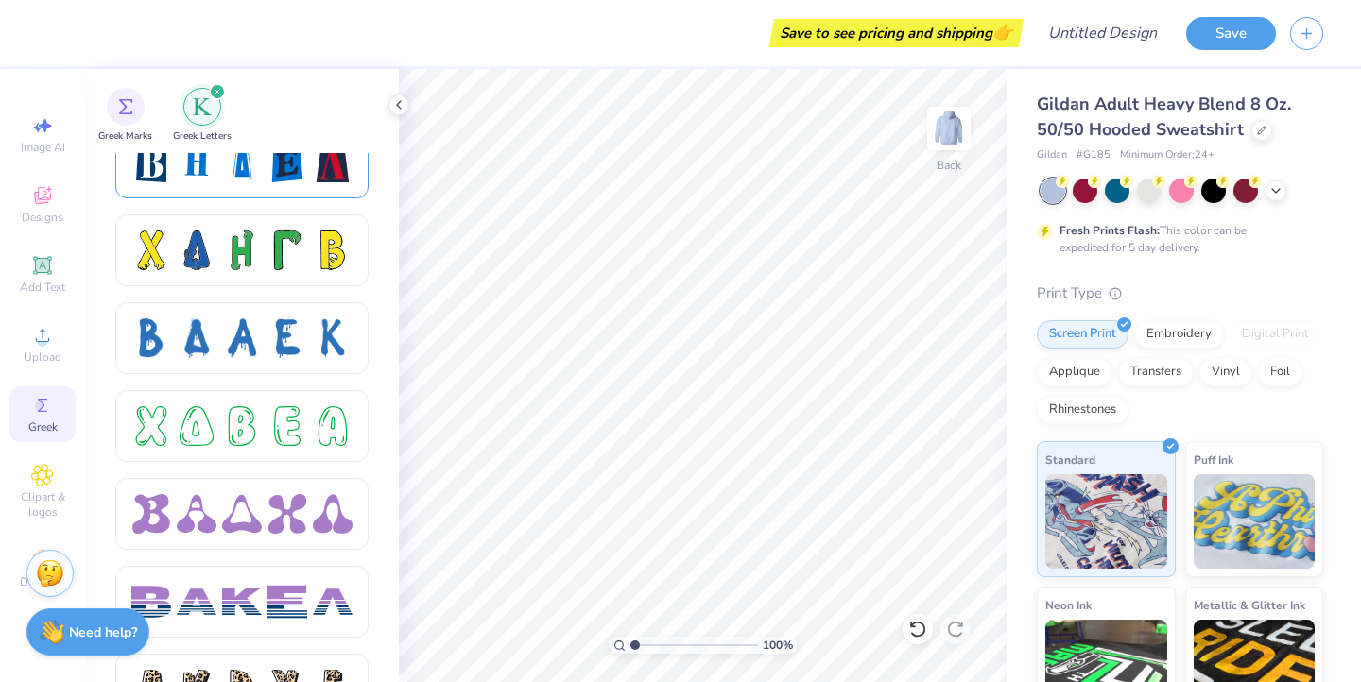
click at [251, 173] on div at bounding box center [242, 163] width 40 height 40
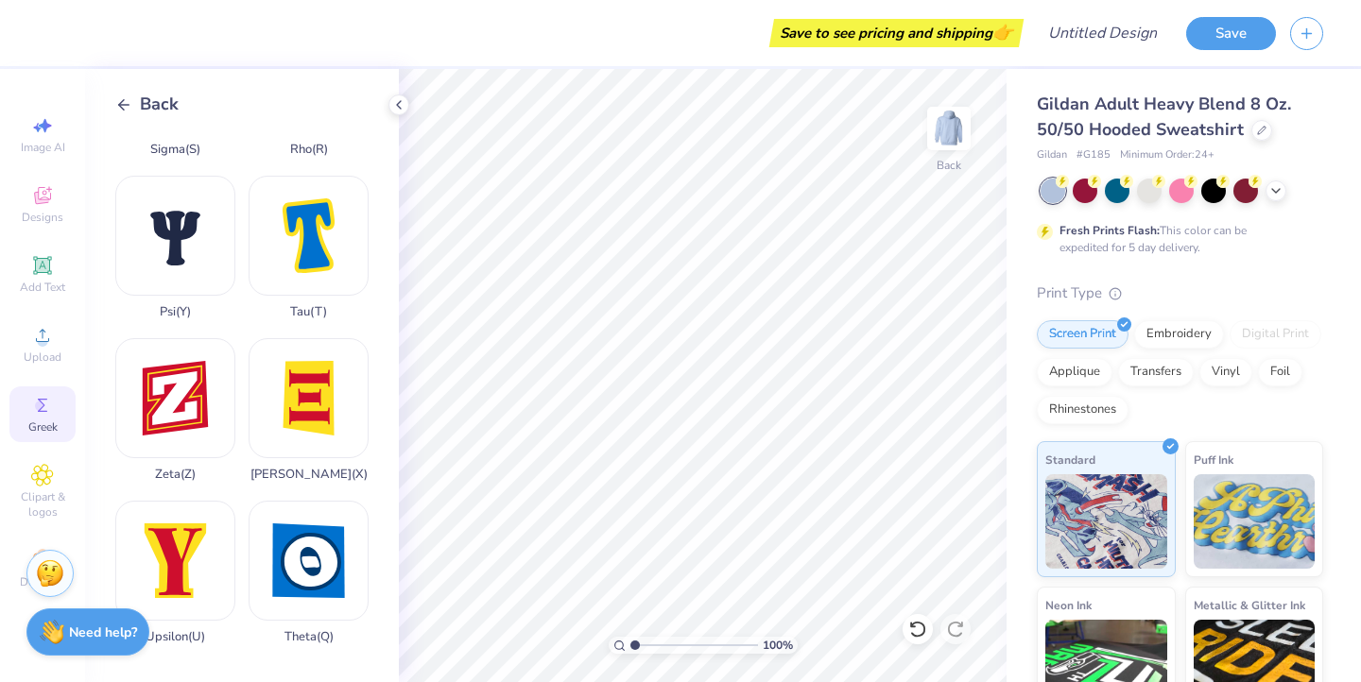
scroll to position [1423, 0]
click at [49, 215] on span "Designs" at bounding box center [43, 217] width 42 height 15
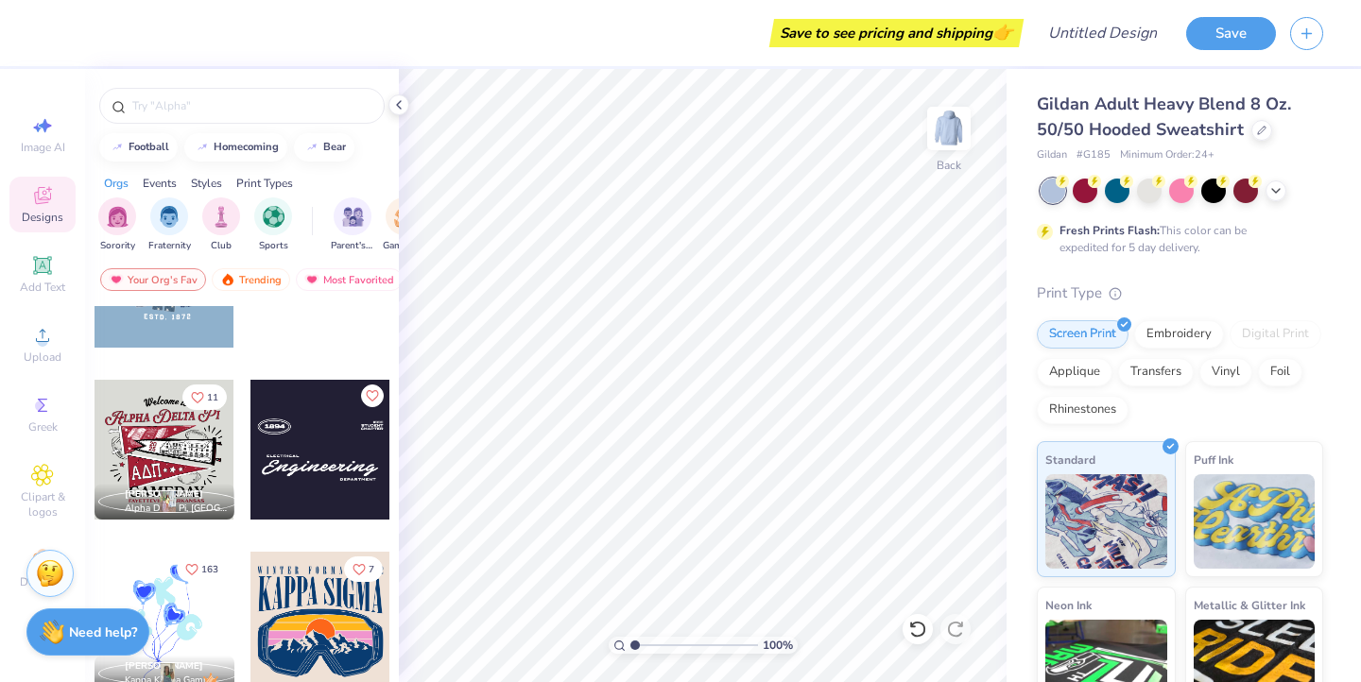
scroll to position [1838, 0]
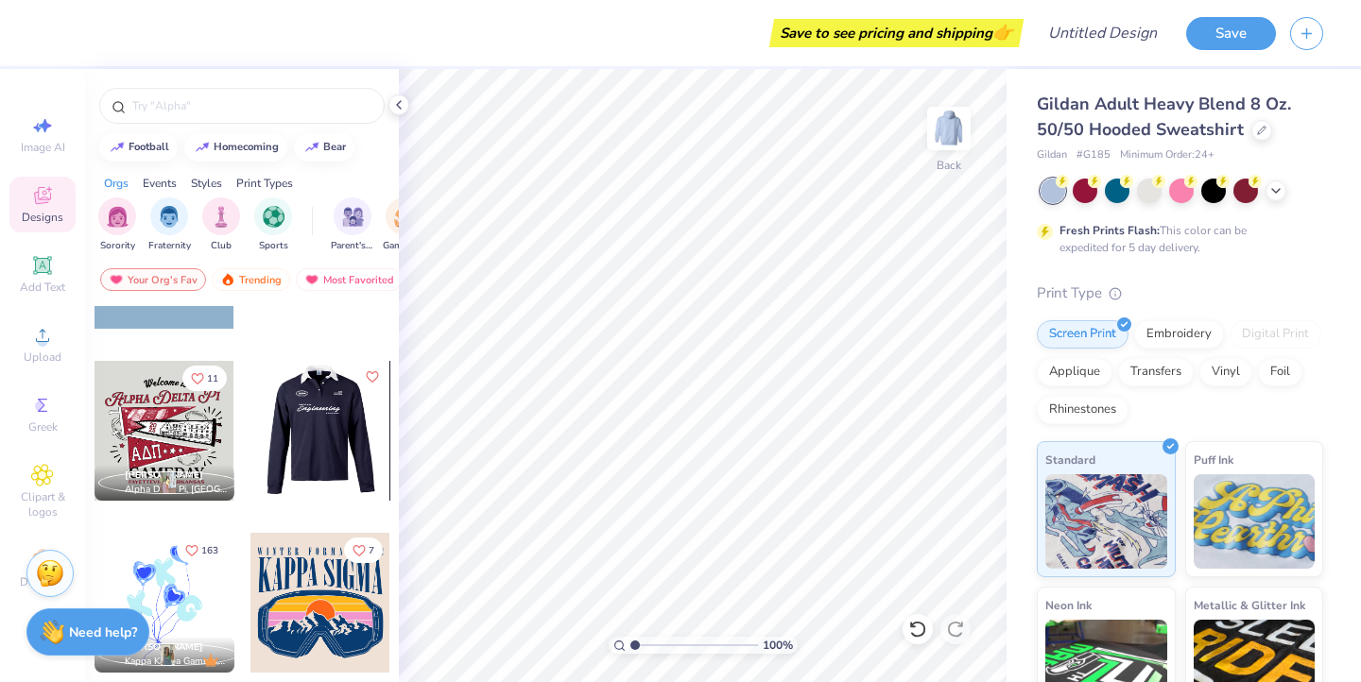
click at [250, 427] on div at bounding box center [181, 431] width 140 height 140
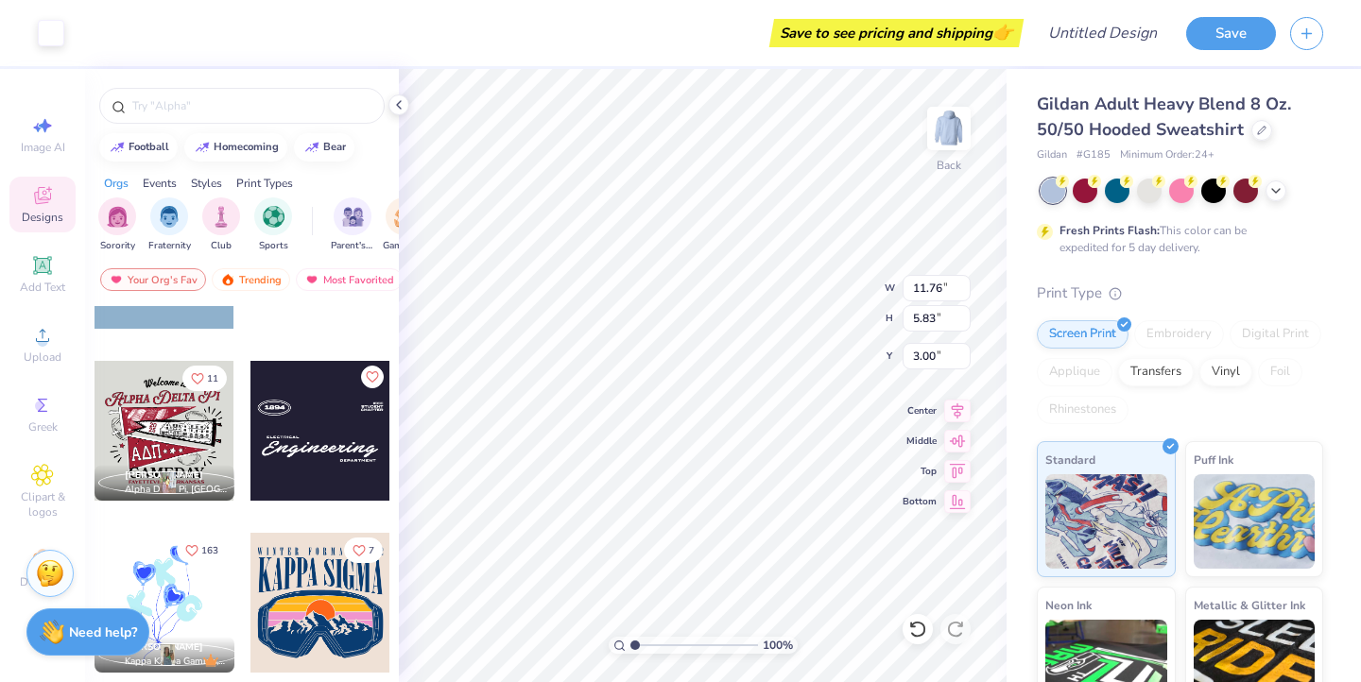
type input "12.17"
type input "6.03"
type input "3.38"
type input "12.99"
type input "6.44"
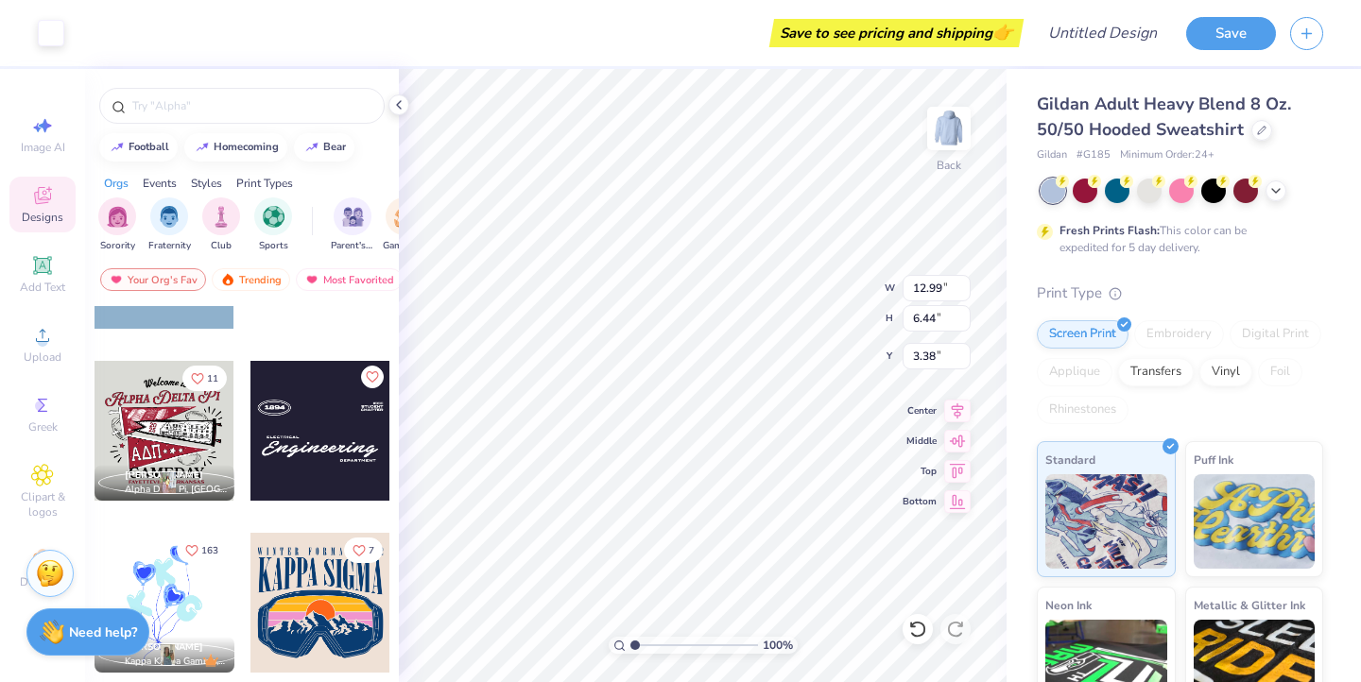
type input "13.21"
type input "6.55"
type input "13.88"
type input "6.88"
type input "3.04"
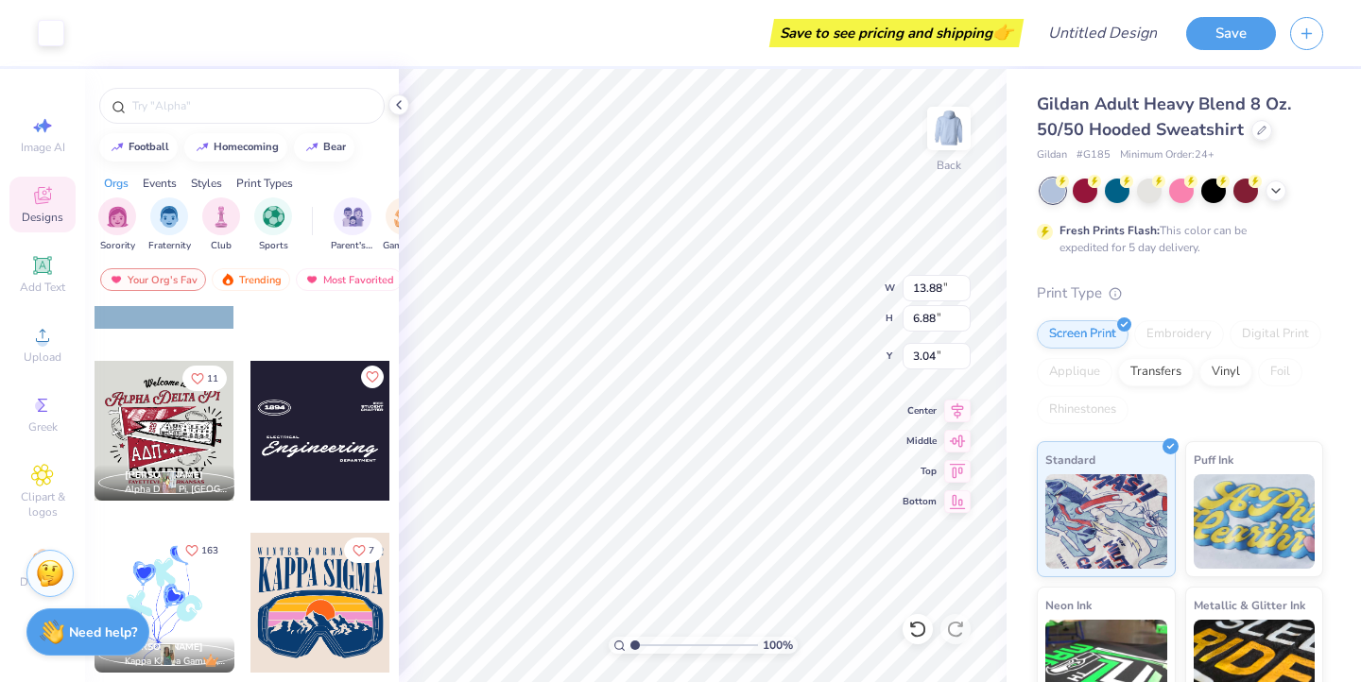
type input "14.43"
type input "7.15"
type input "3.67"
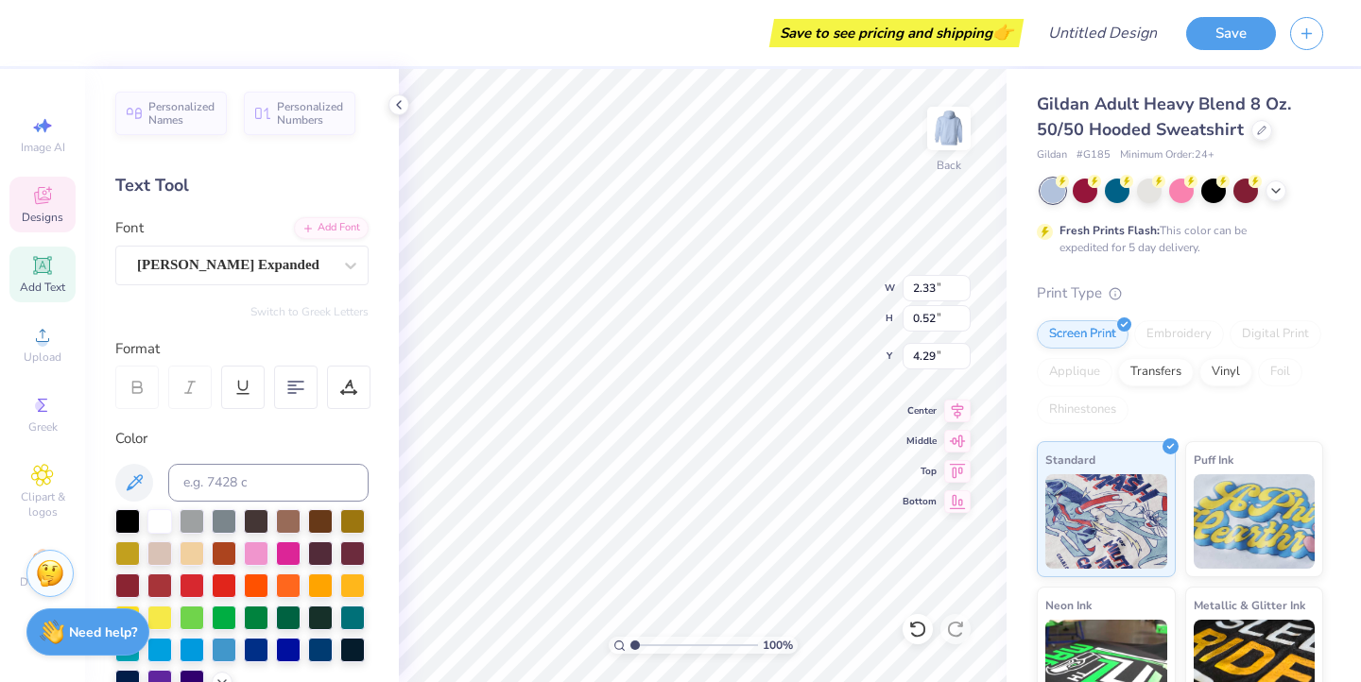
type textarea "1874"
type input "2.58"
type input "0.31"
type input "4.68"
type input "1.15"
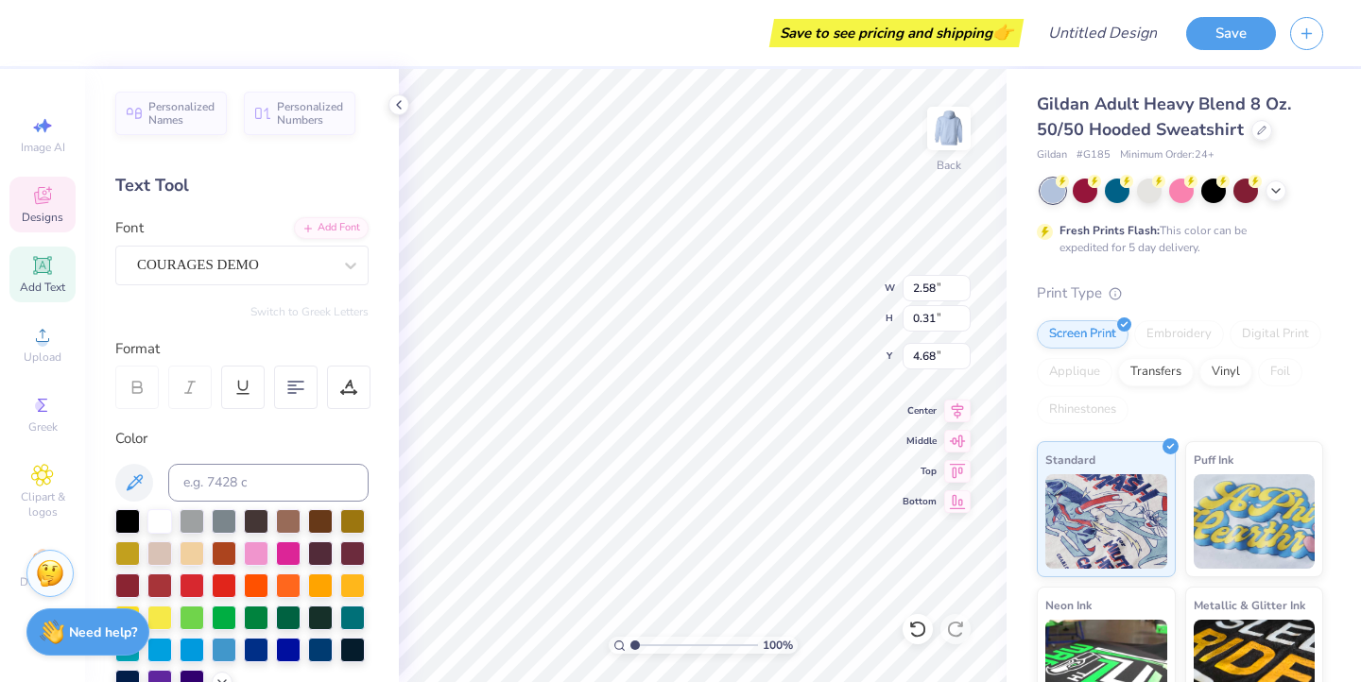
type input "0.29"
type input "3.93"
type textarea "Theta"
click at [795, 284] on div "100 % Back W 1.15 H 0.29 Y 3.93 Center Middle Top Bottom" at bounding box center [703, 375] width 608 height 613
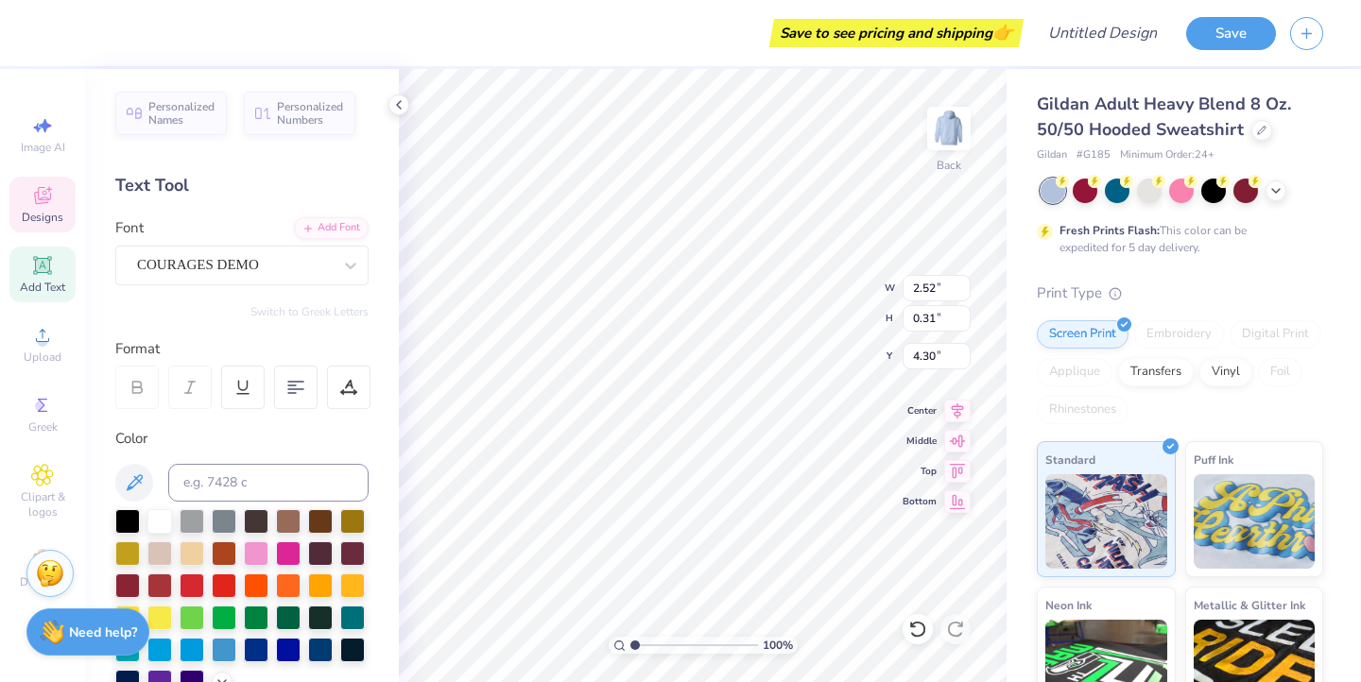
type textarea "Pi"
type textarea "One"
type input "2.58"
type input "0.31"
type input "4.68"
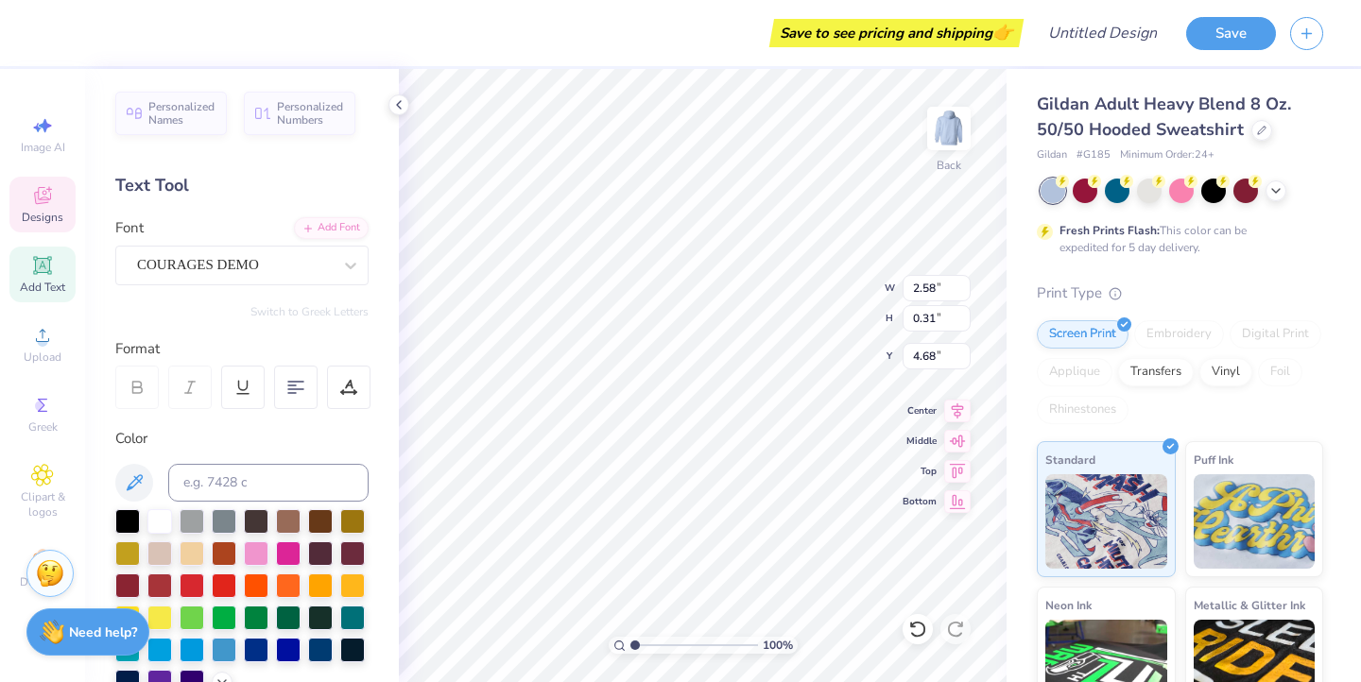
type input "0.45"
type input "0.26"
type input "4.34"
click at [918, 638] on icon at bounding box center [917, 629] width 19 height 19
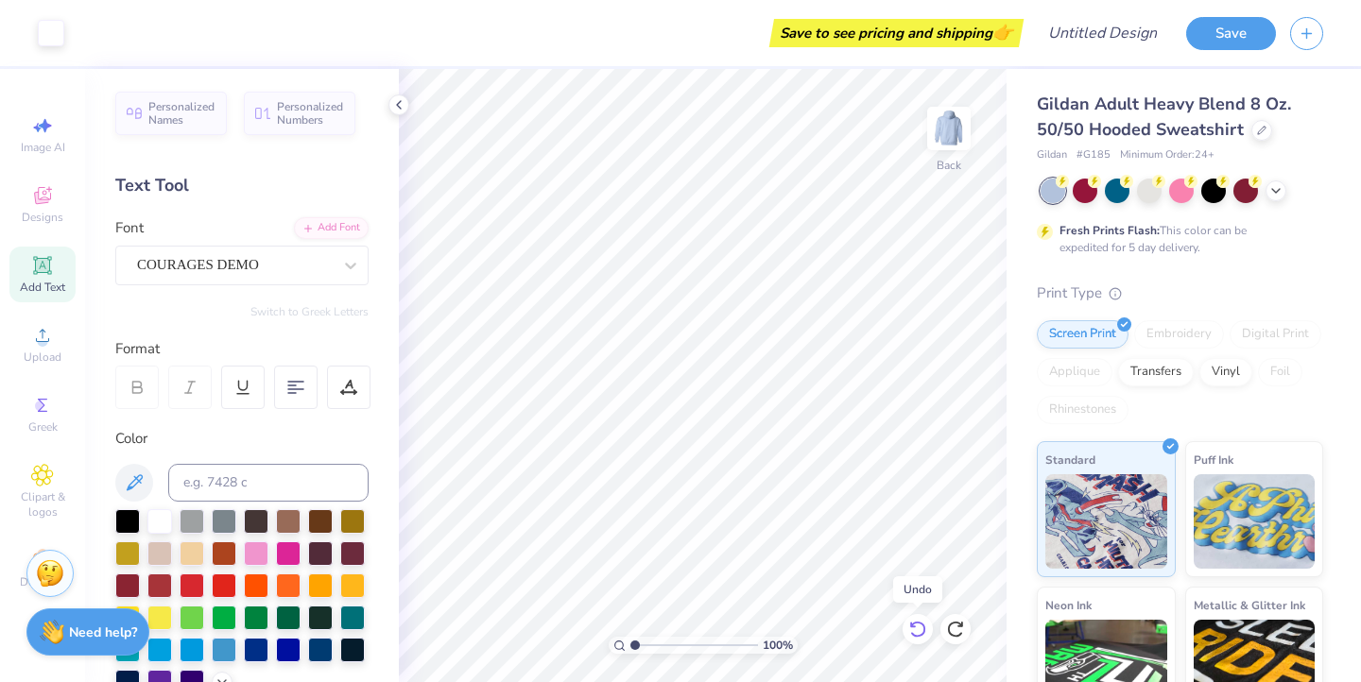
click at [918, 638] on icon at bounding box center [917, 629] width 19 height 19
type textarea "One"
type input "2.58"
type input "0.31"
type input "4.68"
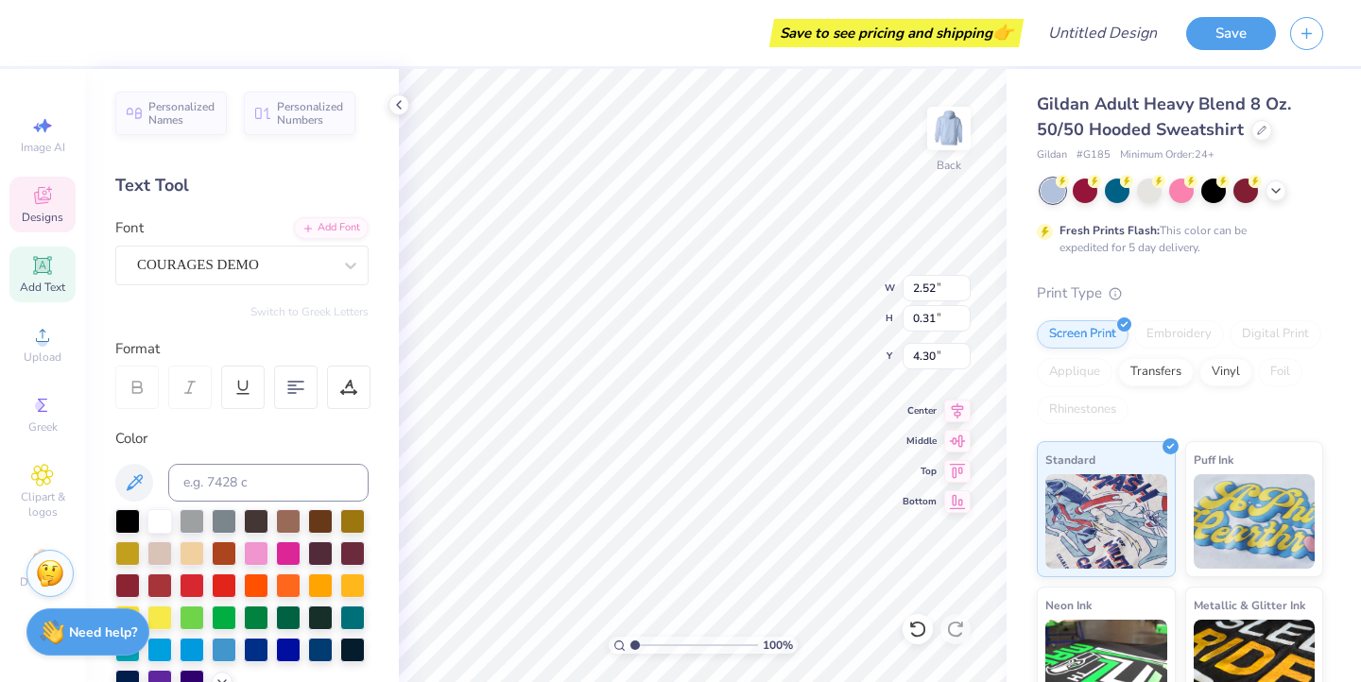
type textarea "Heart"
click at [800, 309] on div "100 % Back W 2.52 2.52 " H 0.31 0.31 " Y 4.30 4.30 " Center Middle Top Bottom" at bounding box center [703, 375] width 608 height 613
click at [795, 317] on div "100 % Back W 1.80 1.80 " H 0.26 0.26 " Y 4.34 4.34 " Center Middle Top Bottom" at bounding box center [703, 375] width 608 height 613
type textarea "One"
type input "4.69"
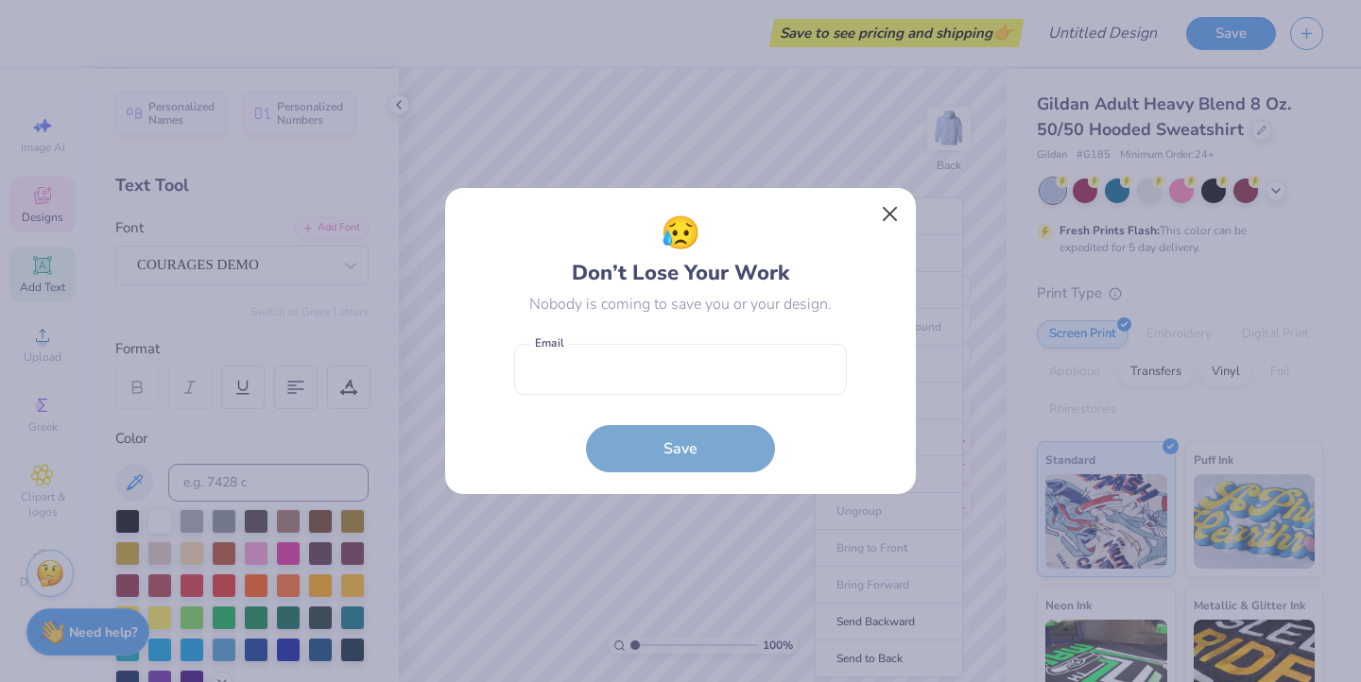
click at [894, 209] on button "Close" at bounding box center [890, 215] width 36 height 36
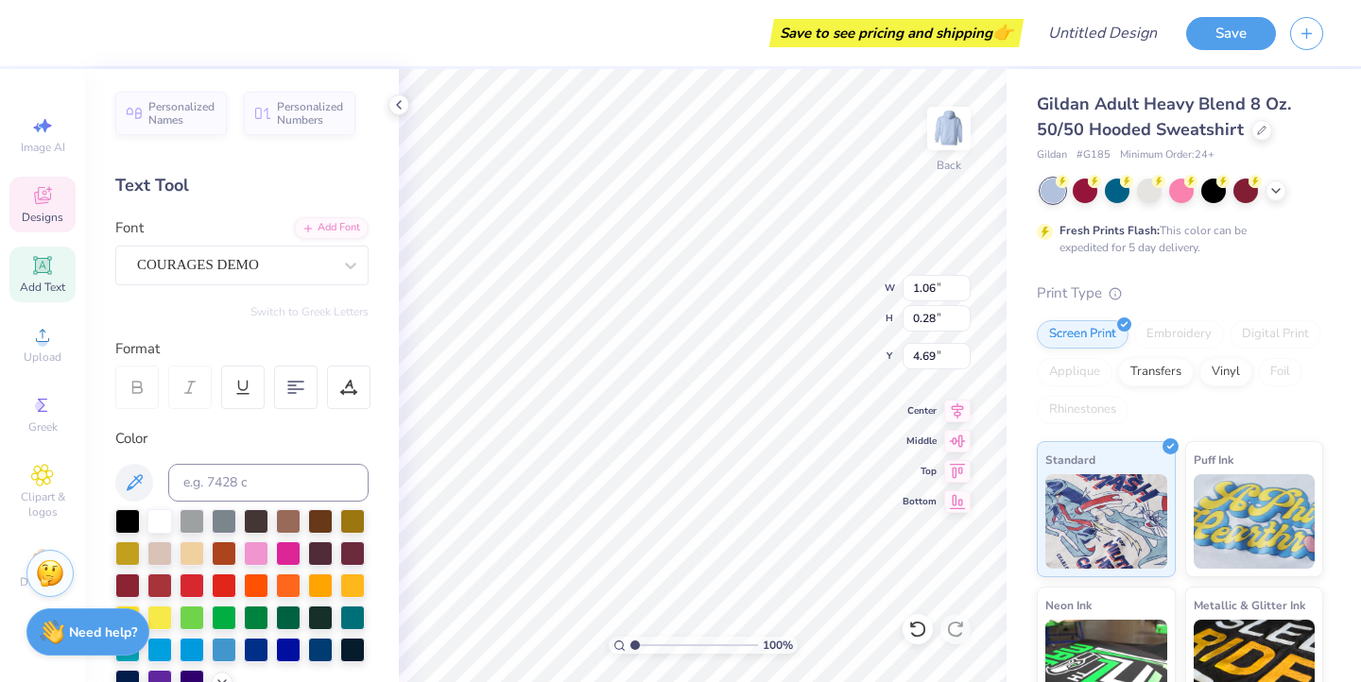
type input "1.80"
type input "0.26"
type input "4.34"
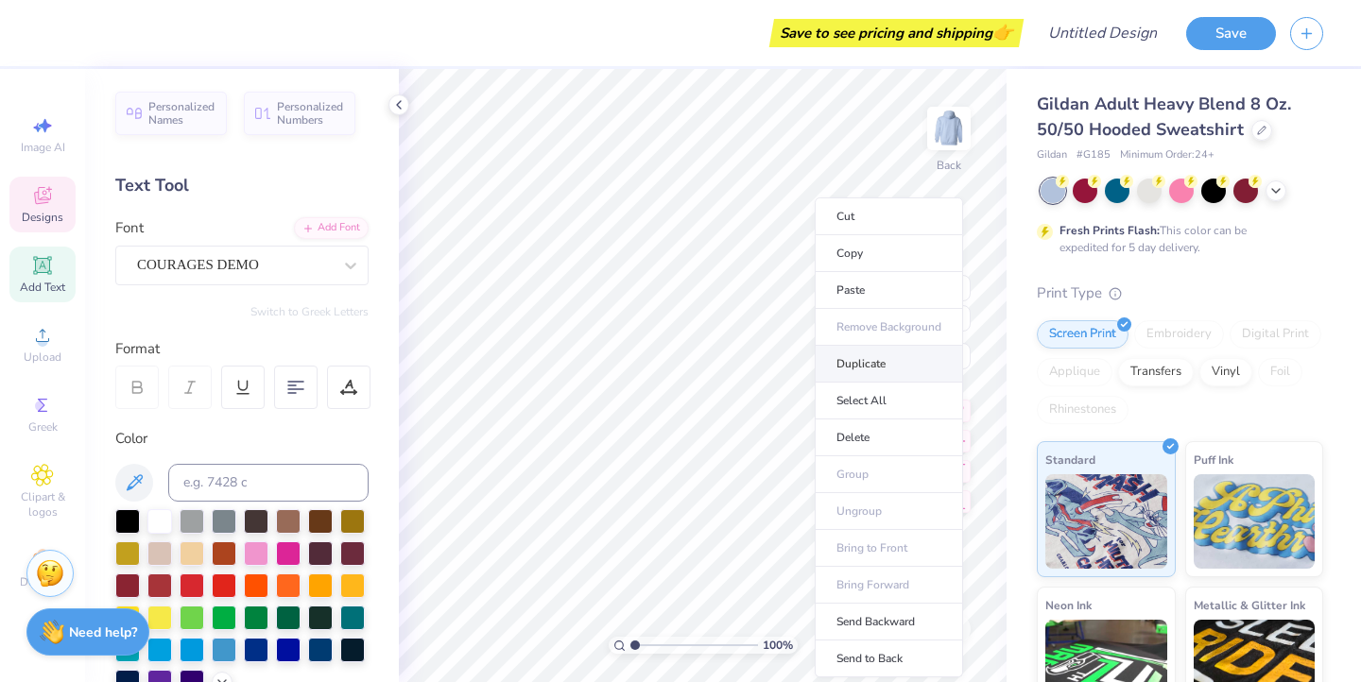
click at [870, 369] on li "Duplicate" at bounding box center [889, 364] width 148 height 37
type input "5.69"
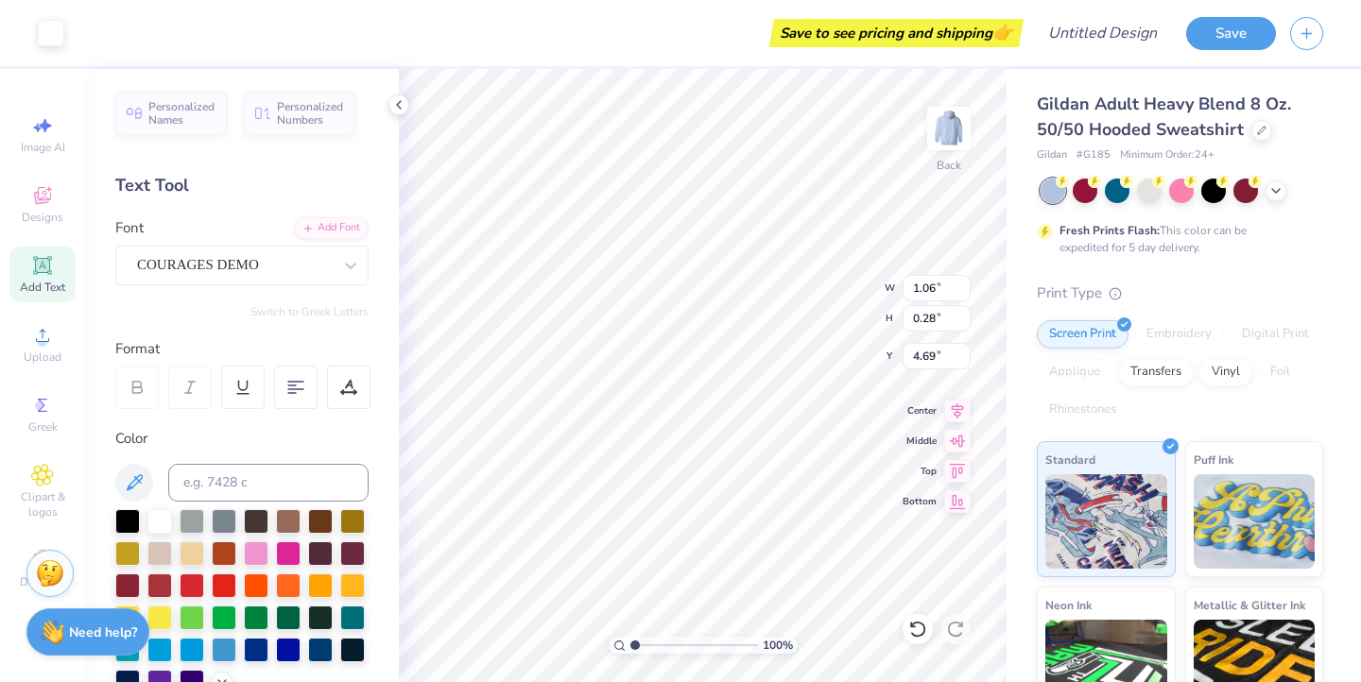
type input "4.82"
type input "5.47"
click at [690, 657] on div "100 %" at bounding box center [702, 375] width 613 height 613
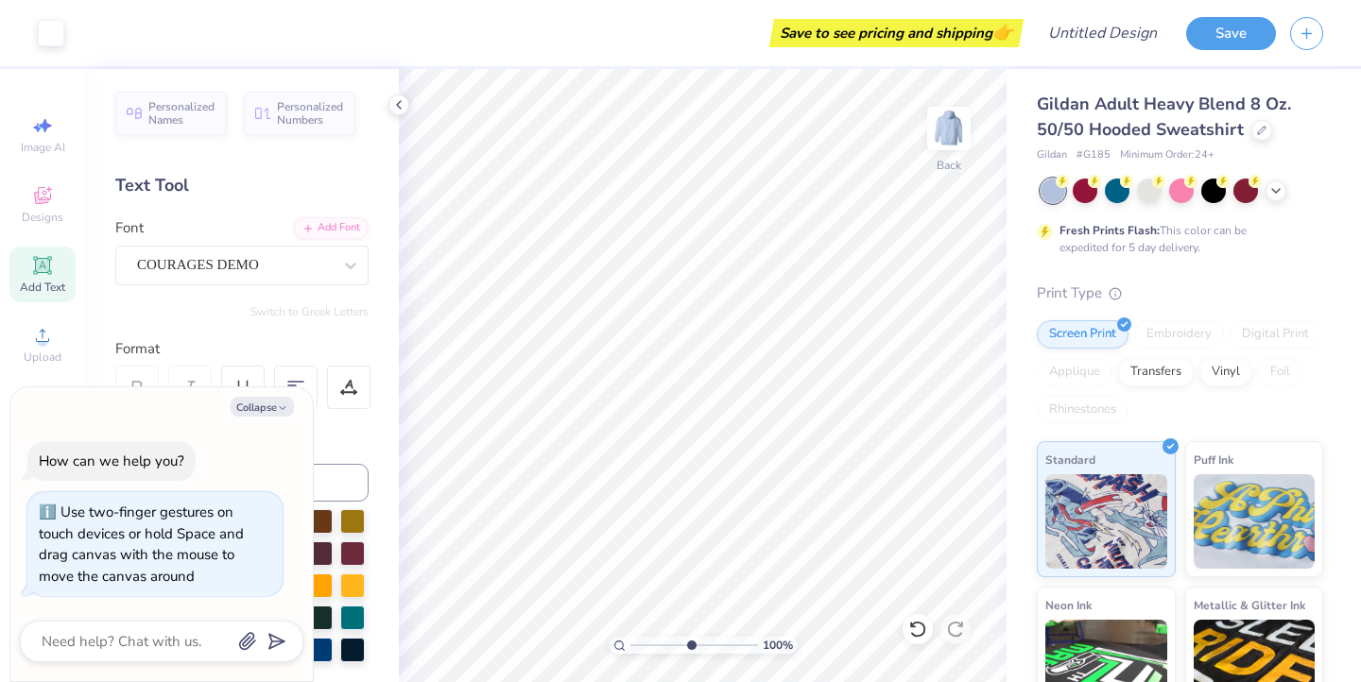
type input "1"
type textarea "x"
drag, startPoint x: 631, startPoint y: 646, endPoint x: 665, endPoint y: 646, distance: 34.0
click at [665, 646] on input "range" at bounding box center [694, 645] width 128 height 17
type input "3.42"
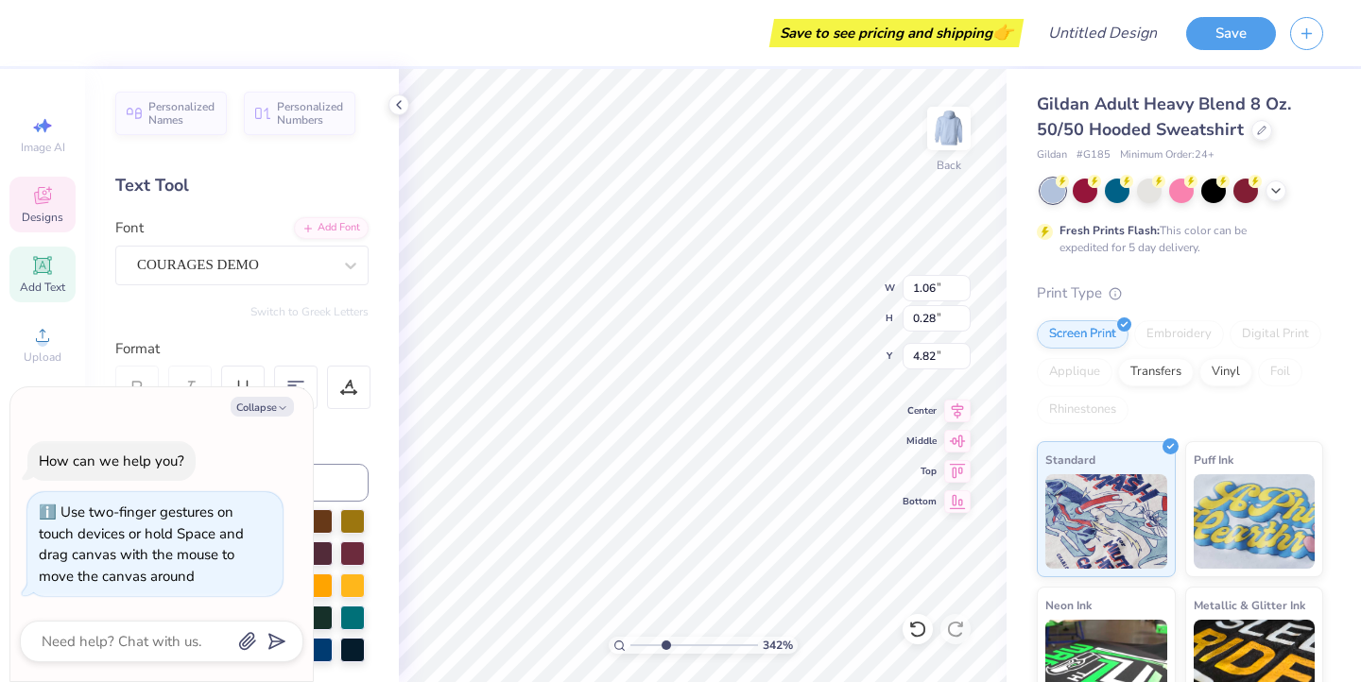
type textarea "x"
type input "4.69"
type textarea "x"
type input "5.47"
type textarea "x"
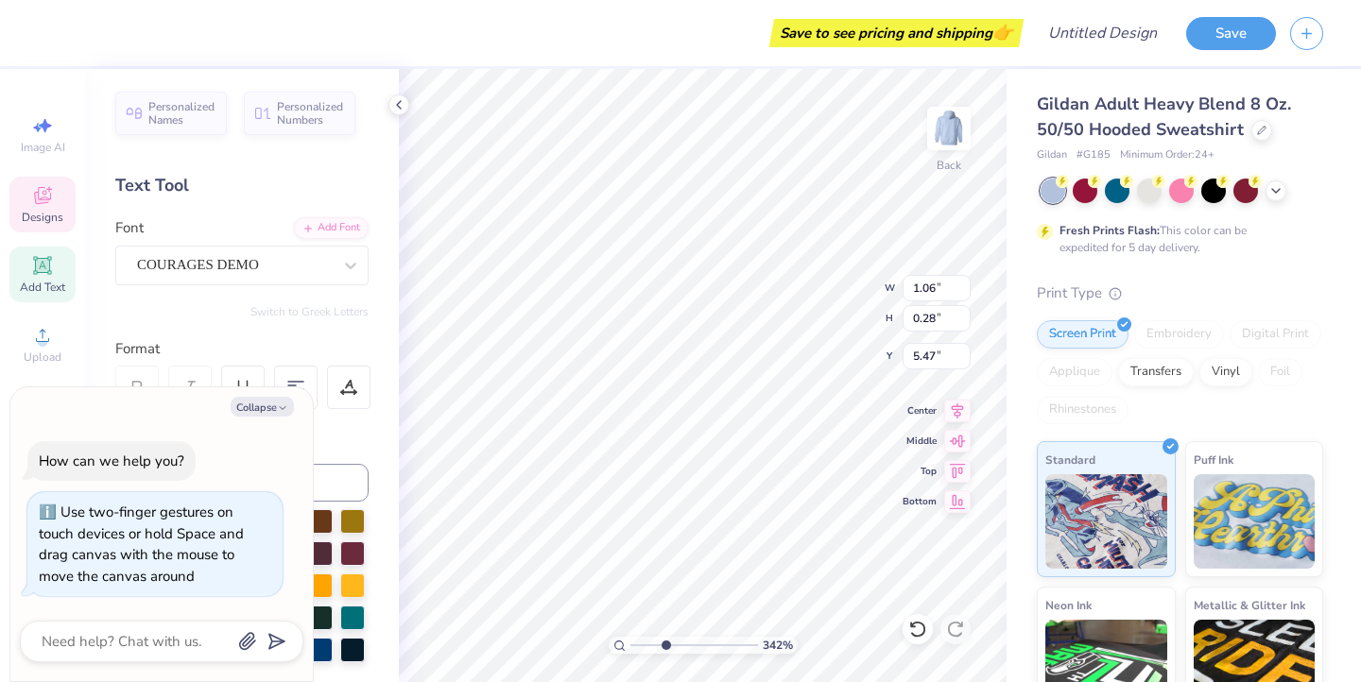
type input "5.79"
type textarea "x"
type input "4.82"
type textarea "x"
type input "5.08"
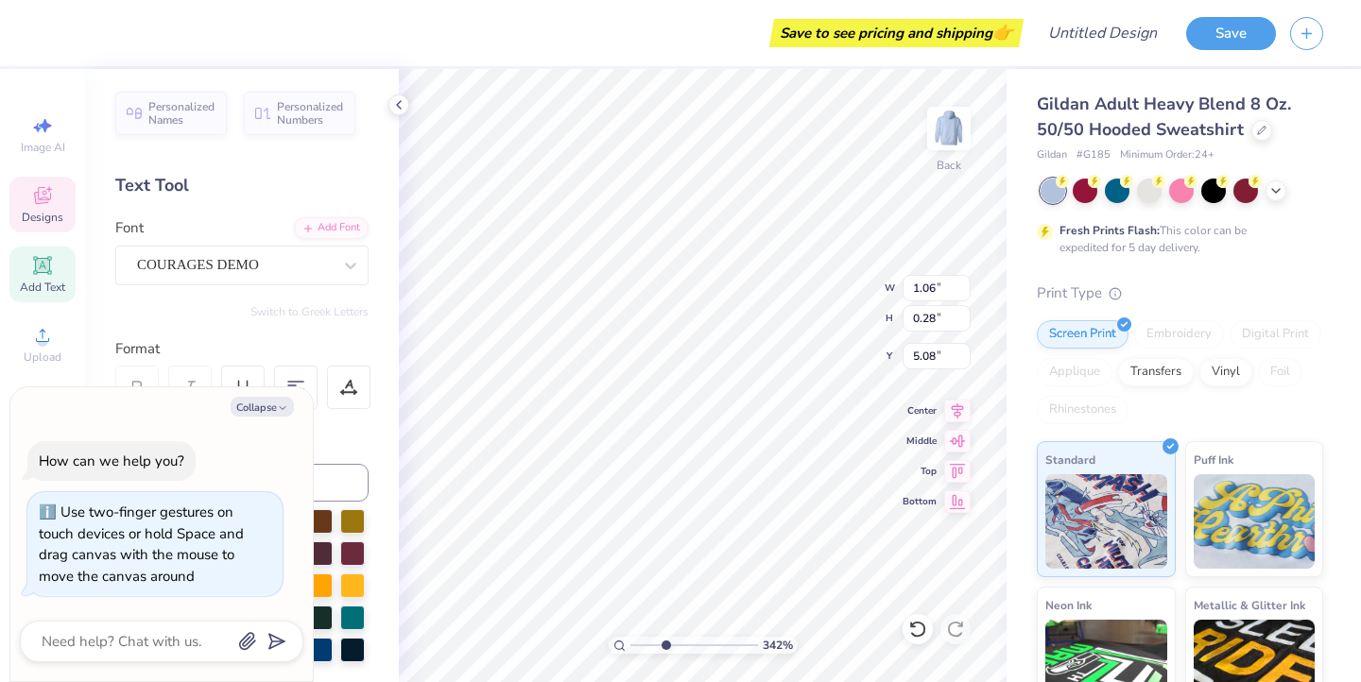
type textarea "x"
type input "5.79"
type textarea "x"
type textarea "W"
type textarea "x"
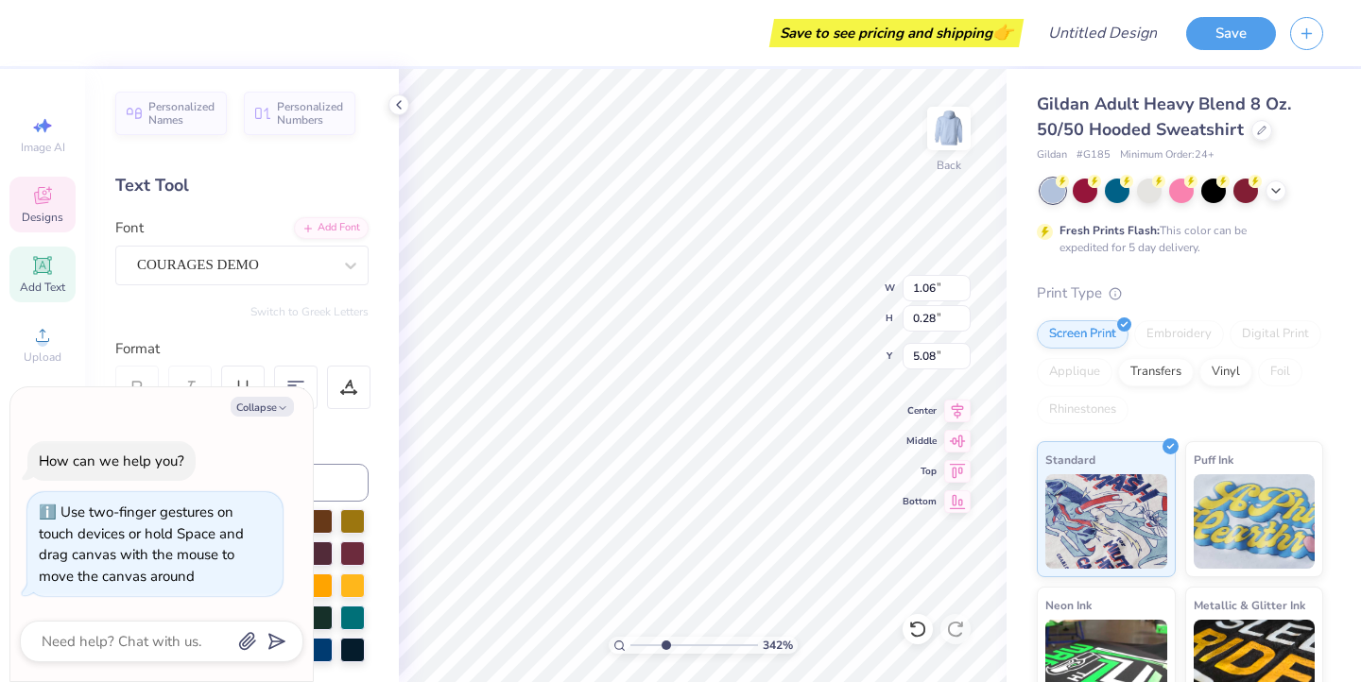
type textarea "Way"
type textarea "x"
type input "1.06"
type input "0.28"
type input "3.96"
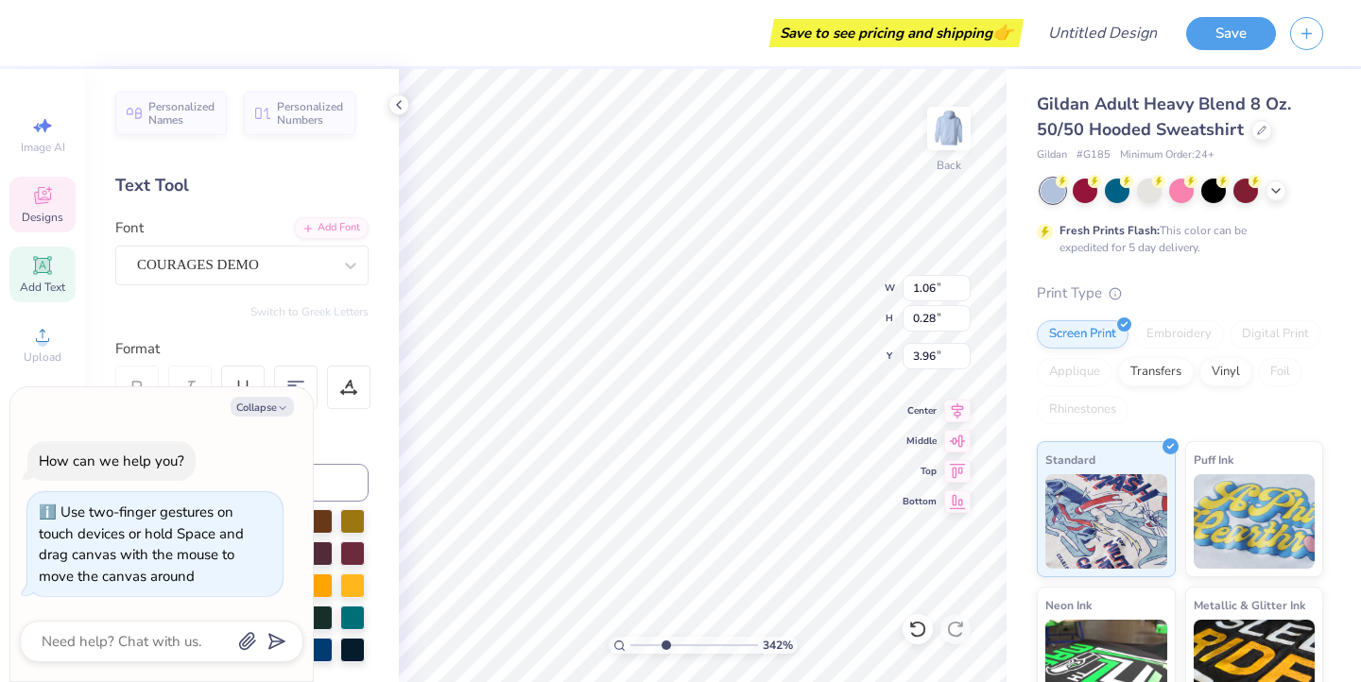
type textarea "x"
type input "1.80"
type input "0.26"
type input "4.34"
type textarea "x"
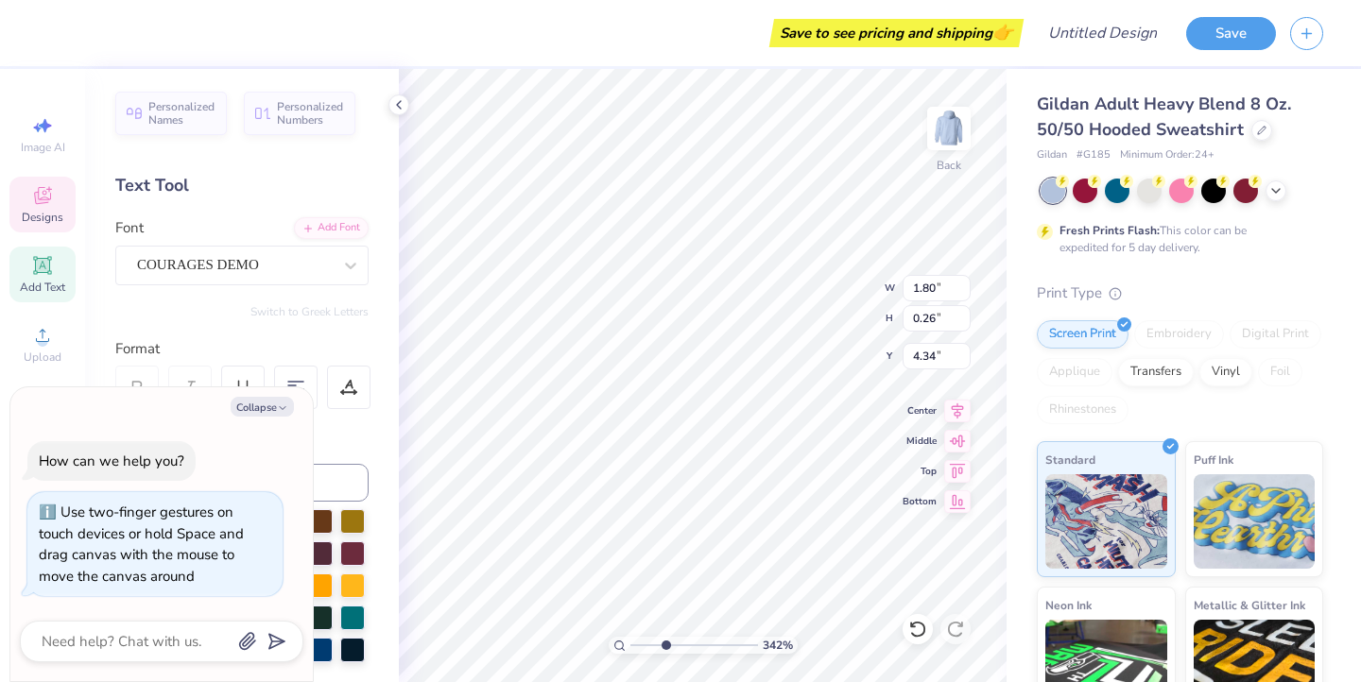
type input "1.17"
type input "5.09"
type textarea "x"
type input "8.32"
click at [913, 631] on icon at bounding box center [917, 629] width 19 height 19
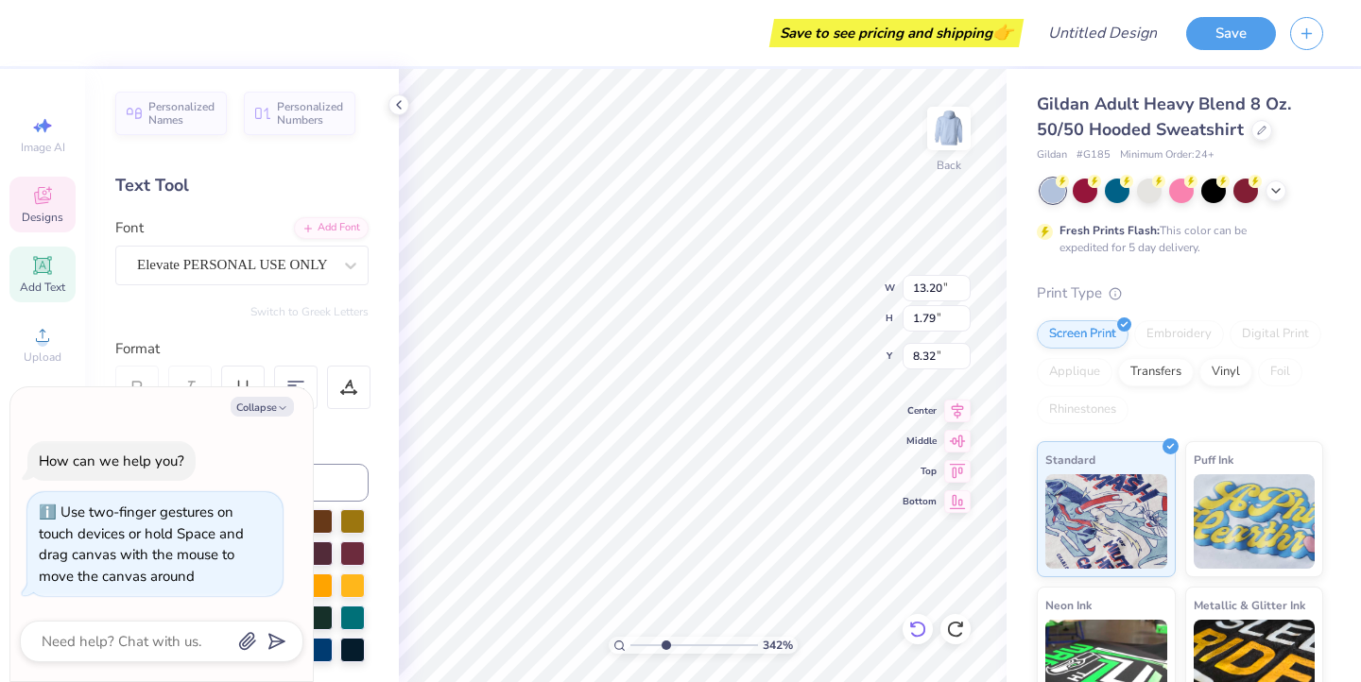
type textarea "x"
type input "8.38"
drag, startPoint x: 661, startPoint y: 643, endPoint x: 615, endPoint y: 644, distance: 46.3
type input "1"
click at [615, 644] on div "100 %" at bounding box center [703, 645] width 189 height 17
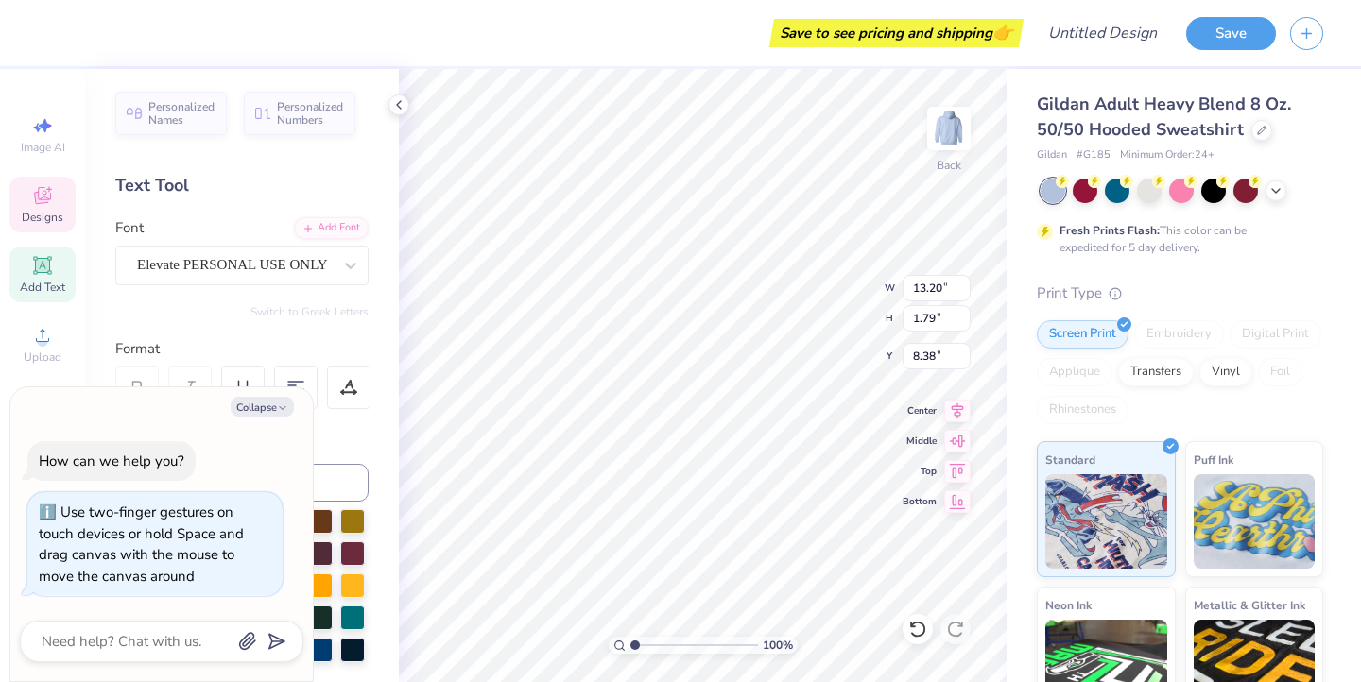
type textarea "x"
type input "8.14"
click at [920, 631] on icon at bounding box center [917, 629] width 19 height 19
type textarea "x"
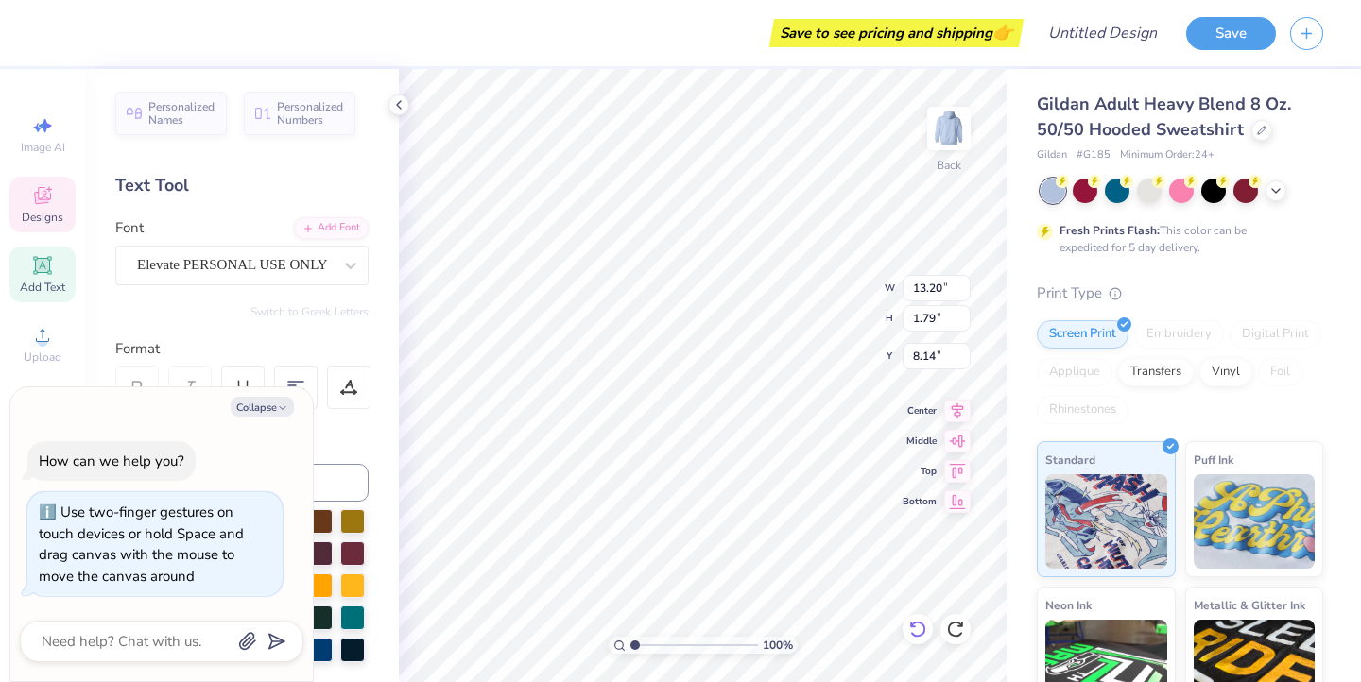
type input "8.38"
click at [920, 631] on icon at bounding box center [917, 629] width 19 height 19
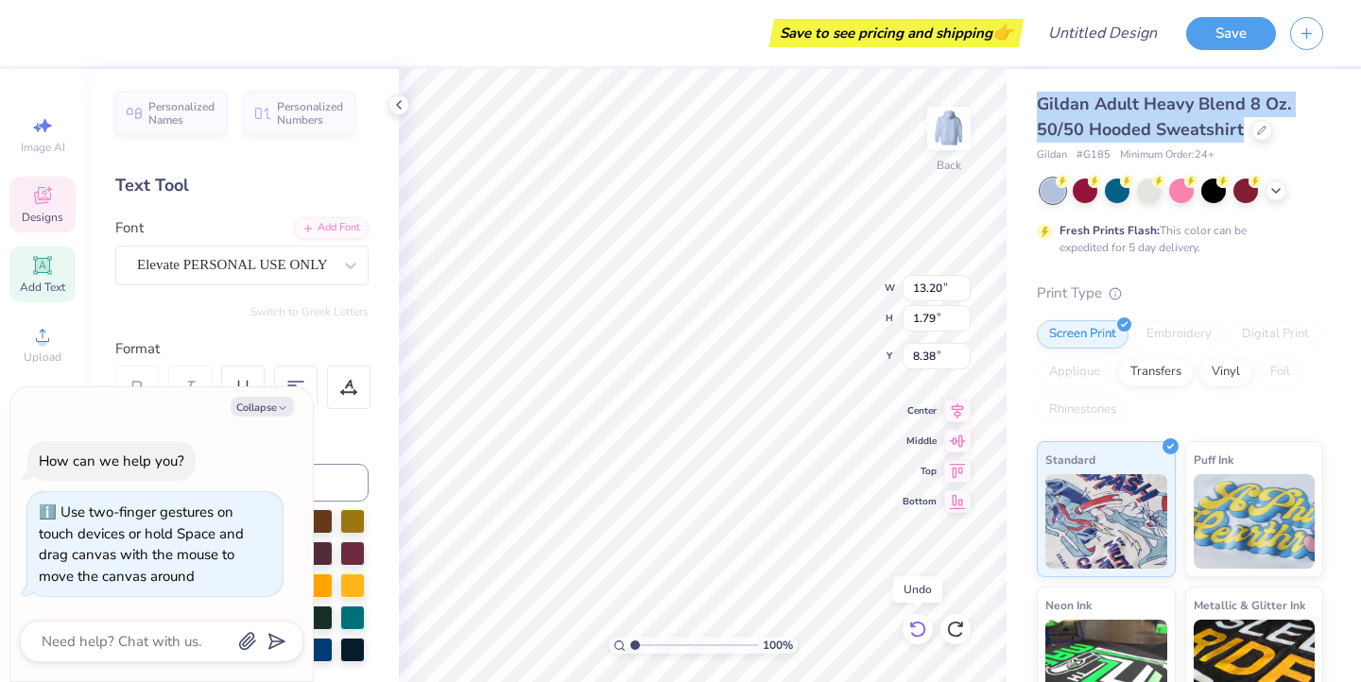
click at [920, 631] on icon at bounding box center [917, 629] width 19 height 19
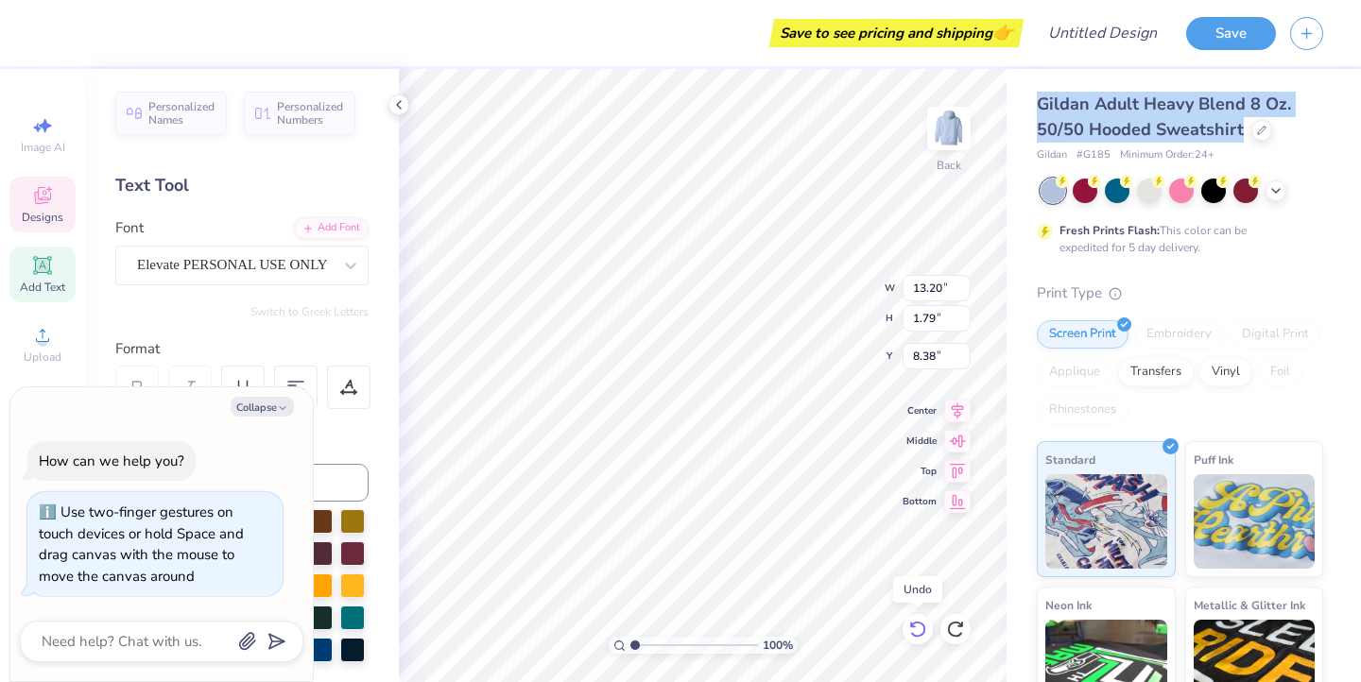
click at [920, 631] on icon at bounding box center [917, 629] width 19 height 19
type textarea "x"
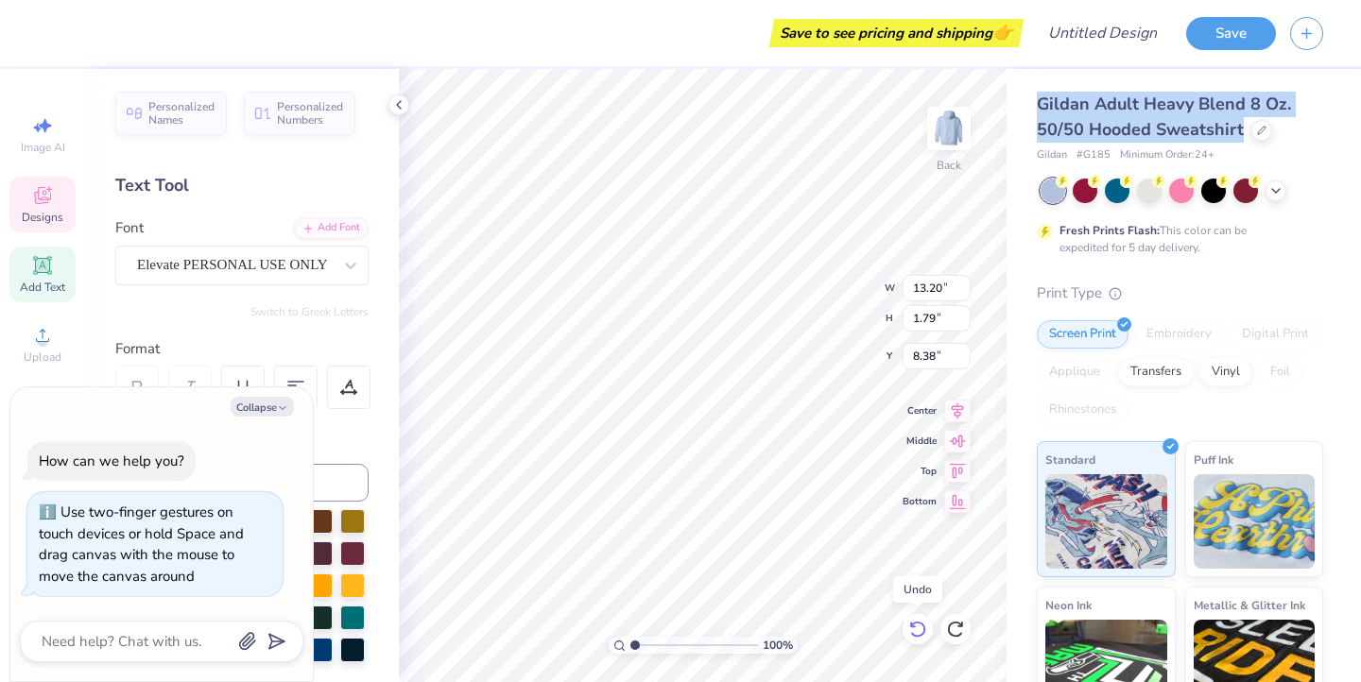
type input "1.06"
type input "0.28"
type input "5.69"
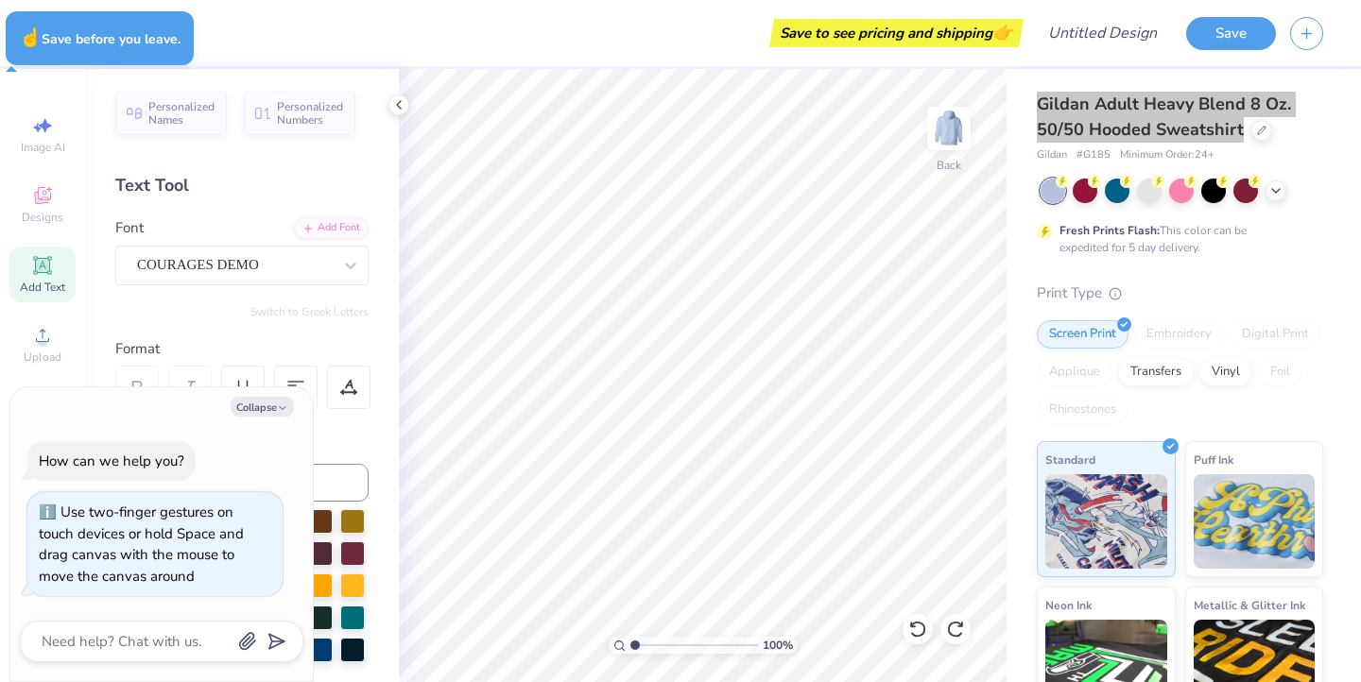
type textarea "x"
